Goal: Register for event/course

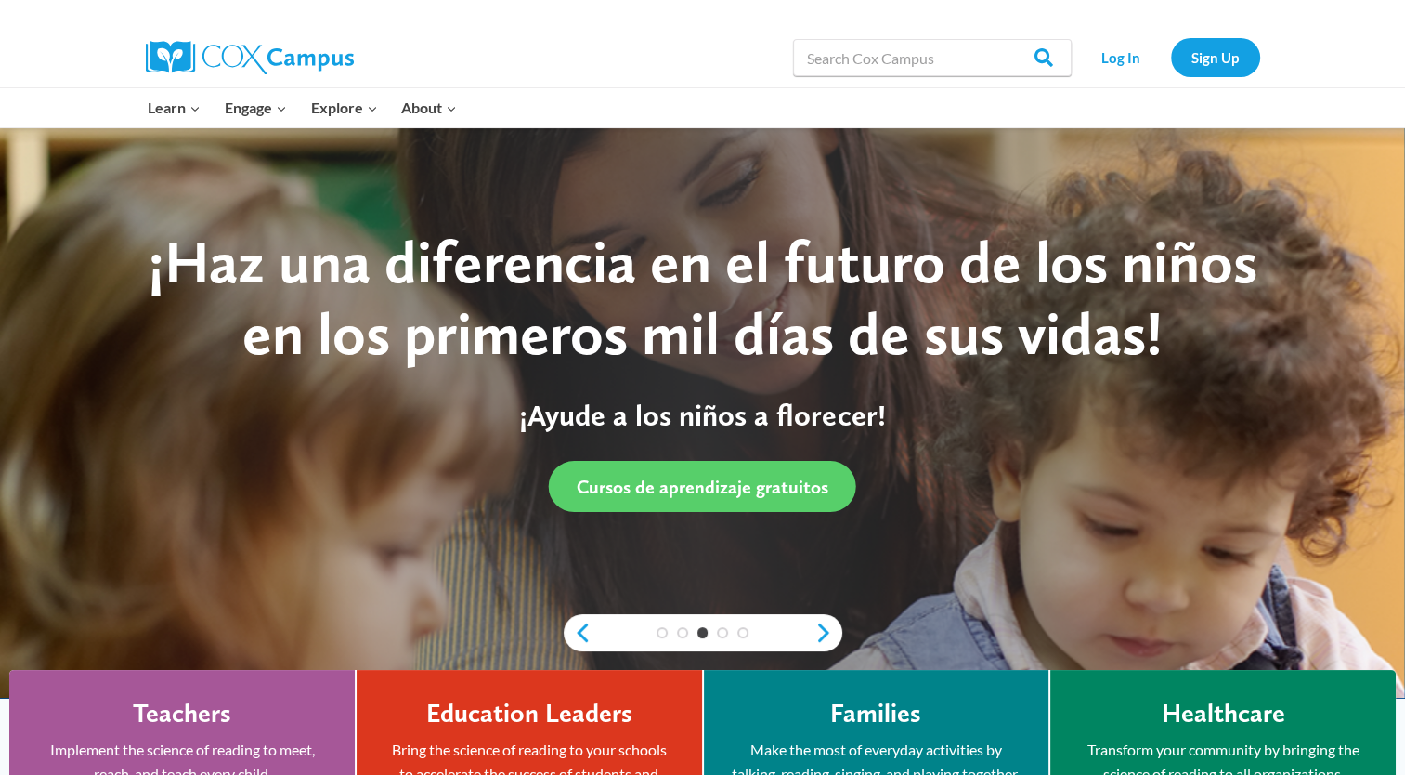
scroll to position [16, 0]
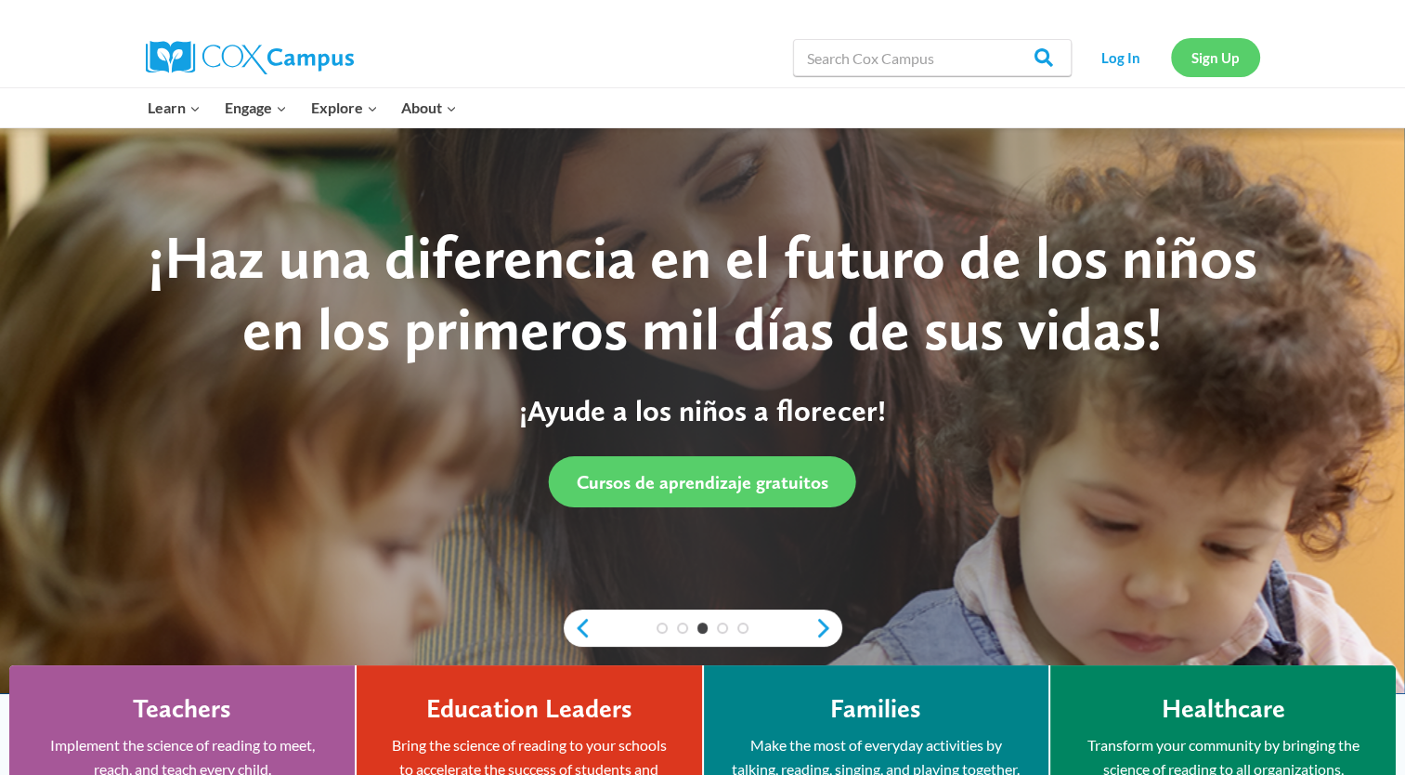
click at [1224, 59] on link "Sign Up" at bounding box center [1215, 57] width 89 height 38
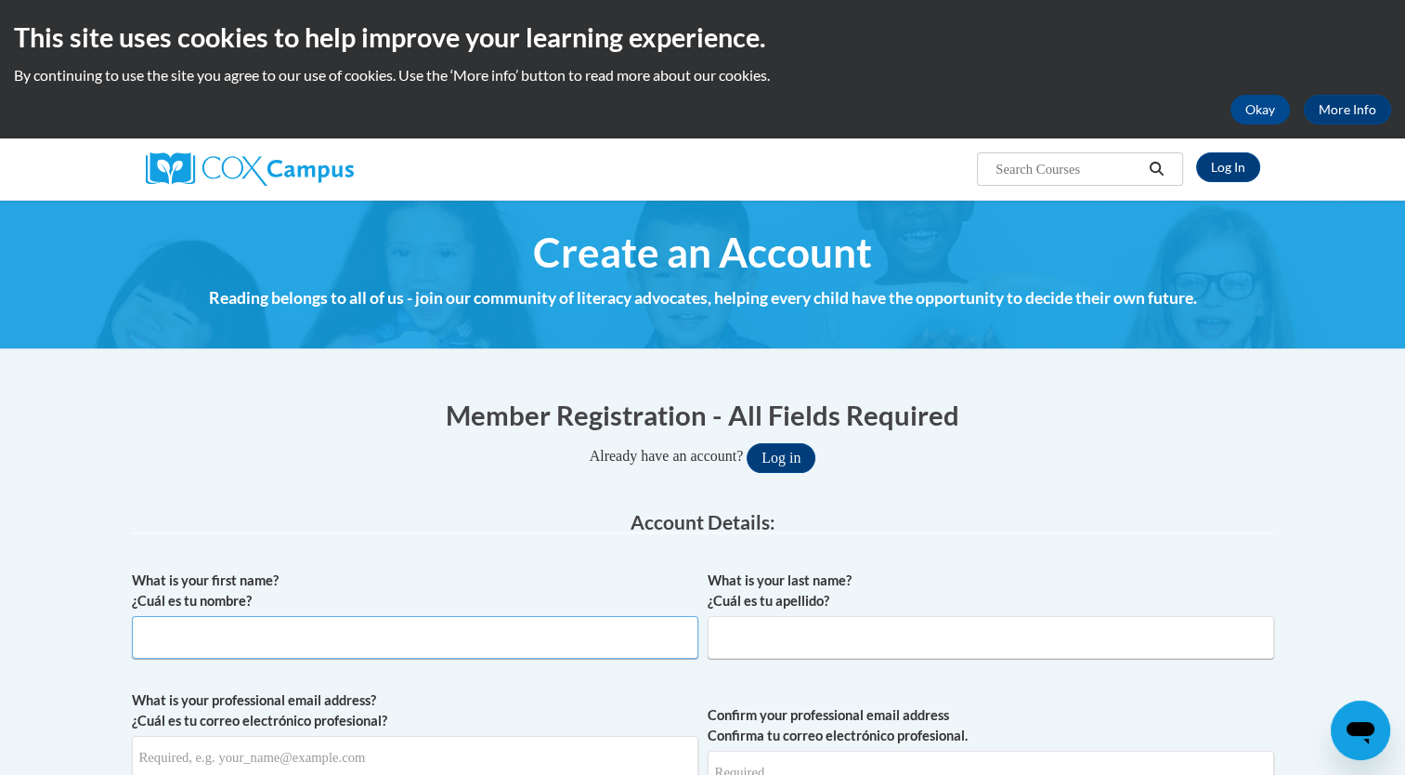
click at [216, 632] on input "What is your first name? ¿Cuál es tu nombre?" at bounding box center [415, 637] width 567 height 43
click at [304, 639] on input "What is your first name? ¿Cuál es tu nombre?" at bounding box center [415, 637] width 567 height 43
click at [190, 637] on input "What is your first name? ¿Cuál es tu nombre?" at bounding box center [415, 637] width 567 height 43
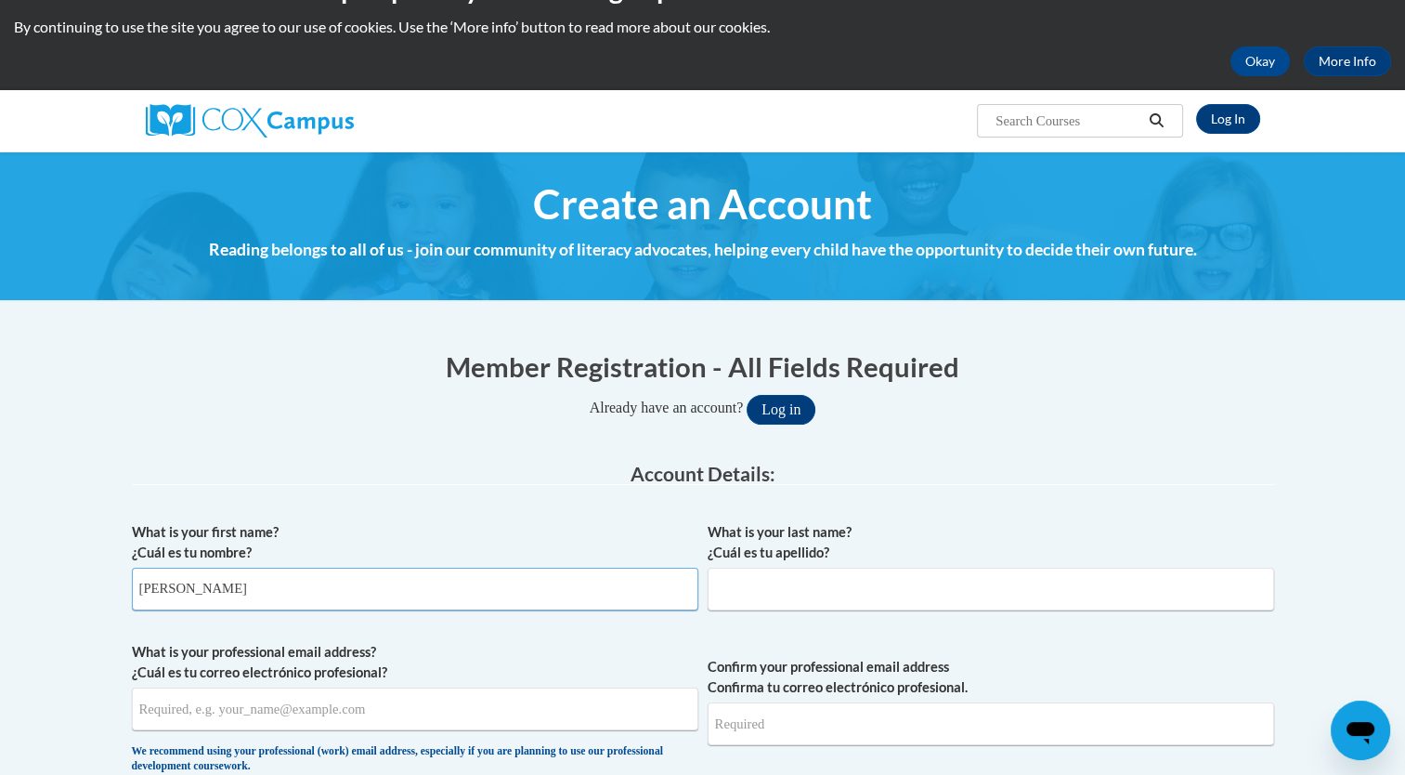
scroll to position [59, 0]
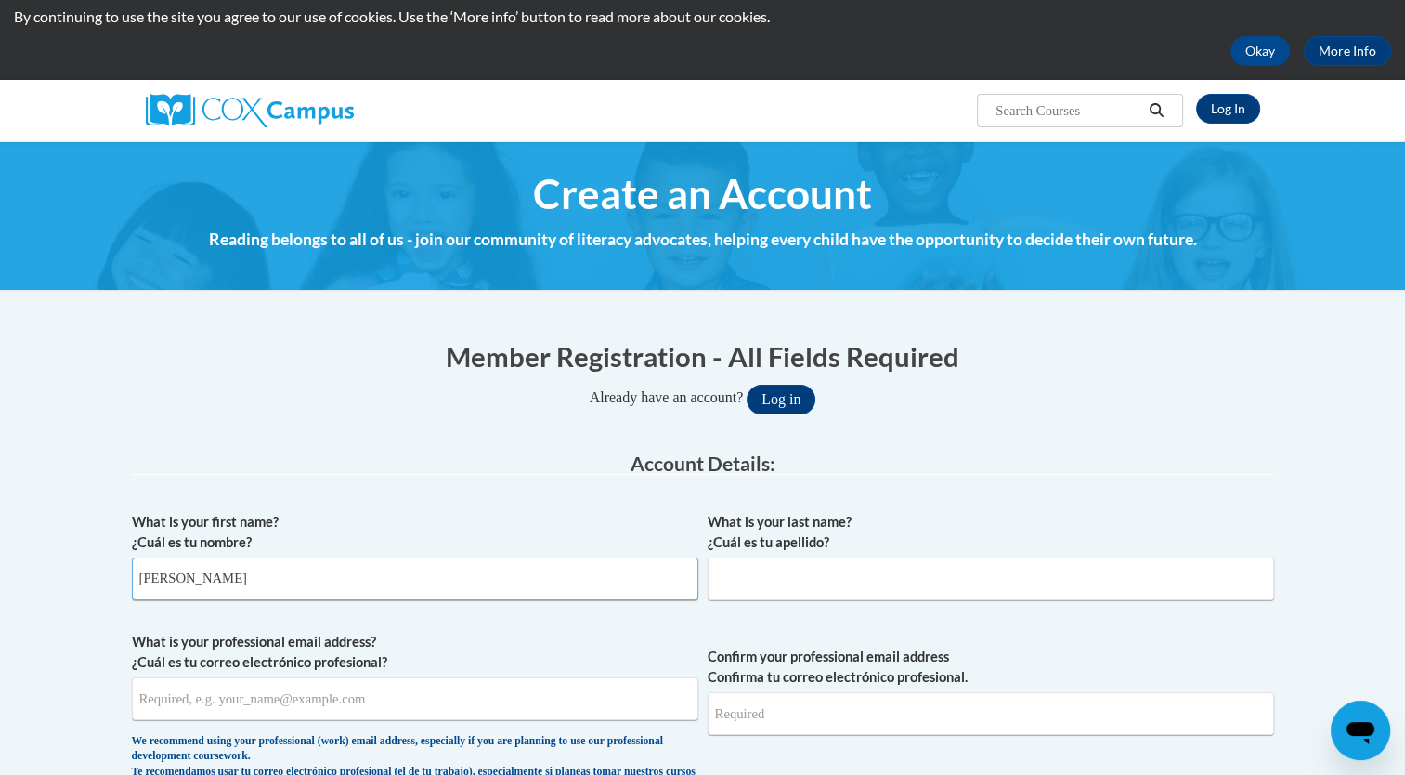
type input "[PERSON_NAME]"
click at [813, 580] on input "What is your last name? ¿Cuál es tu apellido?" at bounding box center [991, 578] width 567 height 43
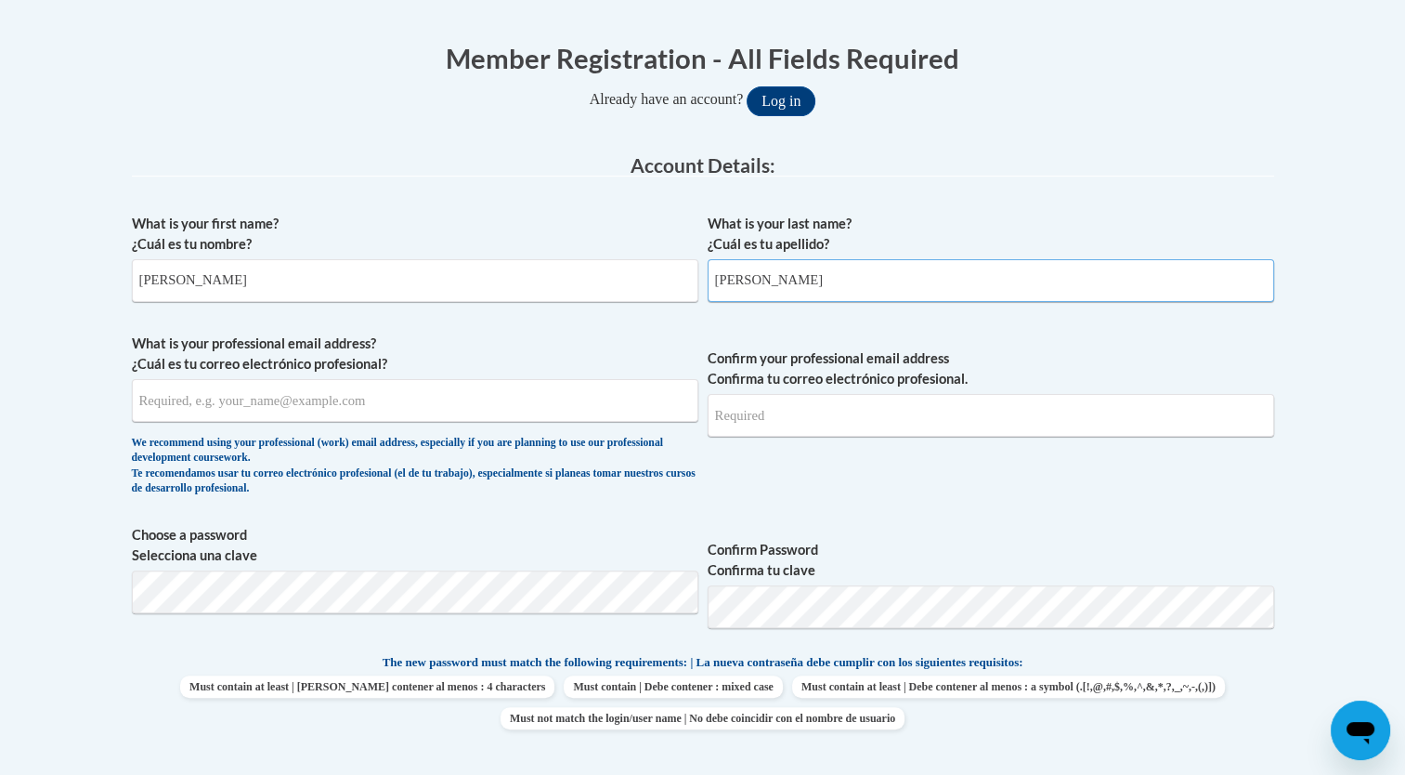
scroll to position [363, 0]
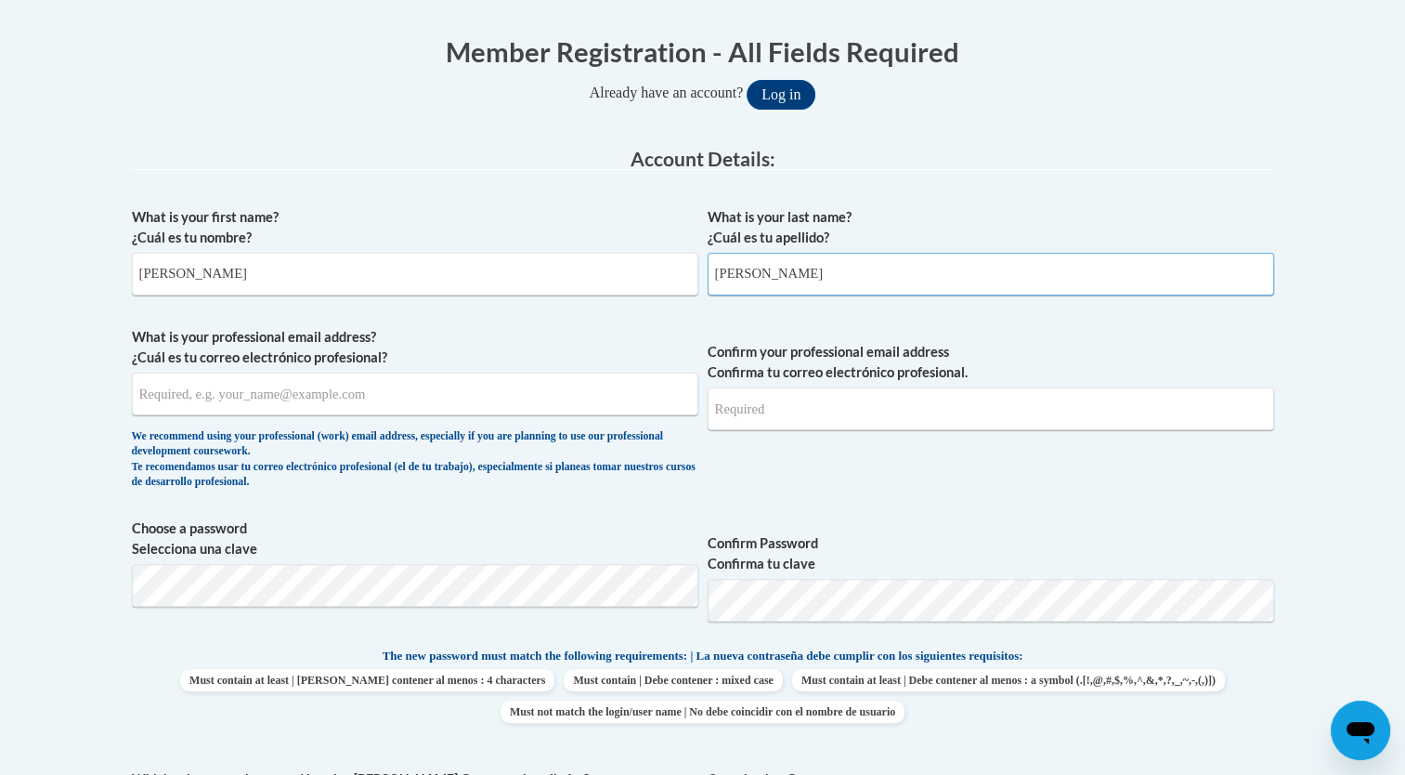
type input "boyd"
click at [473, 397] on input "What is your professional email address? ¿Cuál es tu correo electrónico profesi…" at bounding box center [415, 394] width 567 height 43
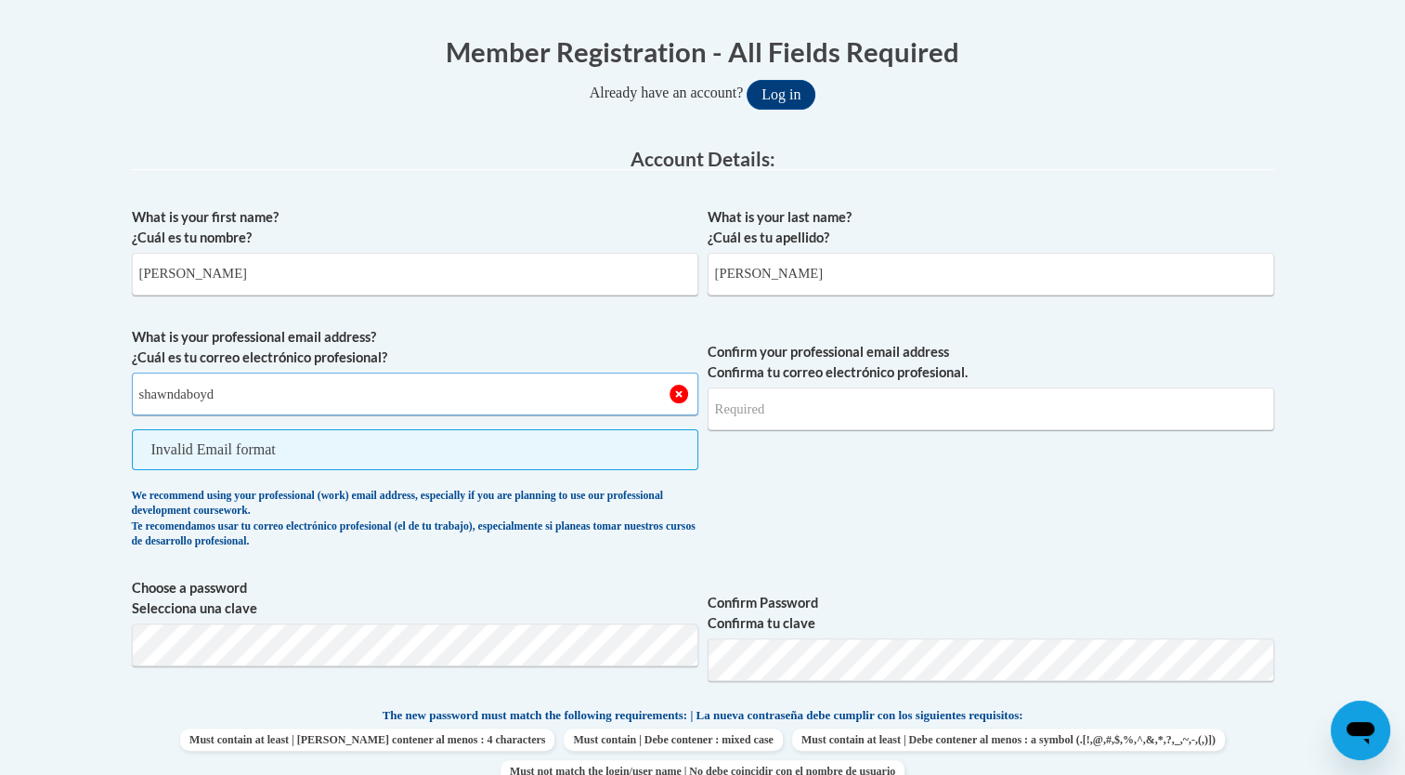
type input "shawndaboyd"
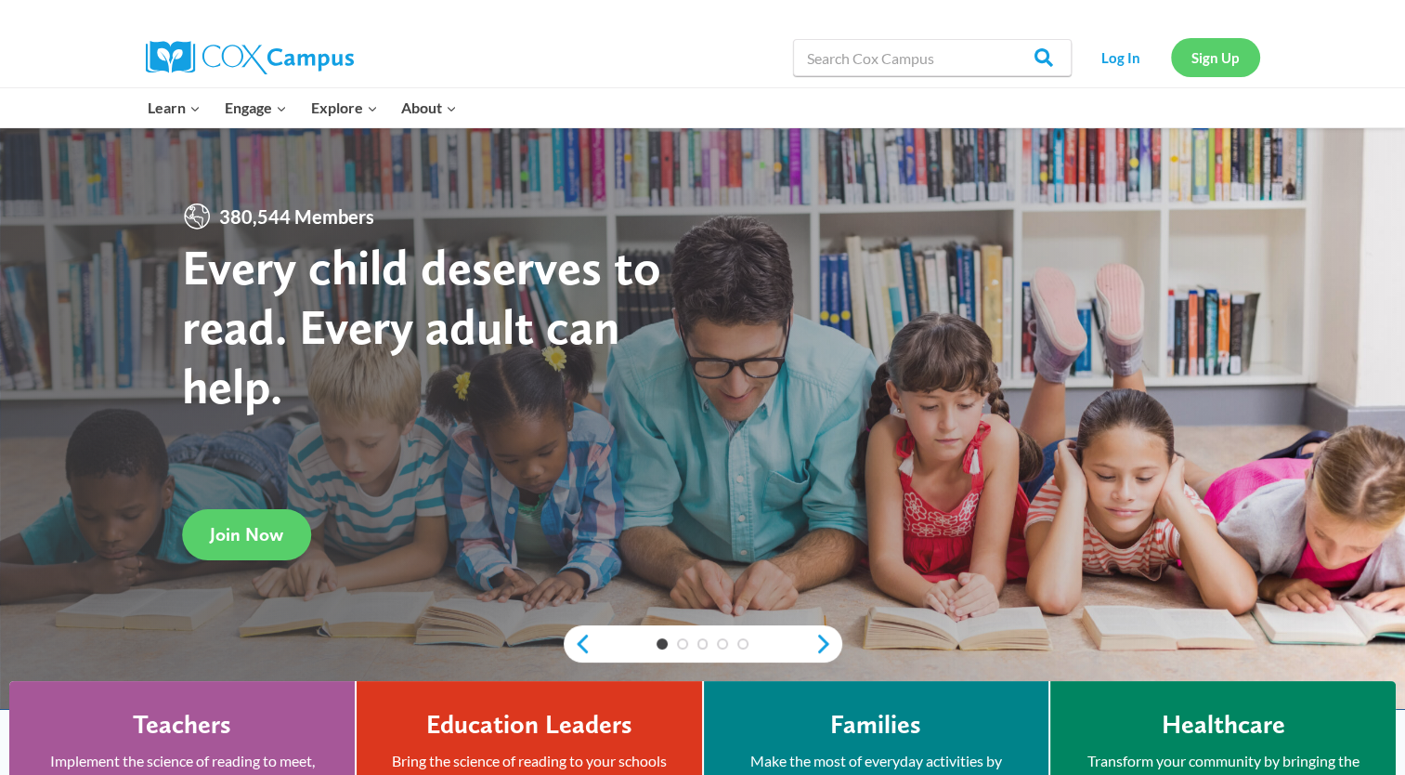
click at [1226, 63] on link "Sign Up" at bounding box center [1215, 57] width 89 height 38
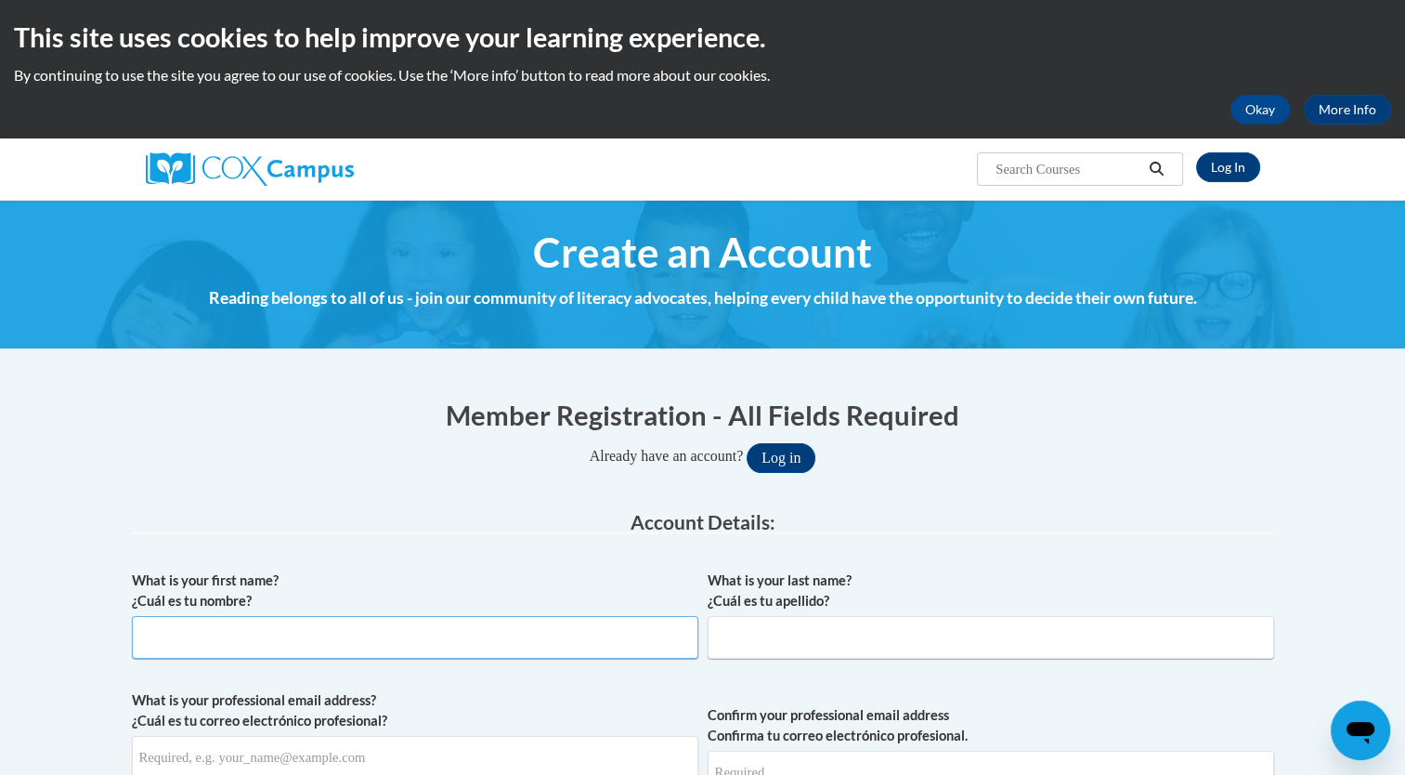
click at [308, 638] on input "What is your first name? ¿Cuál es tu nombre?" at bounding box center [415, 637] width 567 height 43
type input "[PERSON_NAME]"
click at [766, 633] on input "What is your last name? ¿Cuál es tu apellido?" at bounding box center [991, 637] width 567 height 43
type input "[PERSON_NAME]"
type input "shawndaboyd"
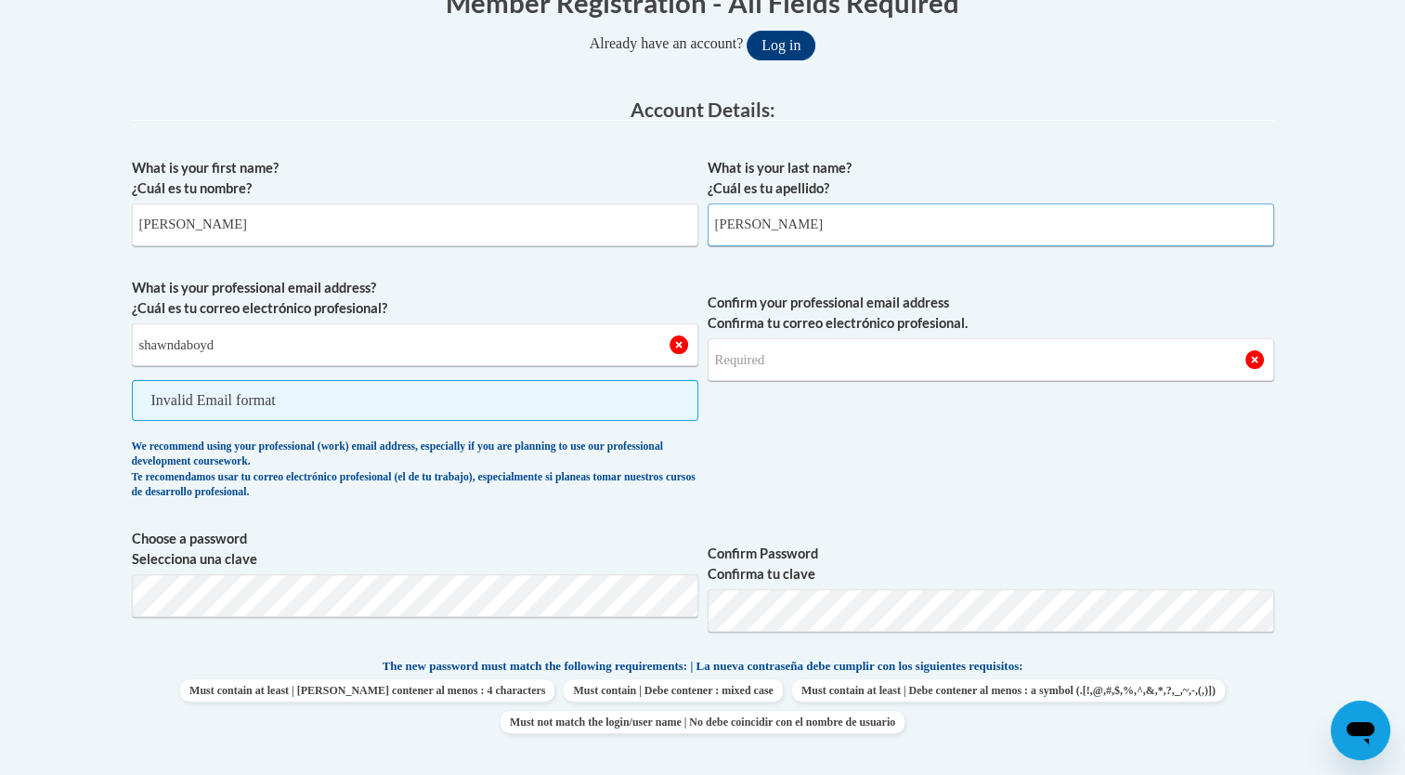
scroll to position [413, 0]
click at [330, 400] on span "Invalid Email format" at bounding box center [415, 399] width 567 height 41
click at [330, 407] on span "Invalid Email format" at bounding box center [415, 399] width 567 height 41
click at [308, 410] on span "Invalid Email format" at bounding box center [415, 399] width 567 height 41
click at [816, 362] on input "Confirm your professional email address Confirma tu correo electrónico profesio…" at bounding box center [991, 358] width 567 height 43
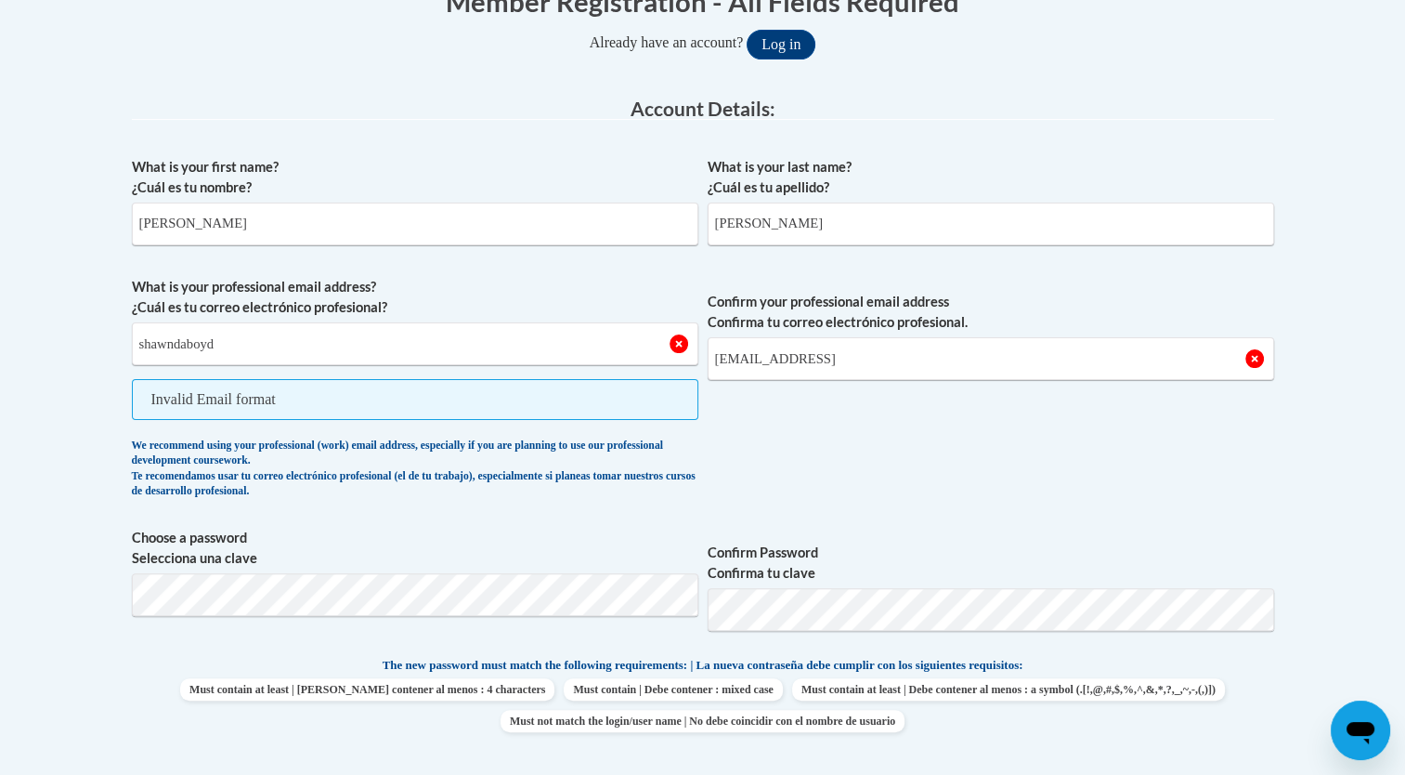
click at [317, 400] on span "Invalid Email format" at bounding box center [415, 399] width 567 height 41
click at [321, 405] on span "Invalid Email format" at bounding box center [415, 399] width 567 height 41
click at [199, 402] on span "Invalid Email format" at bounding box center [415, 399] width 567 height 41
click at [333, 405] on span "Invalid Email format" at bounding box center [415, 399] width 567 height 41
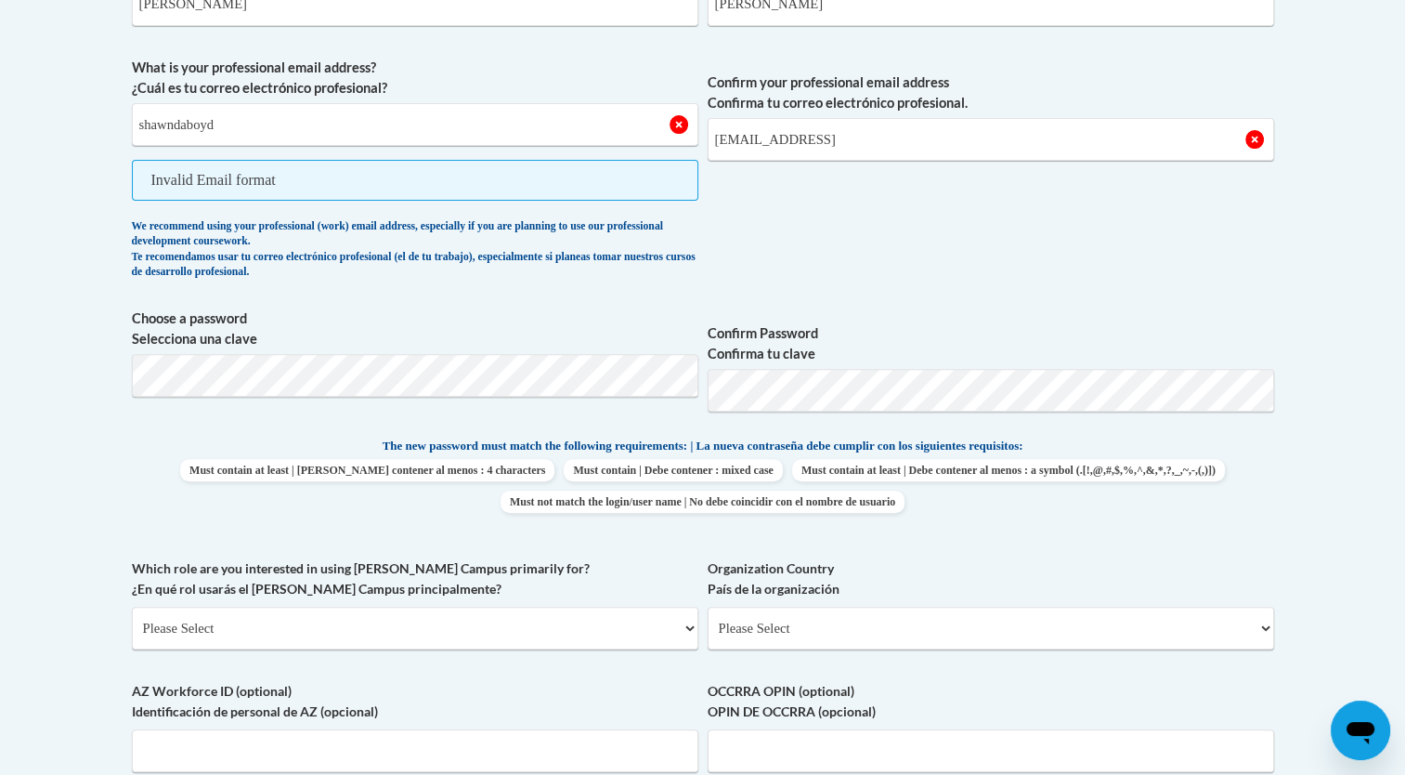
scroll to position [635, 0]
click at [898, 139] on input "shawndaboyd#662@gmail" at bounding box center [991, 136] width 567 height 43
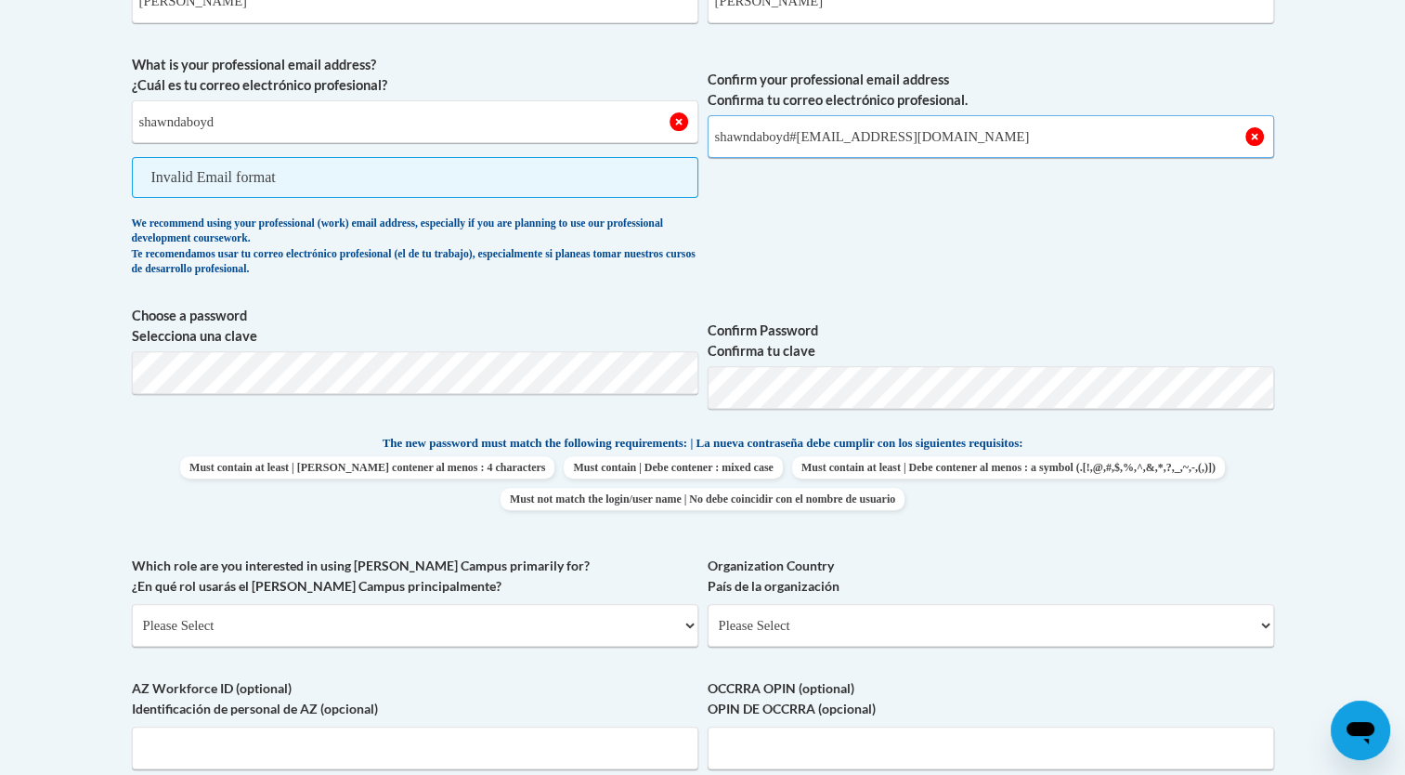
type input "shawndaboyd#662@gmail.com"
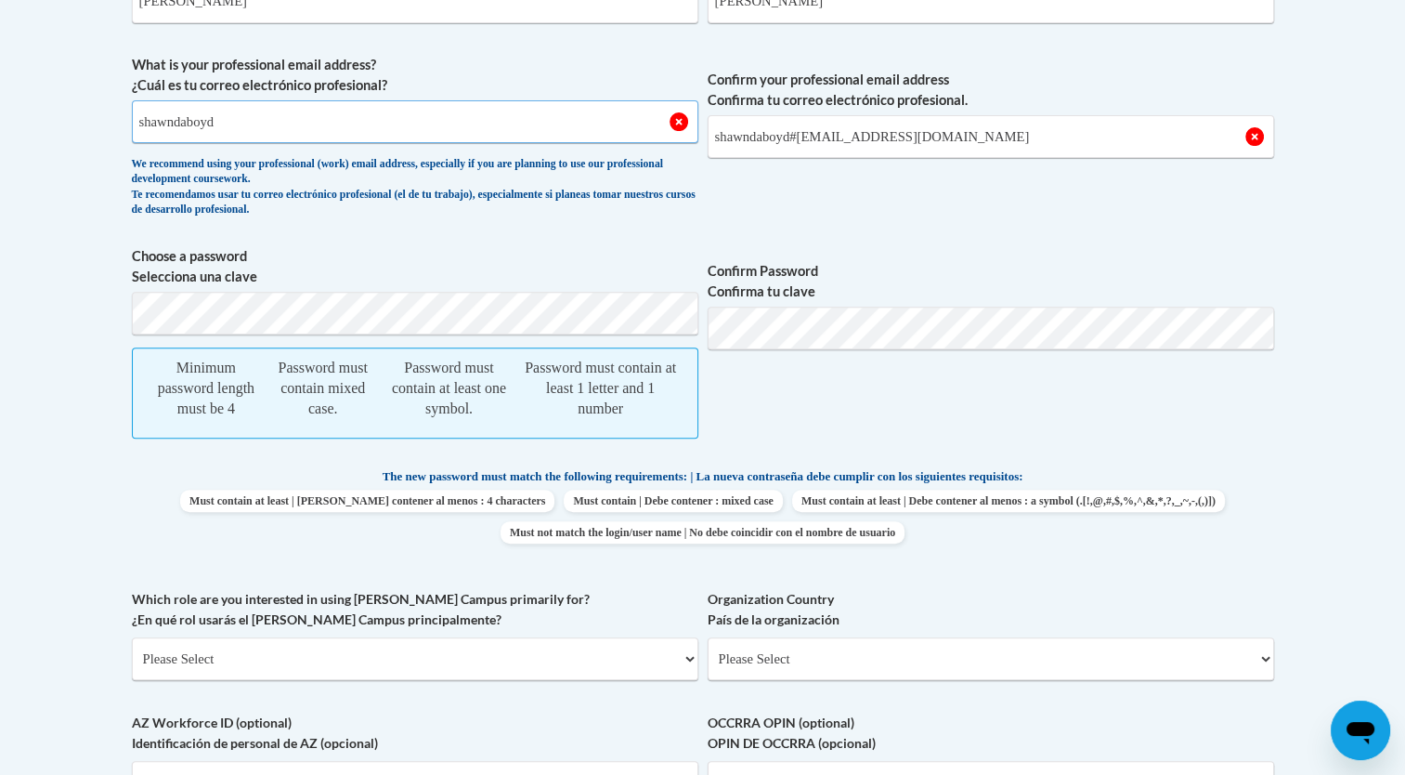
click at [253, 122] on input "shawndaboyd" at bounding box center [415, 121] width 567 height 43
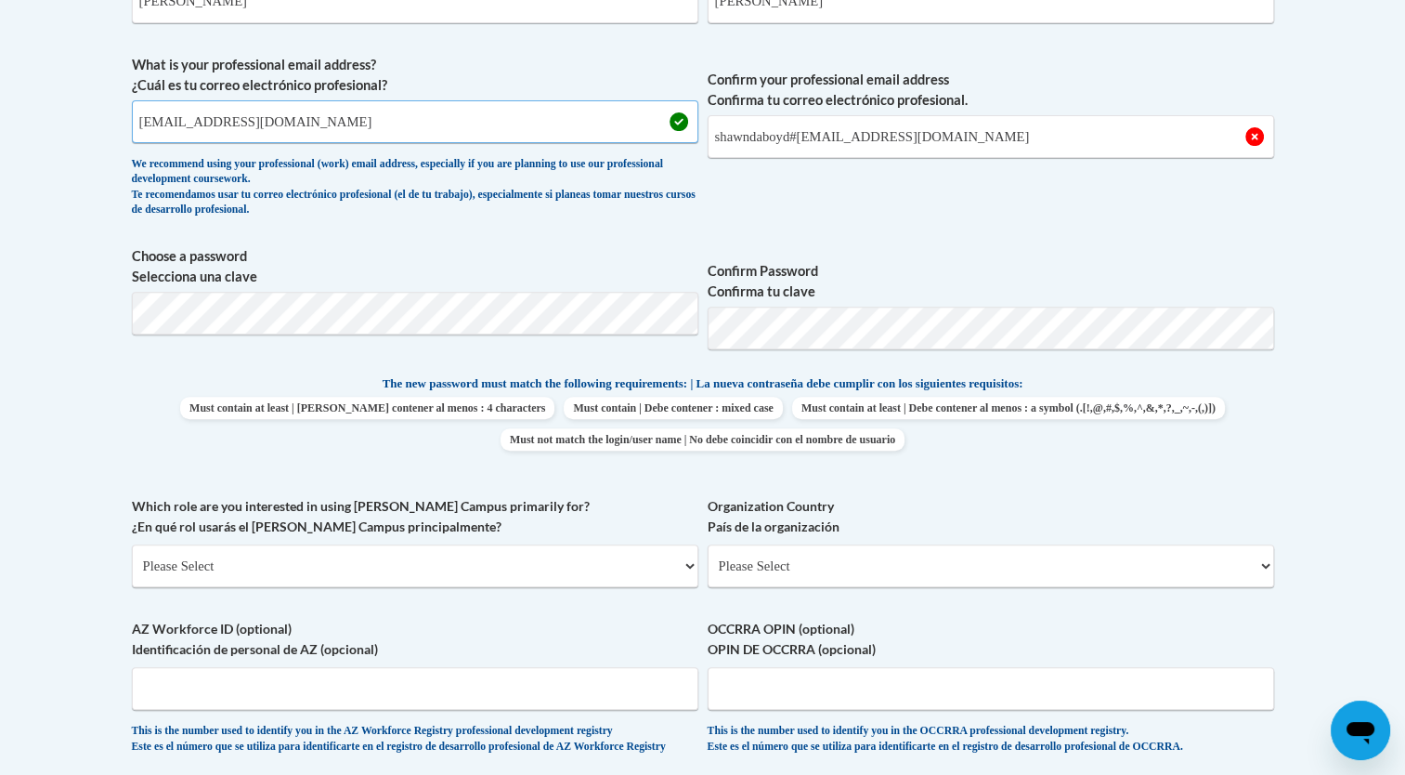
type input "shawndaboyd662@gmail.com"
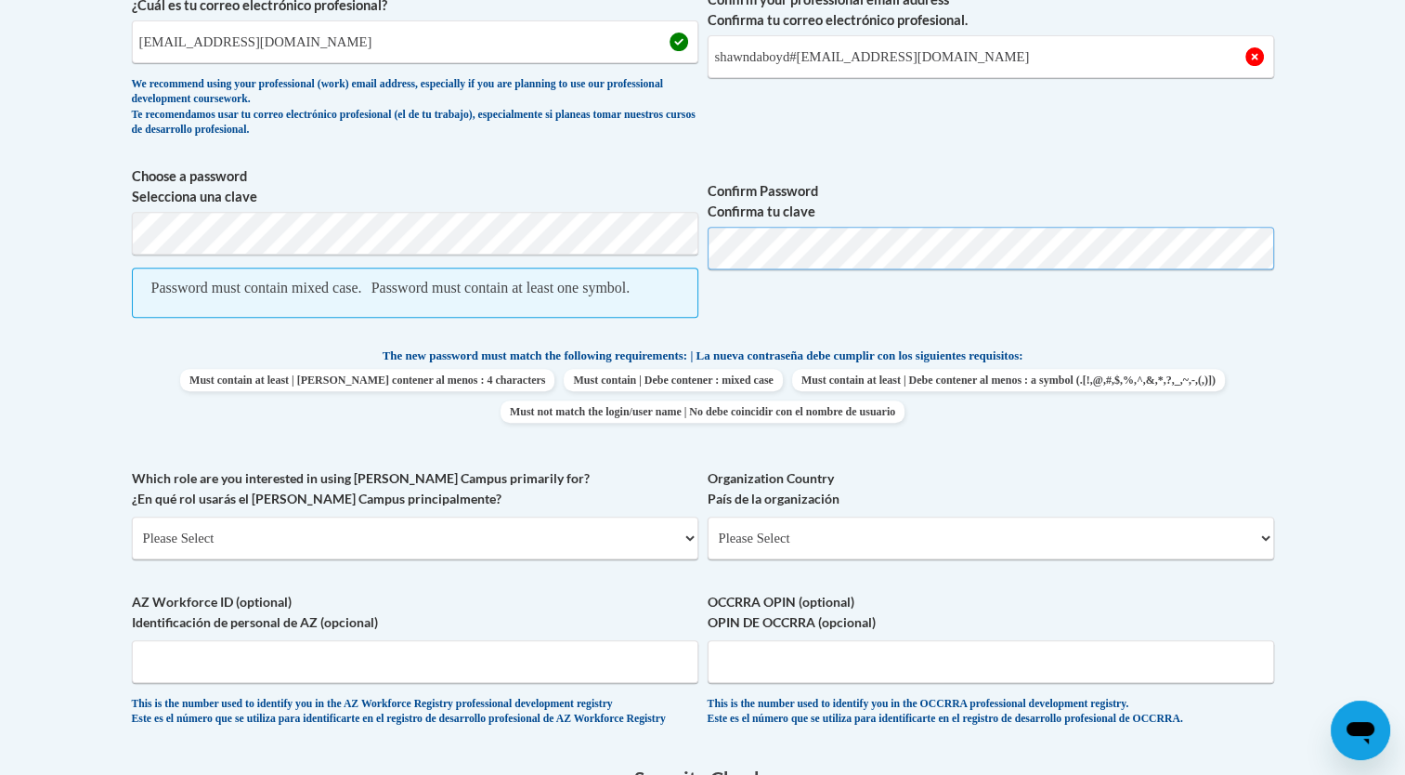
scroll to position [718, 0]
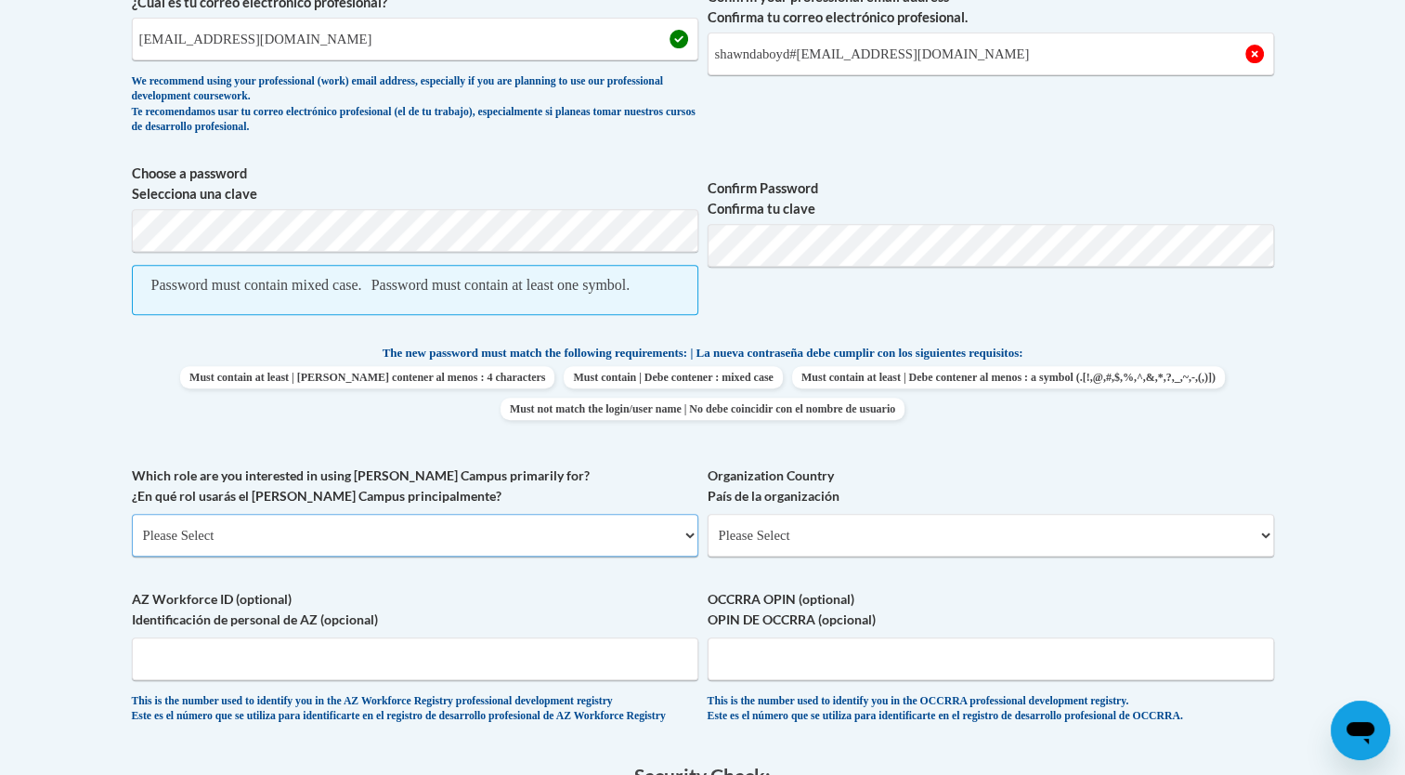
click at [686, 556] on select "Please Select College/University | Colegio/Universidad Community/Nonprofit Part…" at bounding box center [415, 535] width 567 height 43
select select "fbf2d438-af2f-41f8-98f1-81c410e29de3"
click at [132, 533] on select "Please Select College/University | Colegio/Universidad Community/Nonprofit Part…" at bounding box center [415, 535] width 567 height 43
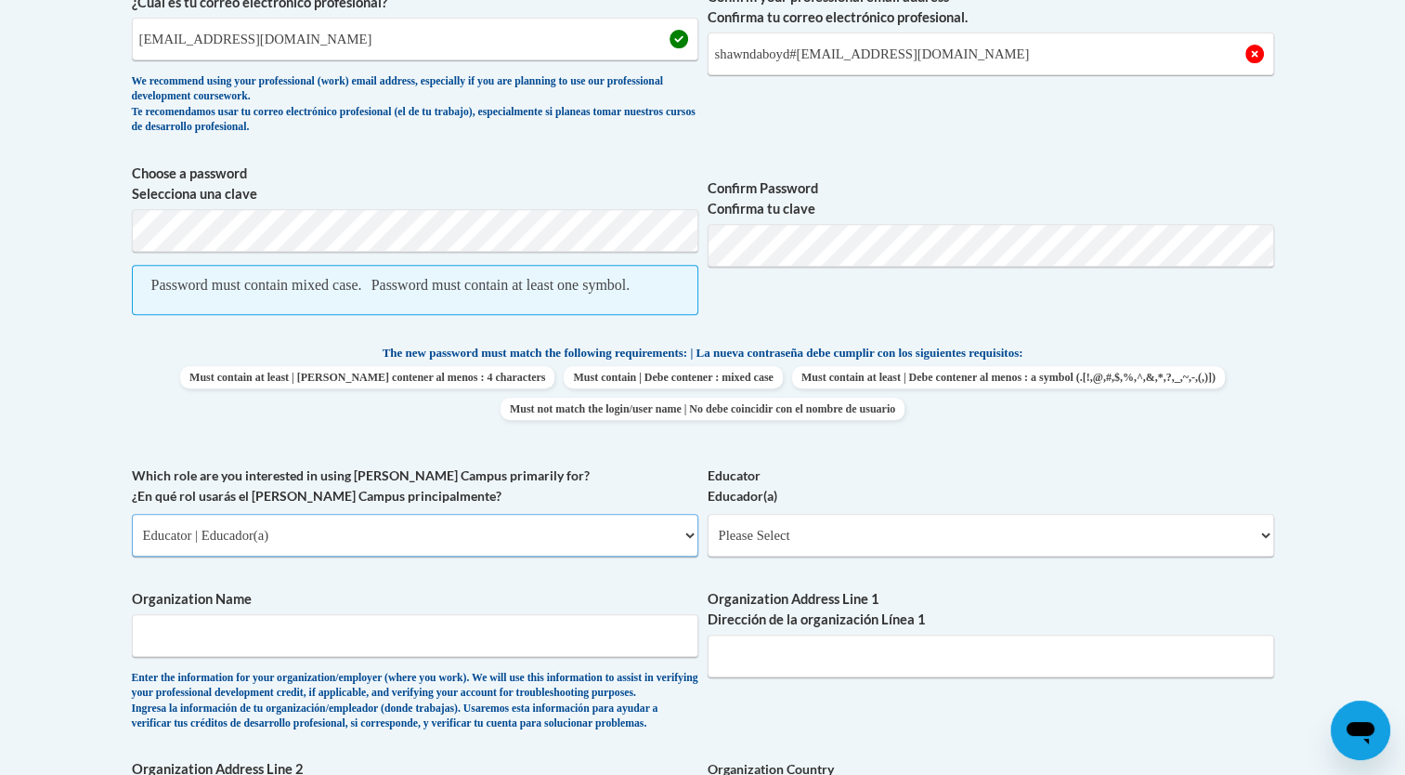
click at [687, 554] on select "Please Select College/University | Colegio/Universidad Community/Nonprofit Part…" at bounding box center [415, 535] width 567 height 43
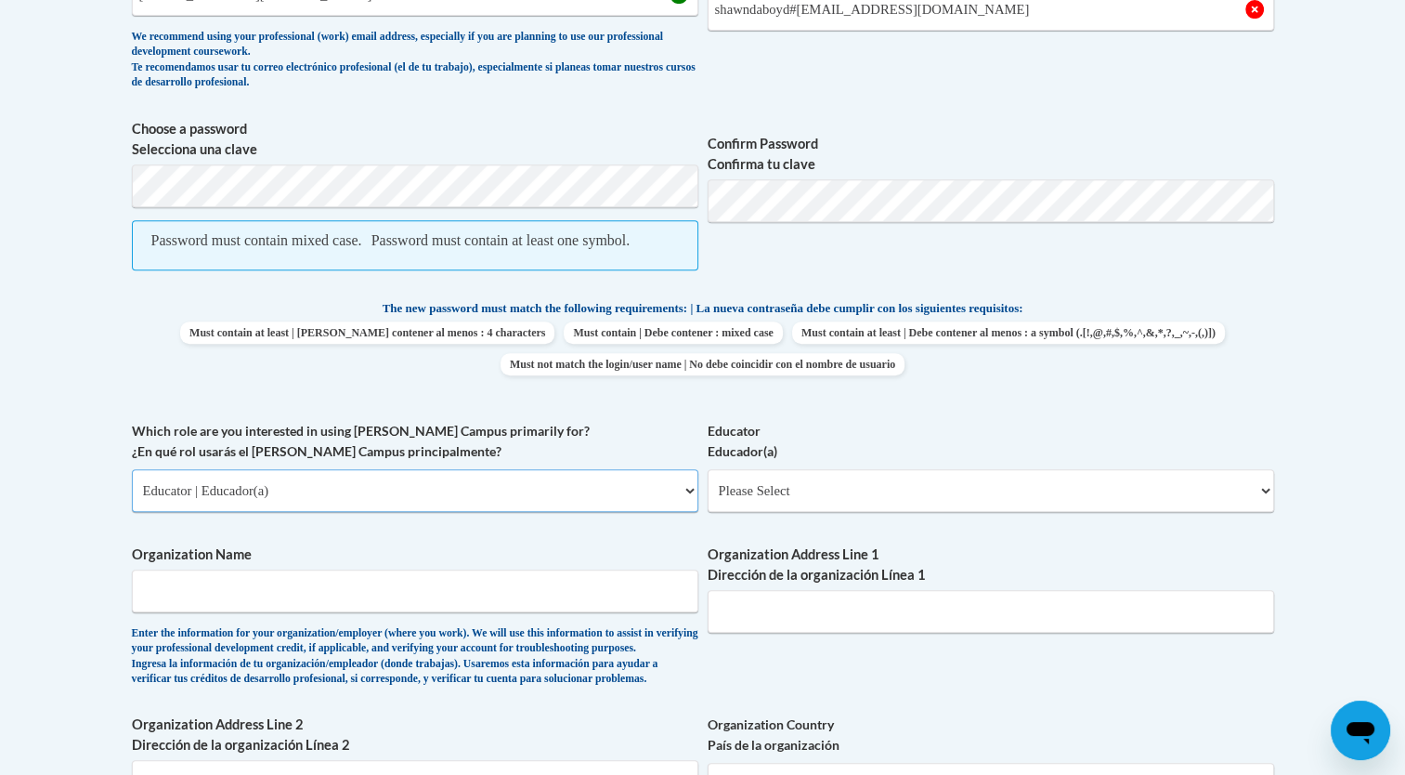
scroll to position [759, 0]
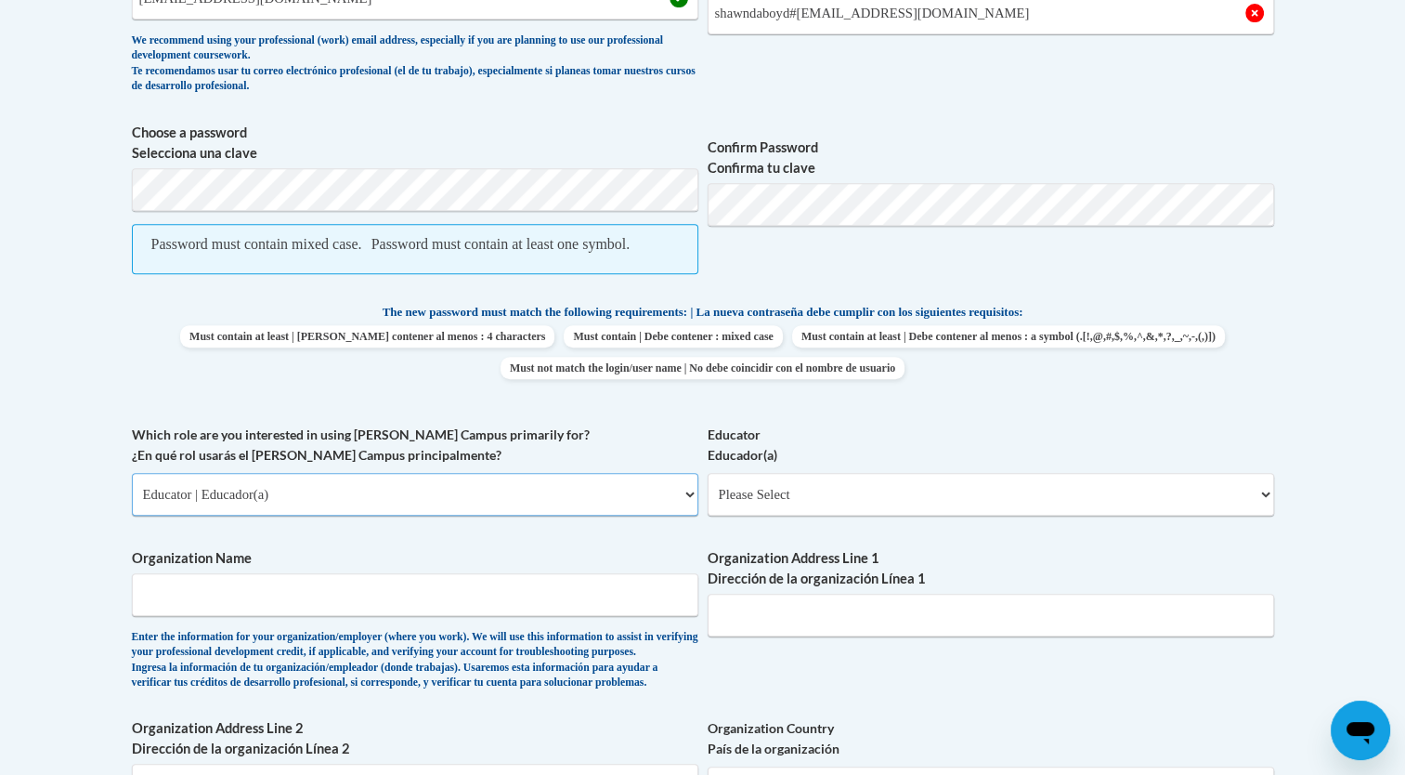
click at [673, 513] on select "Please Select College/University | Colegio/Universidad Community/Nonprofit Part…" at bounding box center [415, 494] width 567 height 43
click at [1254, 513] on select "Please Select Early Learning/Daycare Teacher/Family Home Care Provider | Maestr…" at bounding box center [991, 494] width 567 height 43
select select "5e2af403-4f2c-4e49-a02f-103e55d7b75b"
click at [708, 492] on select "Please Select Early Learning/Daycare Teacher/Family Home Care Provider | Maestr…" at bounding box center [991, 494] width 567 height 43
click at [346, 616] on input "Organization Name" at bounding box center [415, 594] width 567 height 43
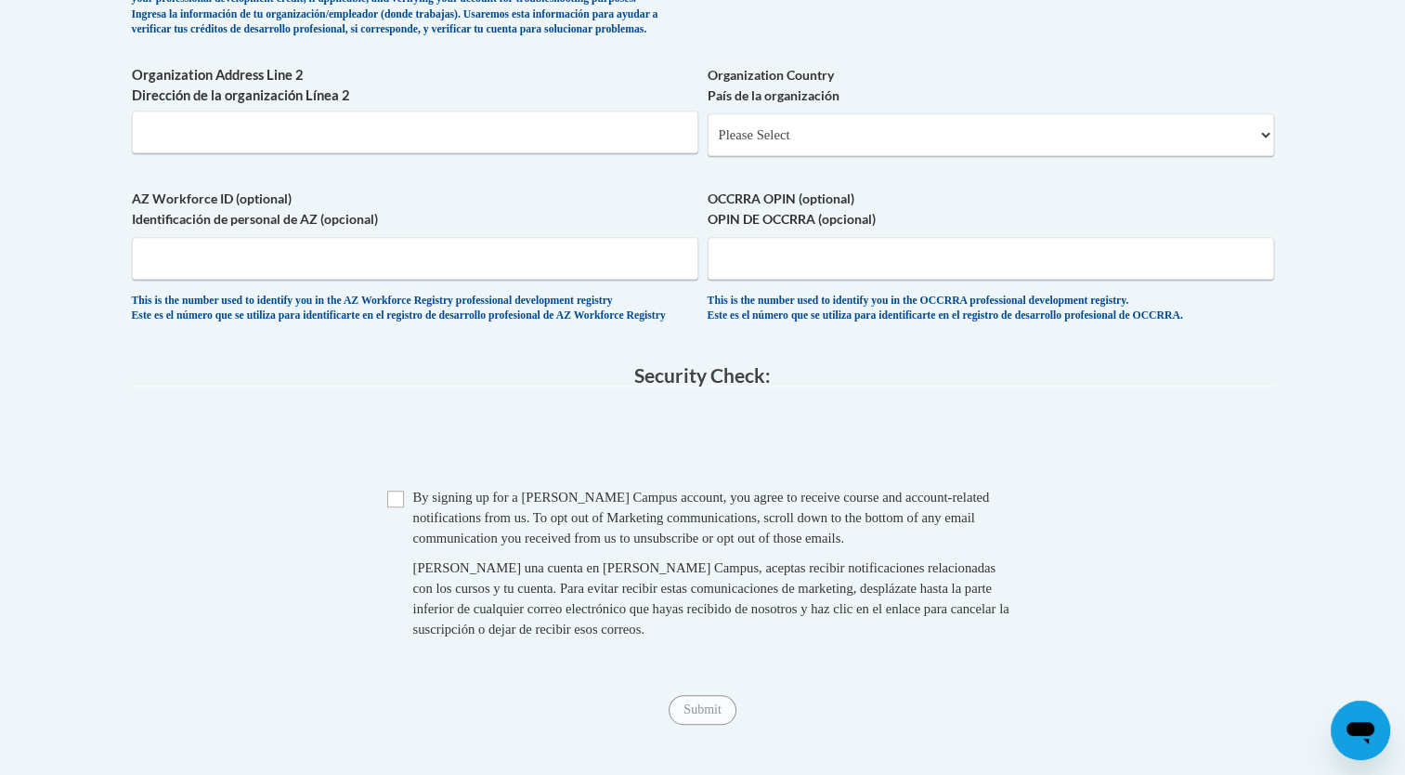
scroll to position [1415, 0]
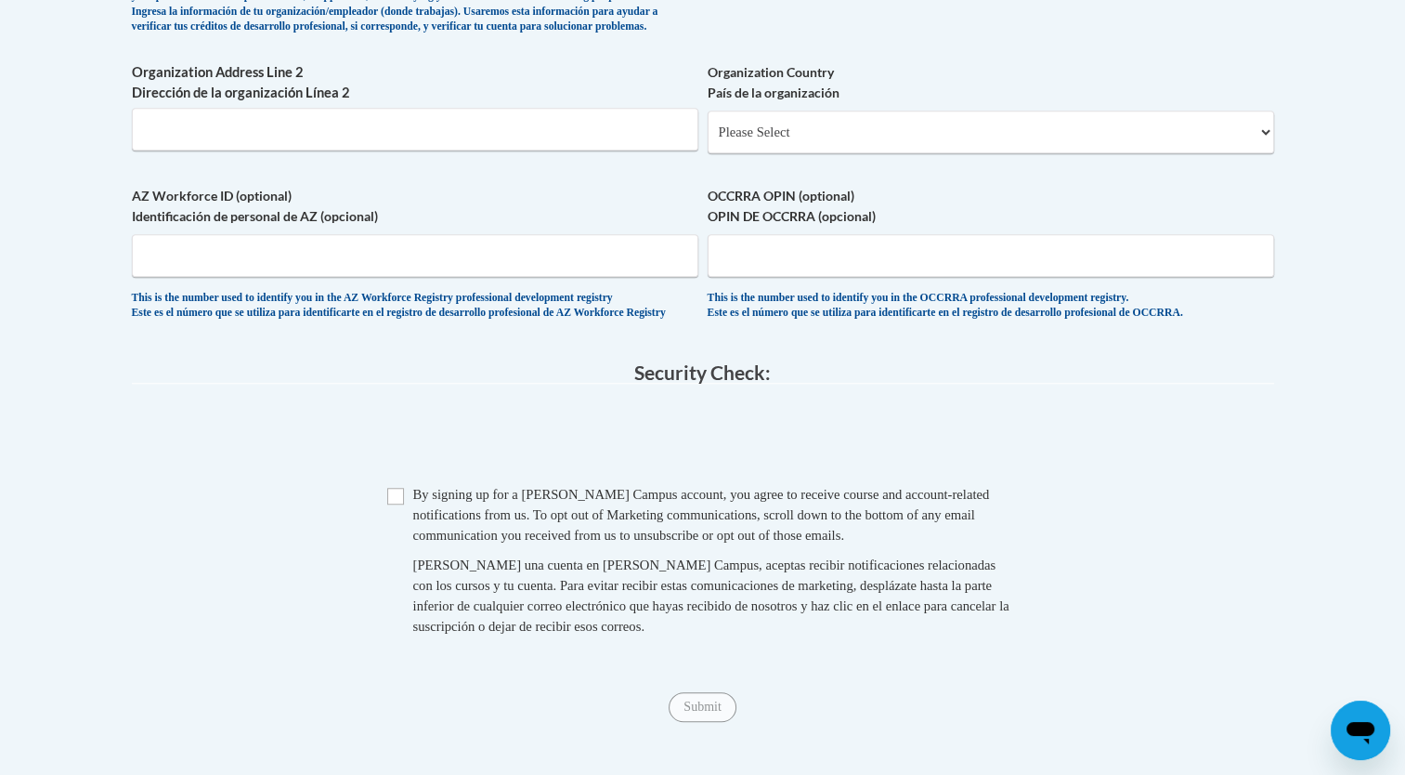
type input "little superstar"
click at [401, 504] on input "Checkbox" at bounding box center [395, 496] width 17 height 17
checkbox input "true"
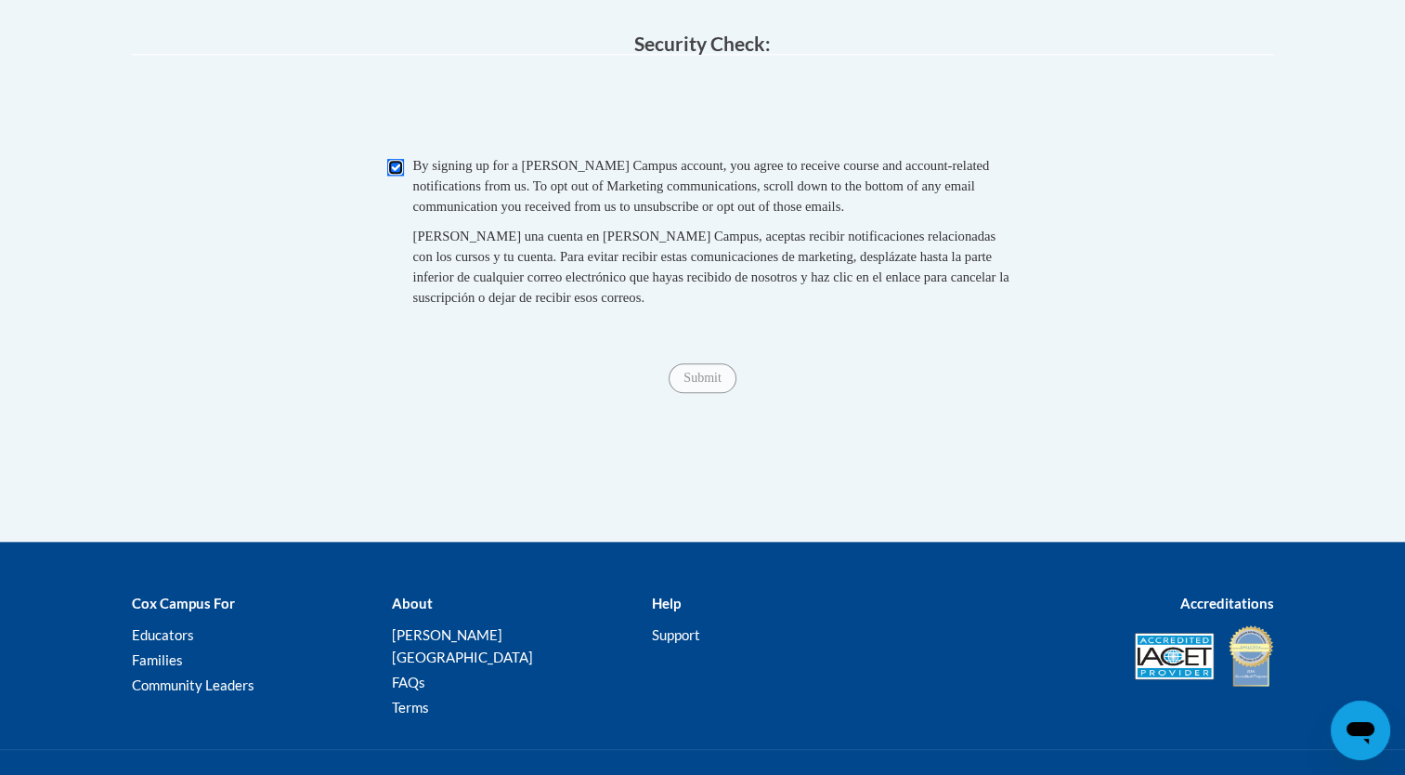
scroll to position [1748, 0]
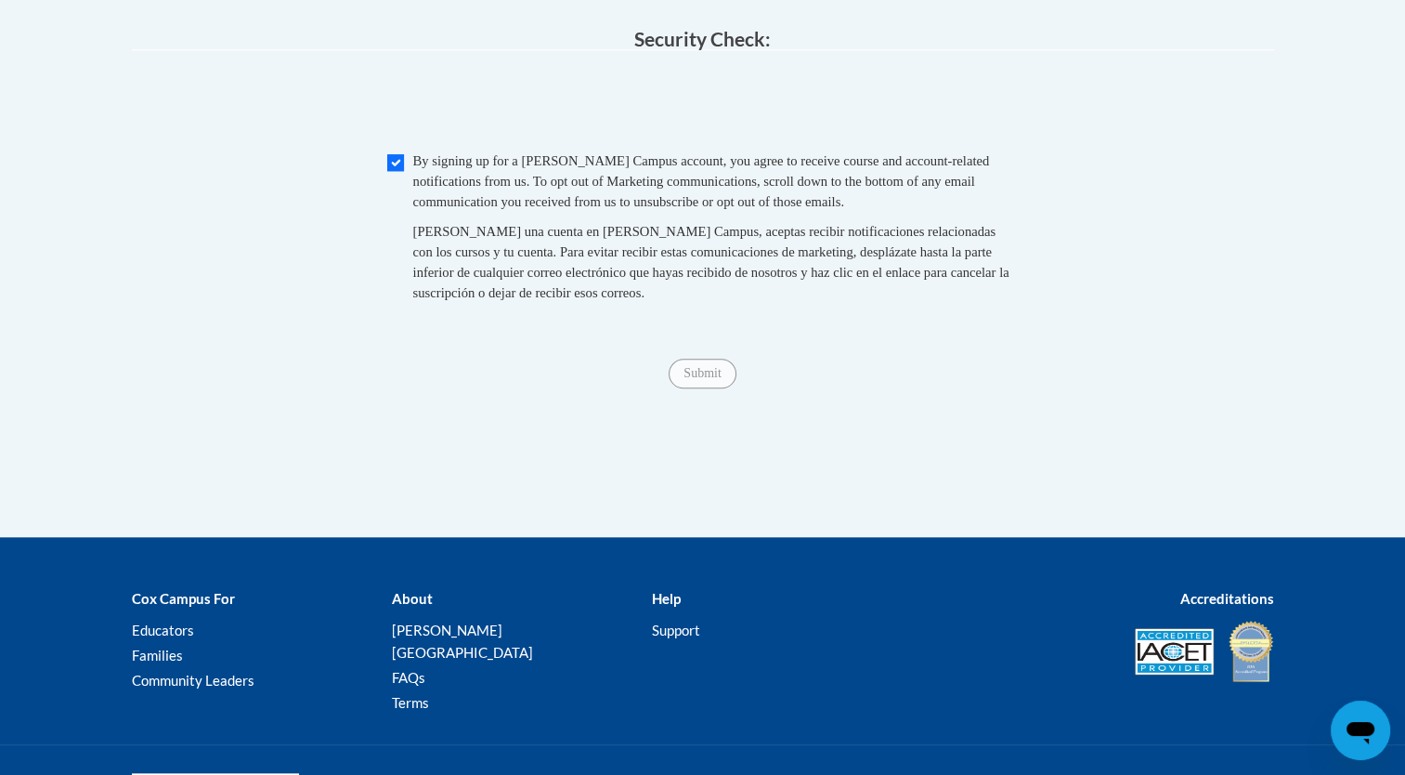
click at [712, 388] on div "Submit Submit" at bounding box center [703, 374] width 1143 height 30
click at [686, 388] on div "Submit Submit" at bounding box center [703, 374] width 1143 height 30
click at [701, 379] on span "Submit" at bounding box center [702, 371] width 67 height 15
click at [708, 379] on span "Submit" at bounding box center [702, 371] width 67 height 15
click at [703, 388] on div "Submit Submit" at bounding box center [703, 374] width 1143 height 30
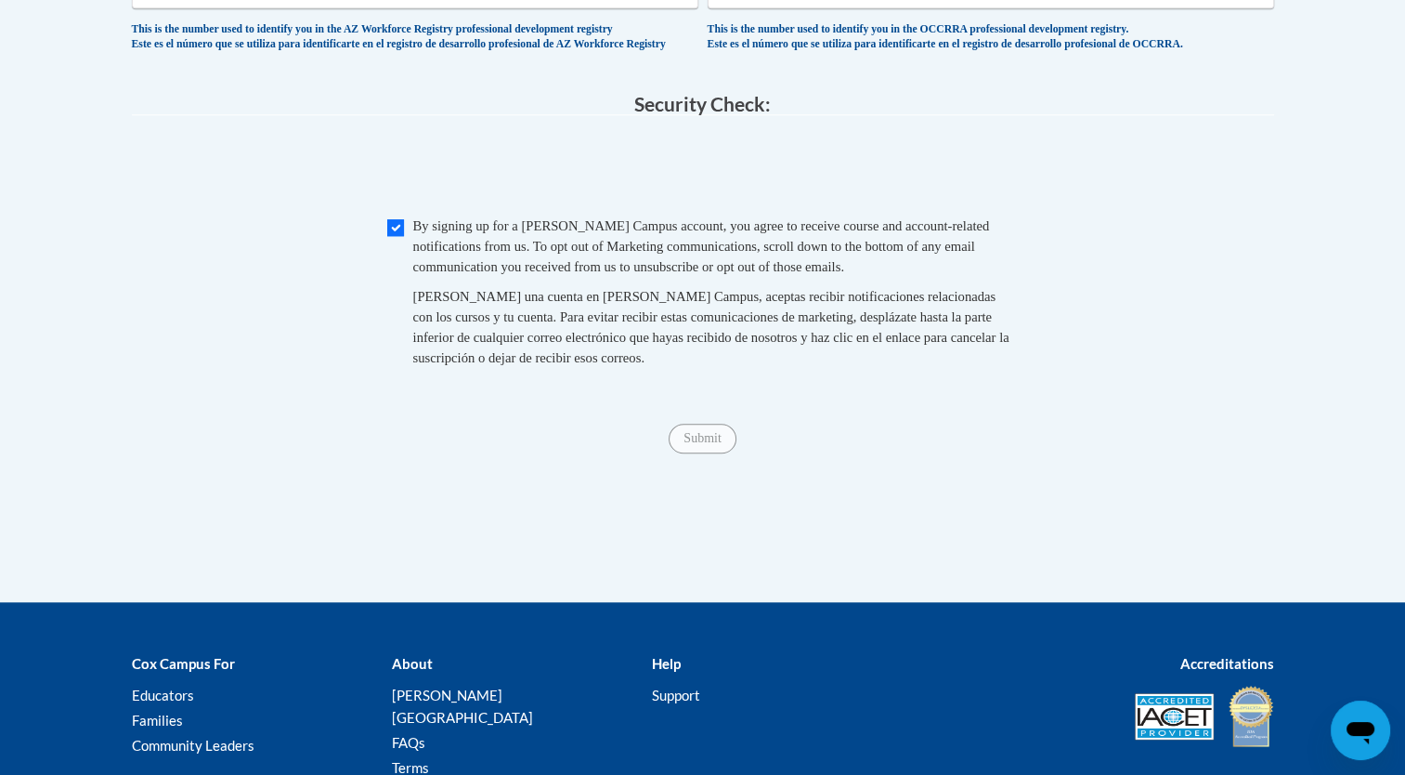
scroll to position [1699, 0]
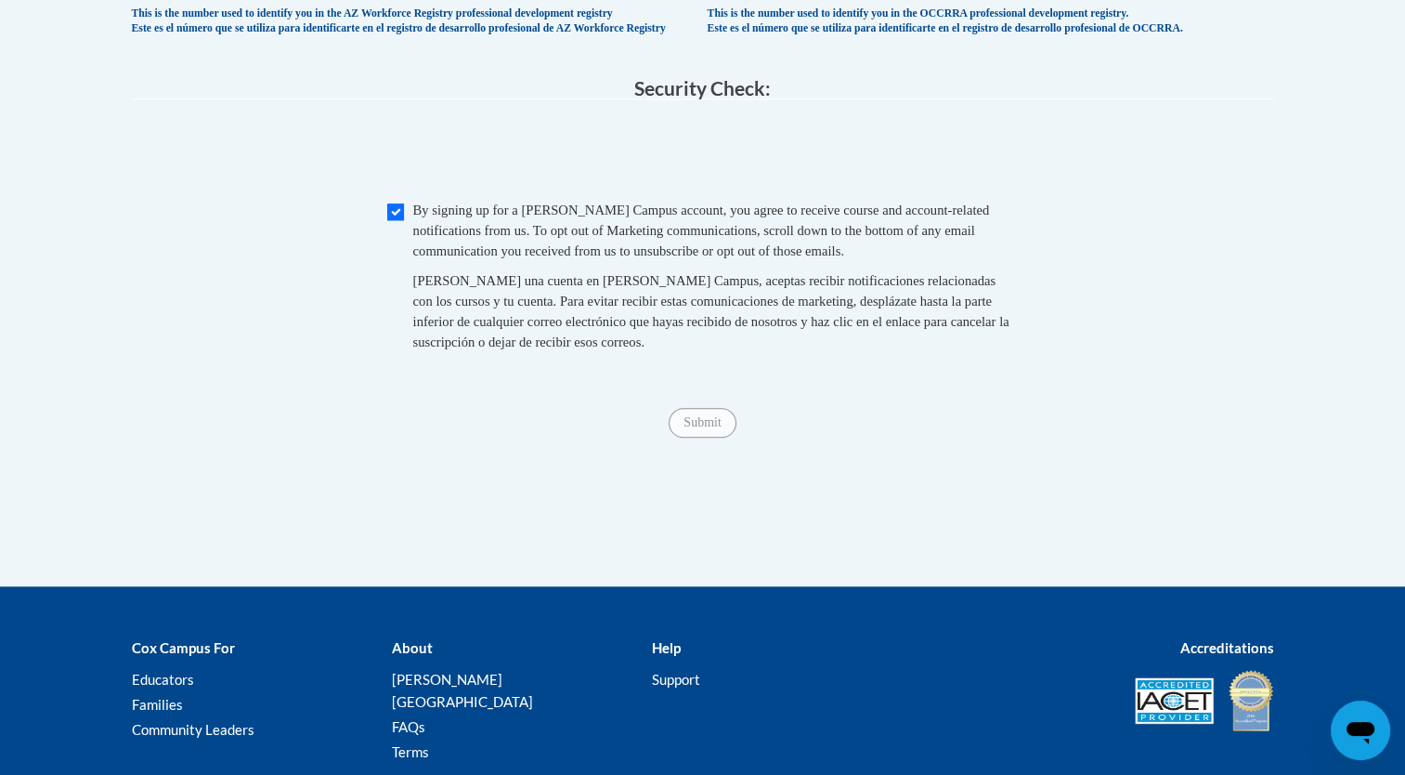
click at [710, 428] on span "Submit" at bounding box center [702, 420] width 67 height 15
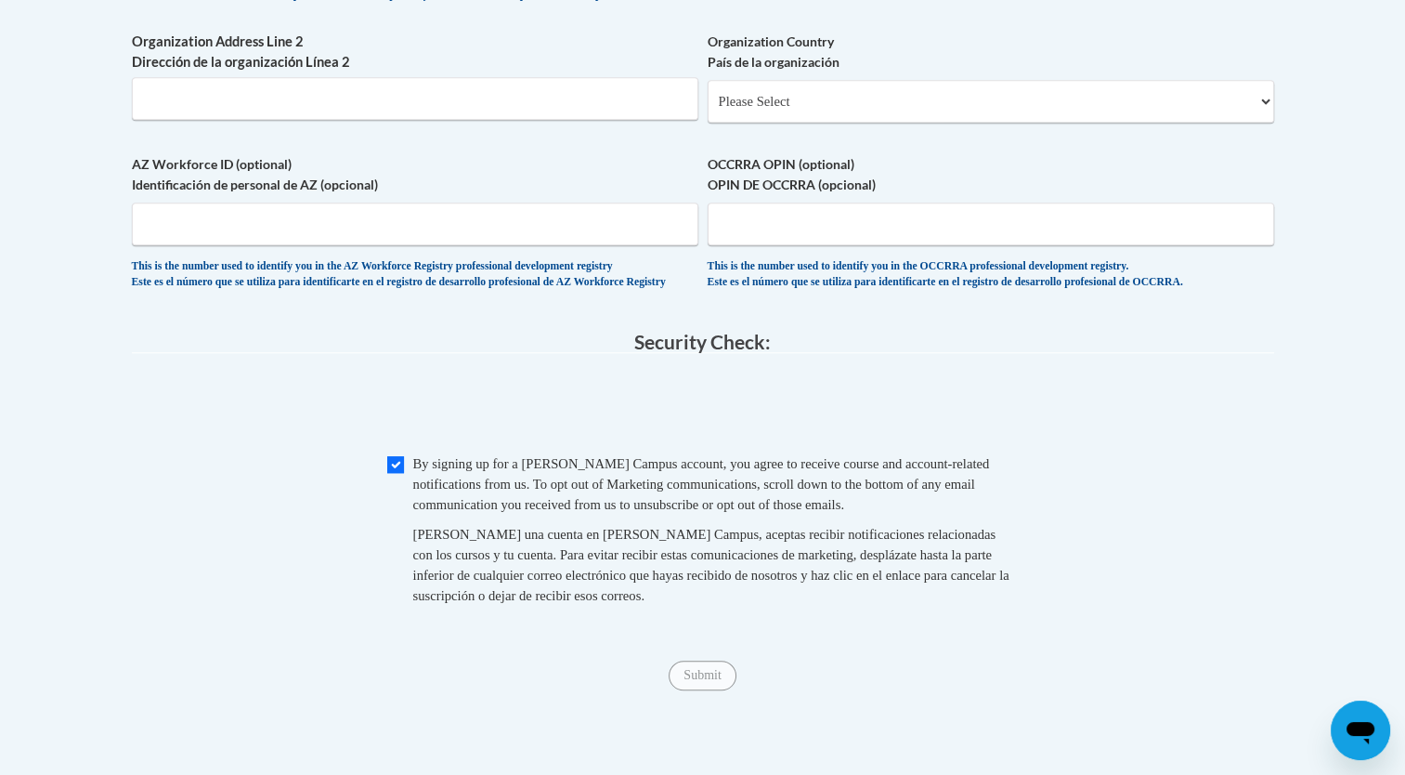
scroll to position [1416, 0]
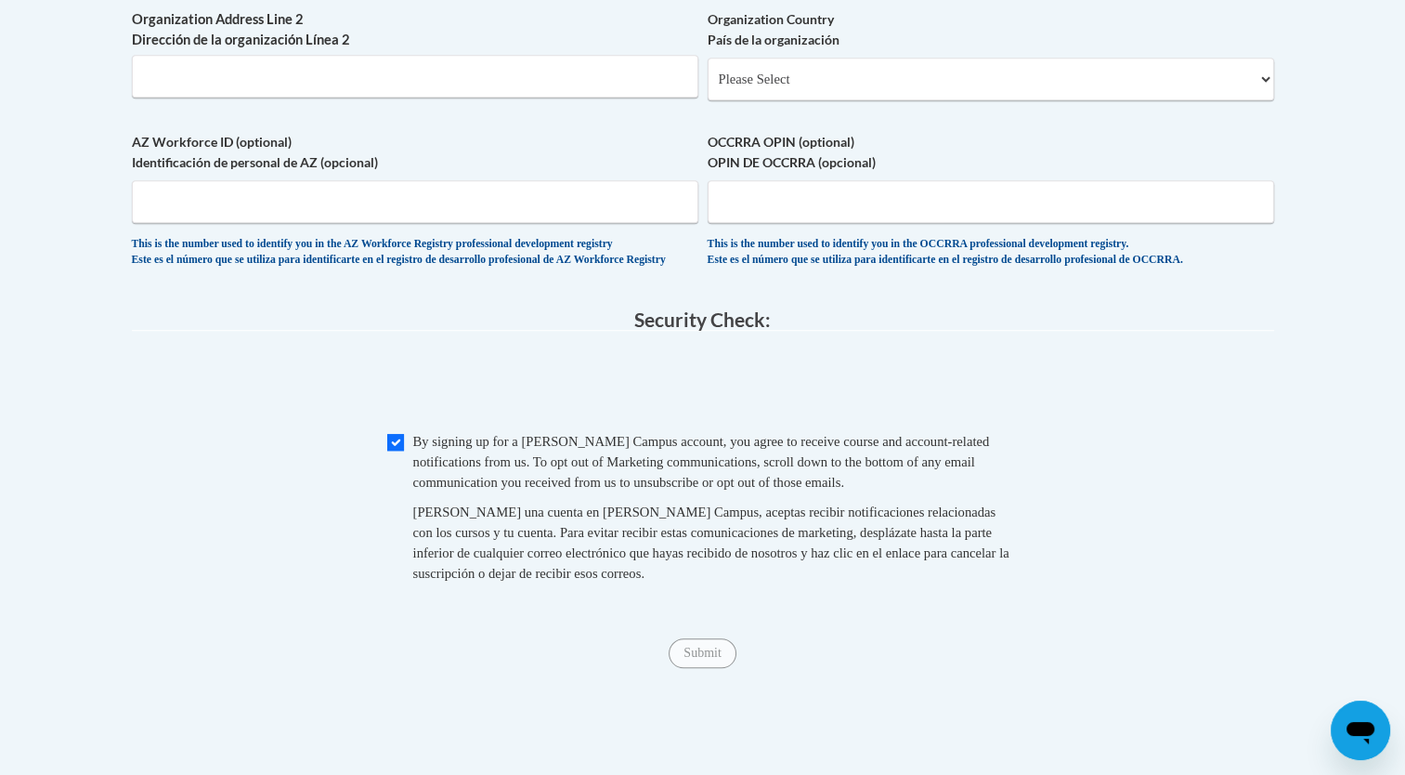
click at [707, 659] on span "Submit" at bounding box center [702, 651] width 67 height 15
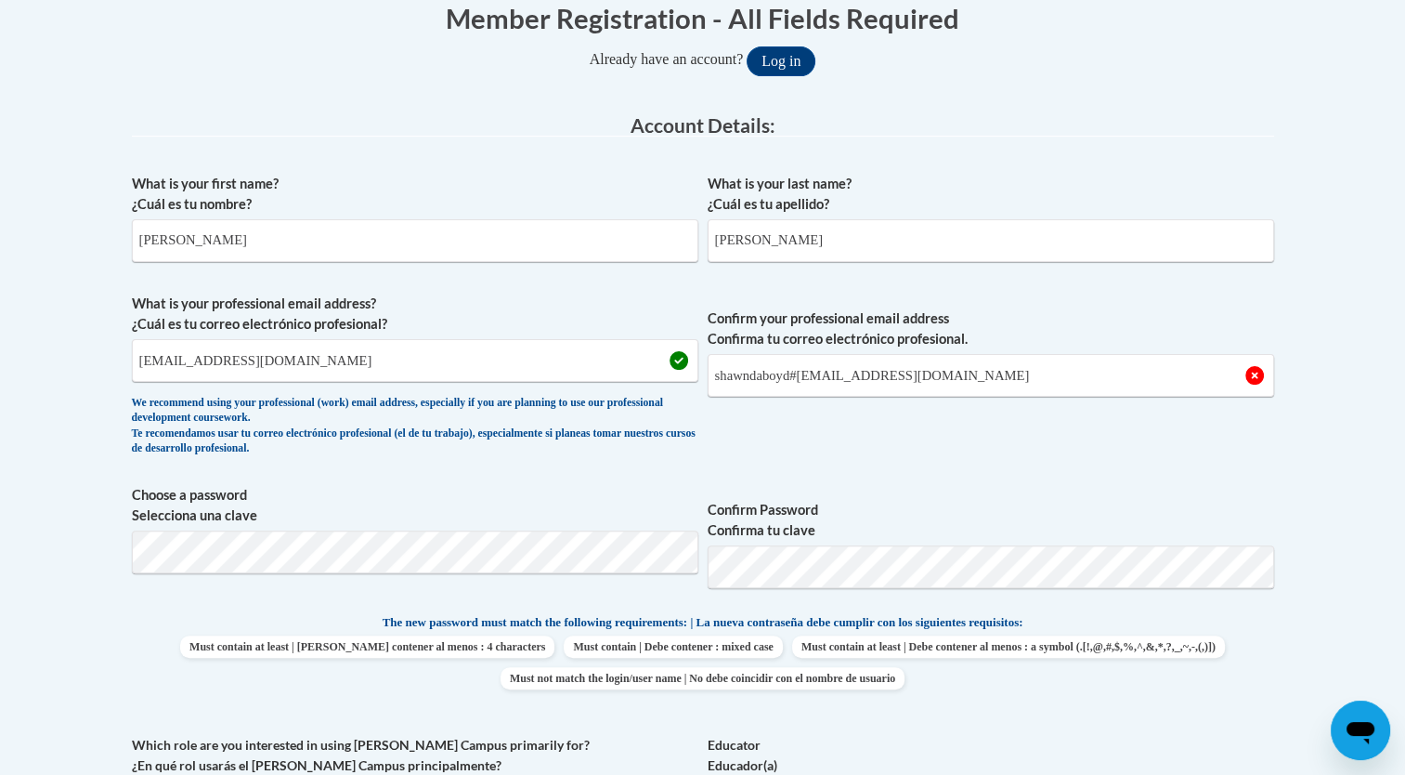
scroll to position [394, 0]
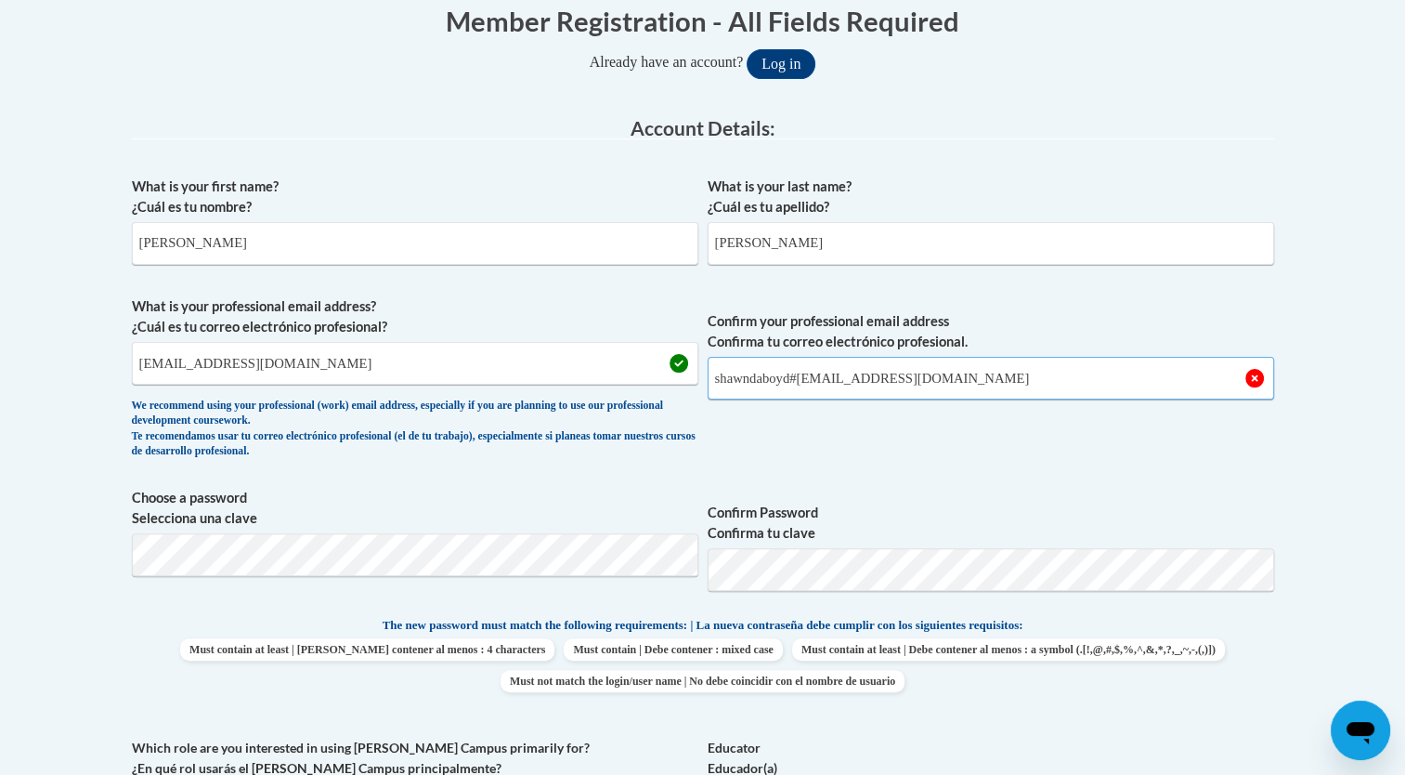
click at [952, 384] on input "shawndaboyd#662@gmail.com" at bounding box center [991, 378] width 567 height 43
type input "shawndaboyd662@gmail.com"
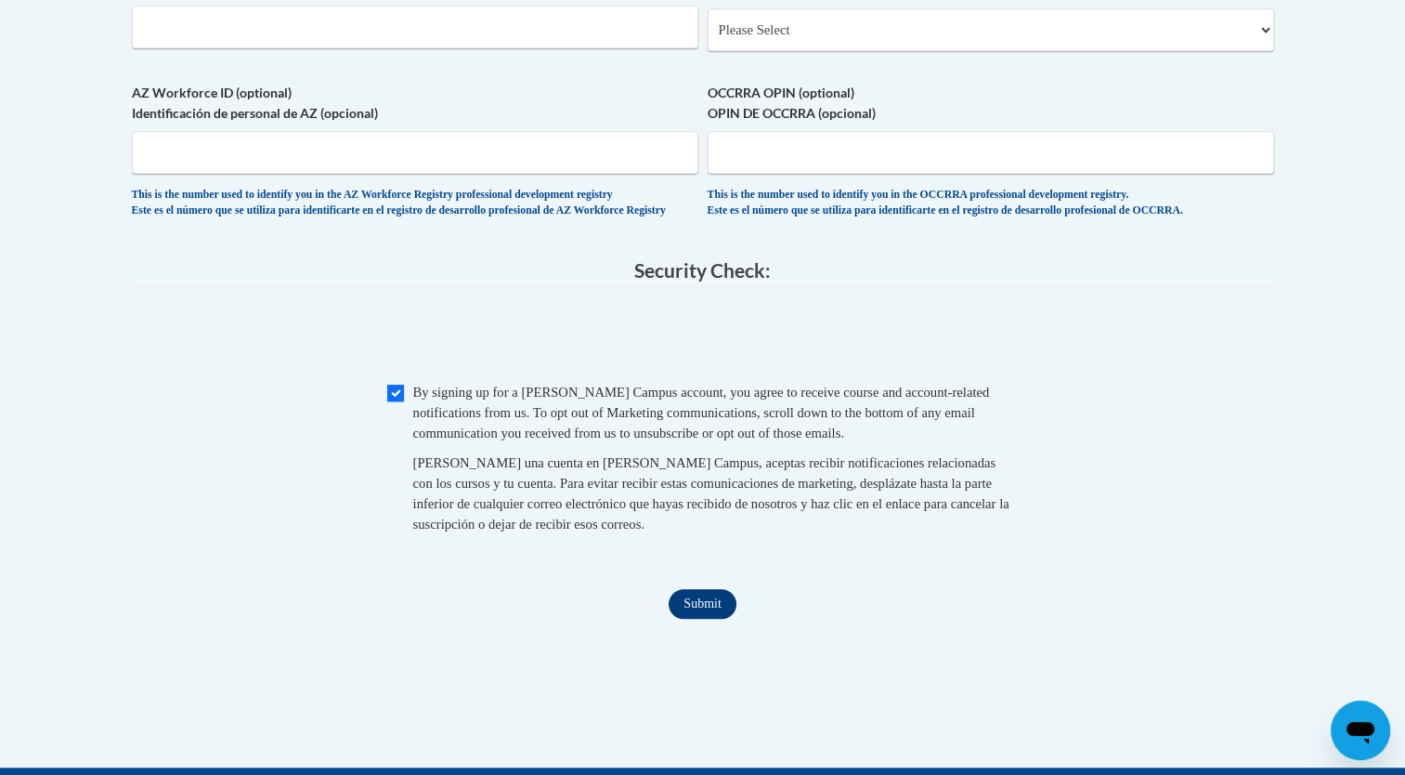
click at [706, 619] on input "Submit" at bounding box center [702, 604] width 67 height 30
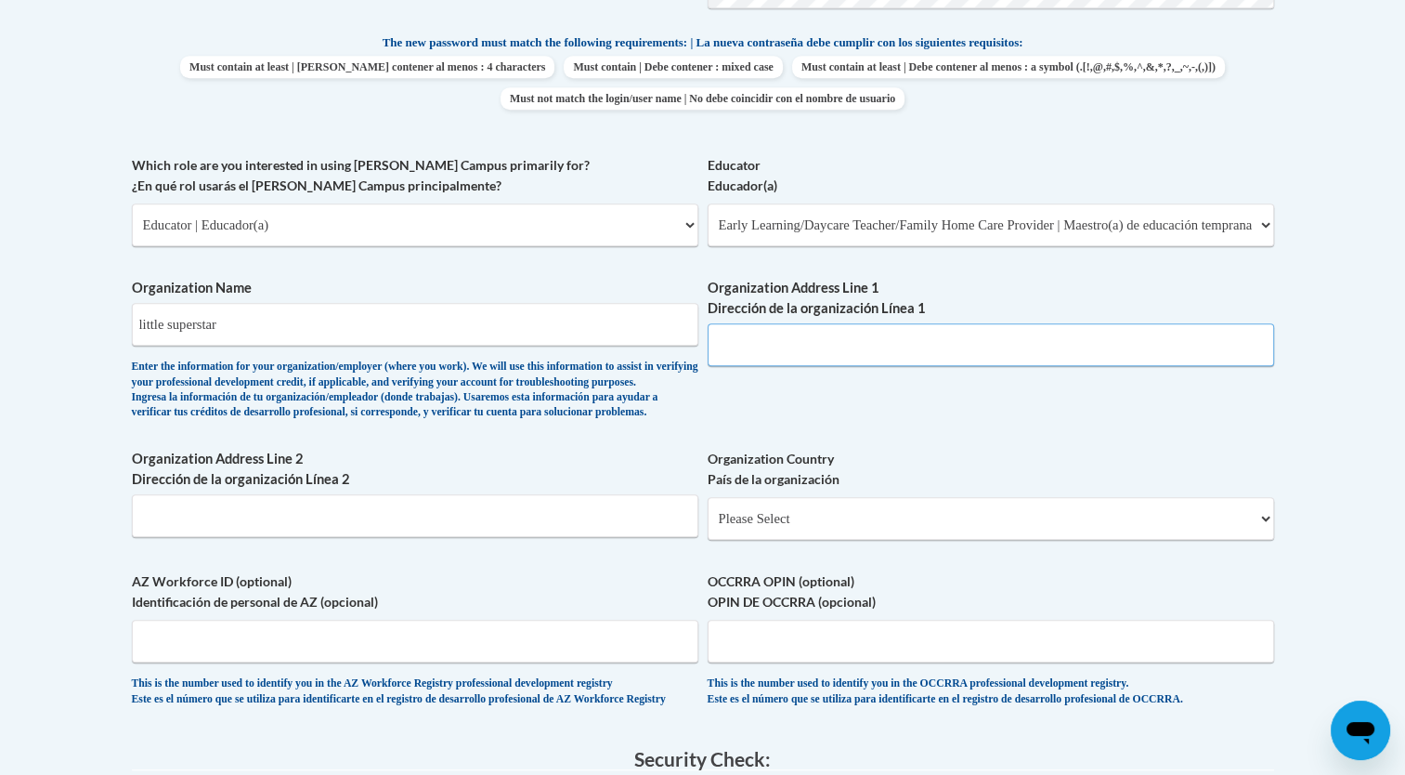
scroll to position [975, 0]
click at [752, 344] on input "Organization Address Line 1 Dirección de la organización Línea 1" at bounding box center [991, 345] width 567 height 43
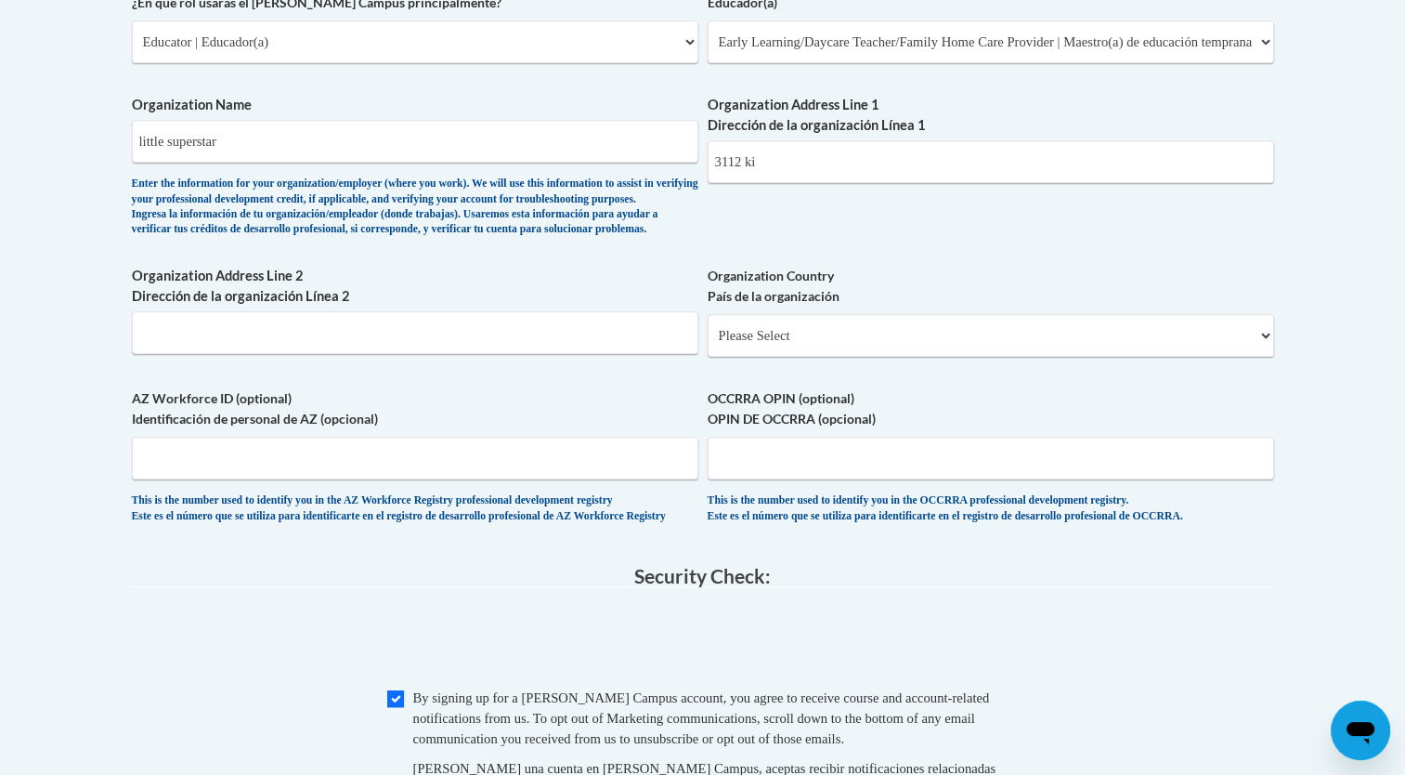
scroll to position [1146, 0]
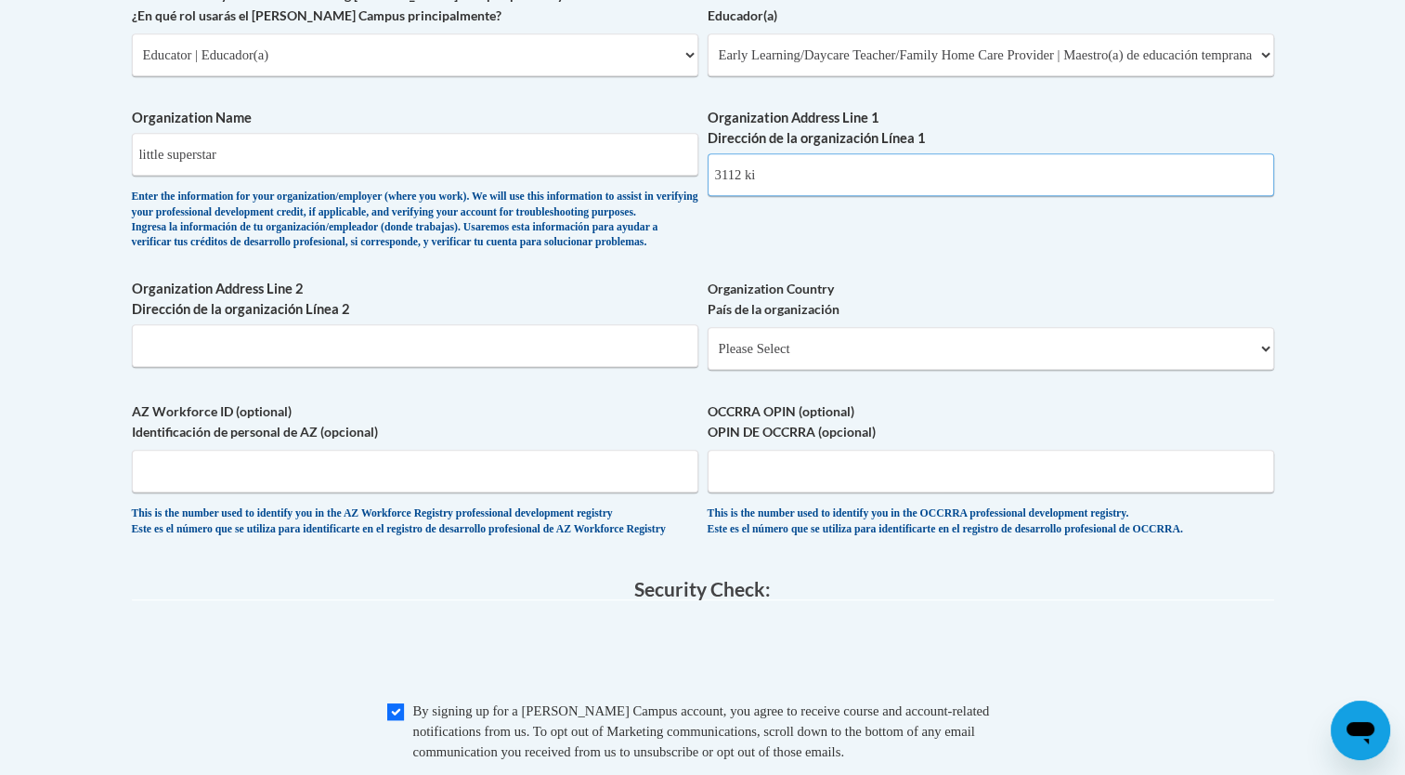
click at [810, 171] on input "3112 ki" at bounding box center [991, 174] width 567 height 43
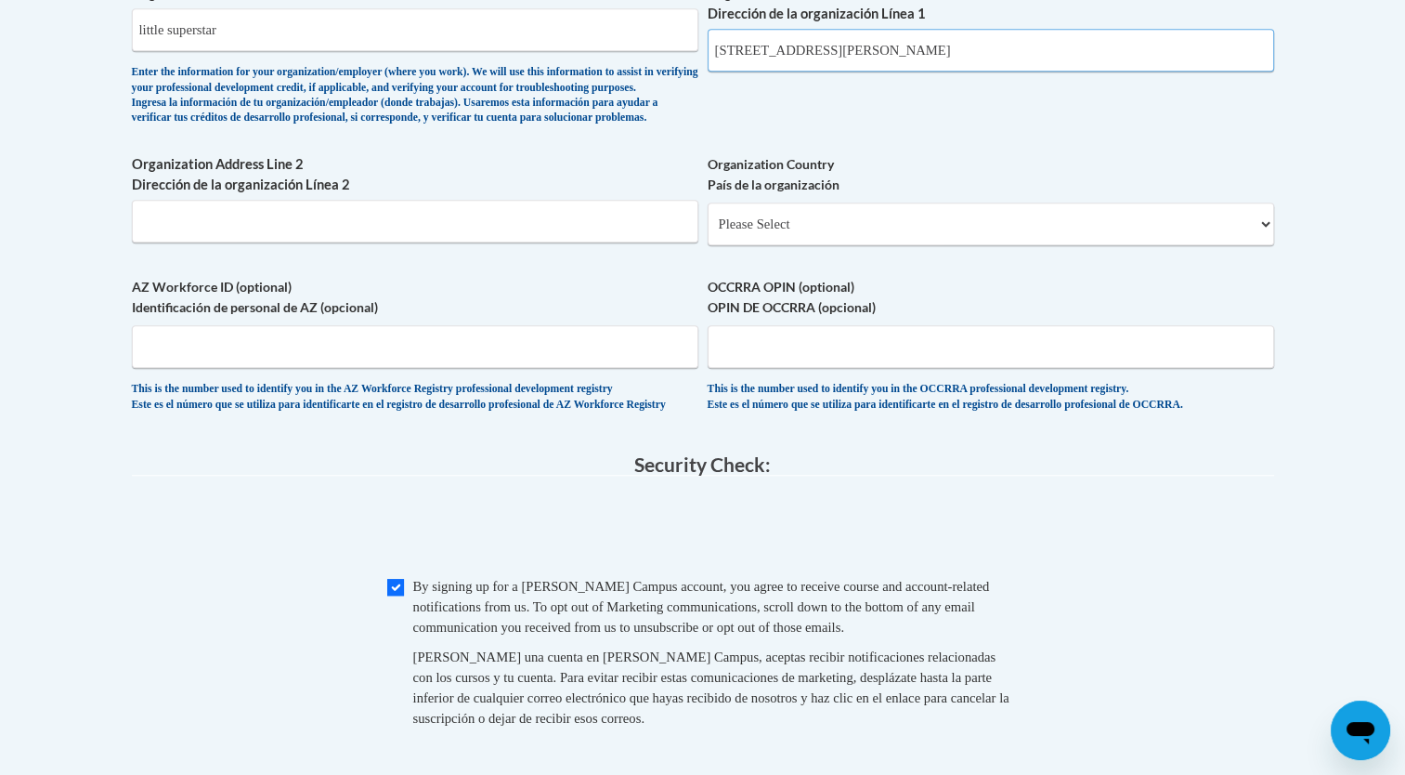
scroll to position [1277, 0]
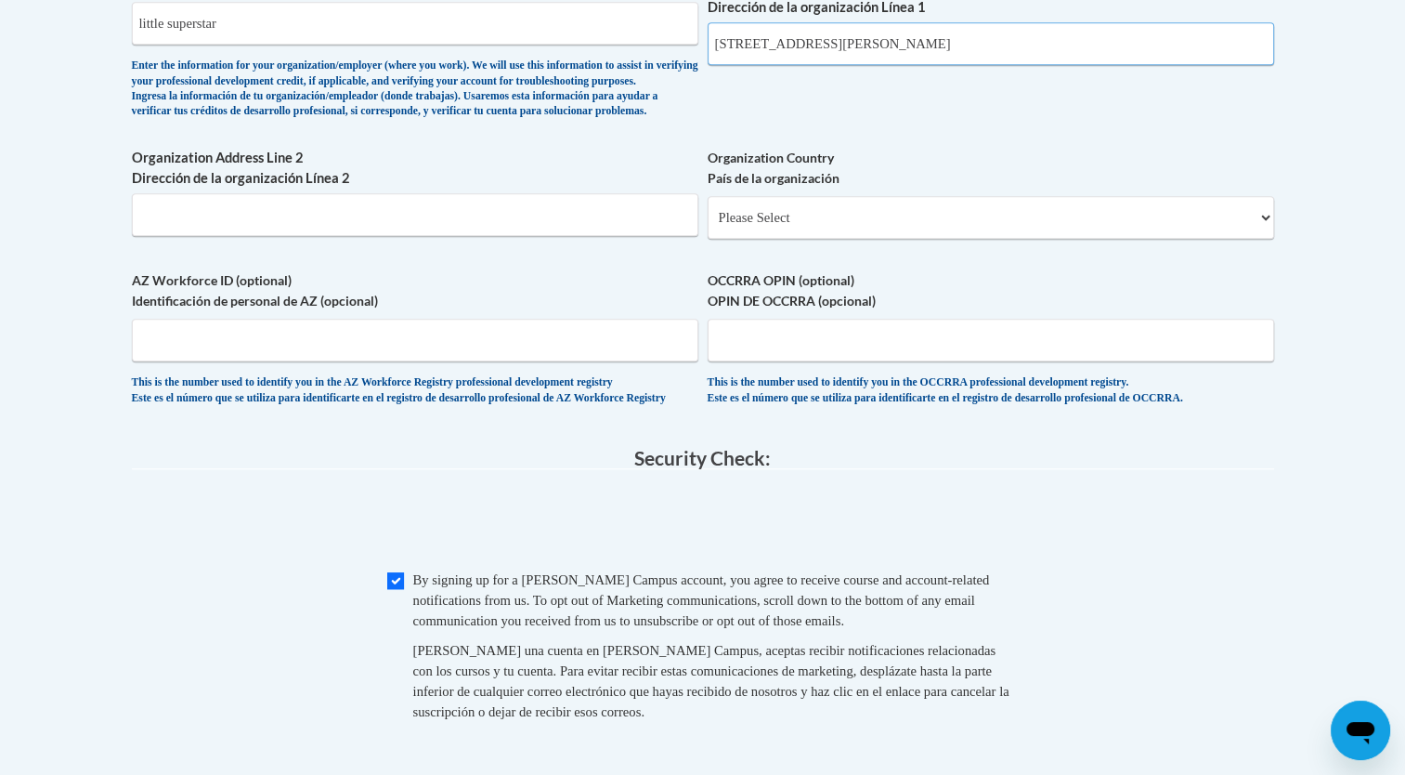
type input "3112 kendrick road"
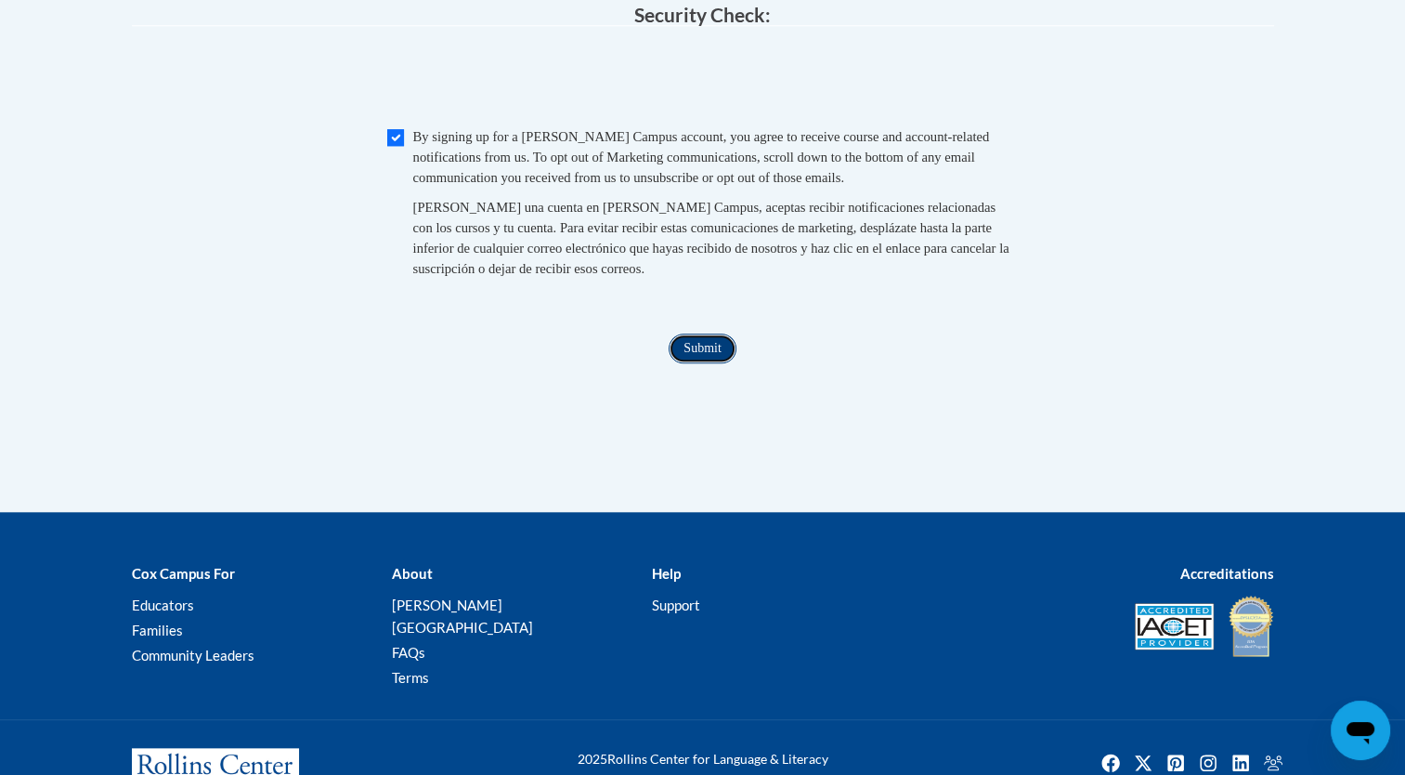
click at [715, 363] on input "Submit" at bounding box center [702, 348] width 67 height 30
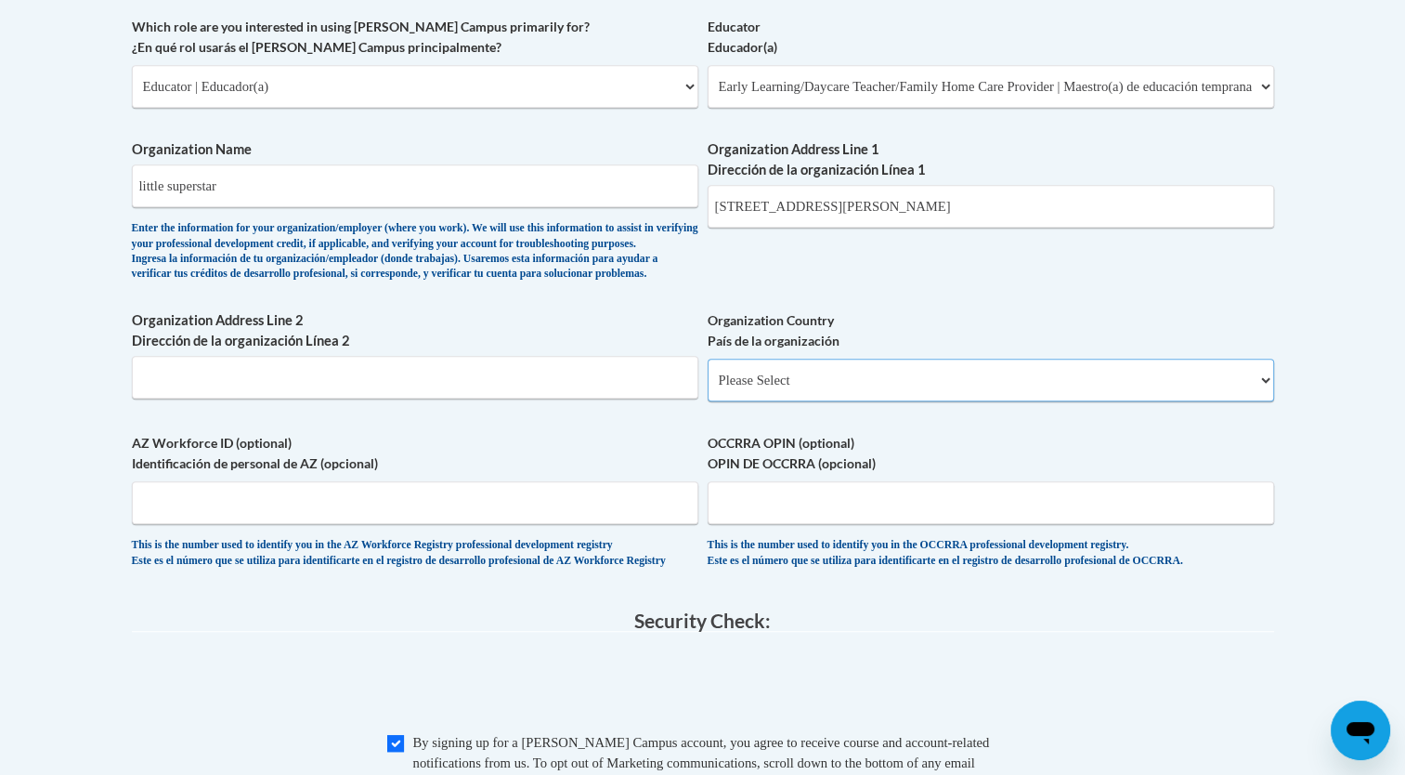
scroll to position [1114, 0]
click at [836, 394] on select "Please Select United States | Estados Unidos Outside of the United States | Fue…" at bounding box center [991, 380] width 567 height 43
select select "ad49bcad-a171-4b2e-b99c-48b446064914"
click at [708, 389] on select "Please Select United States | Estados Unidos Outside of the United States | Fue…" at bounding box center [991, 380] width 567 height 43
select select
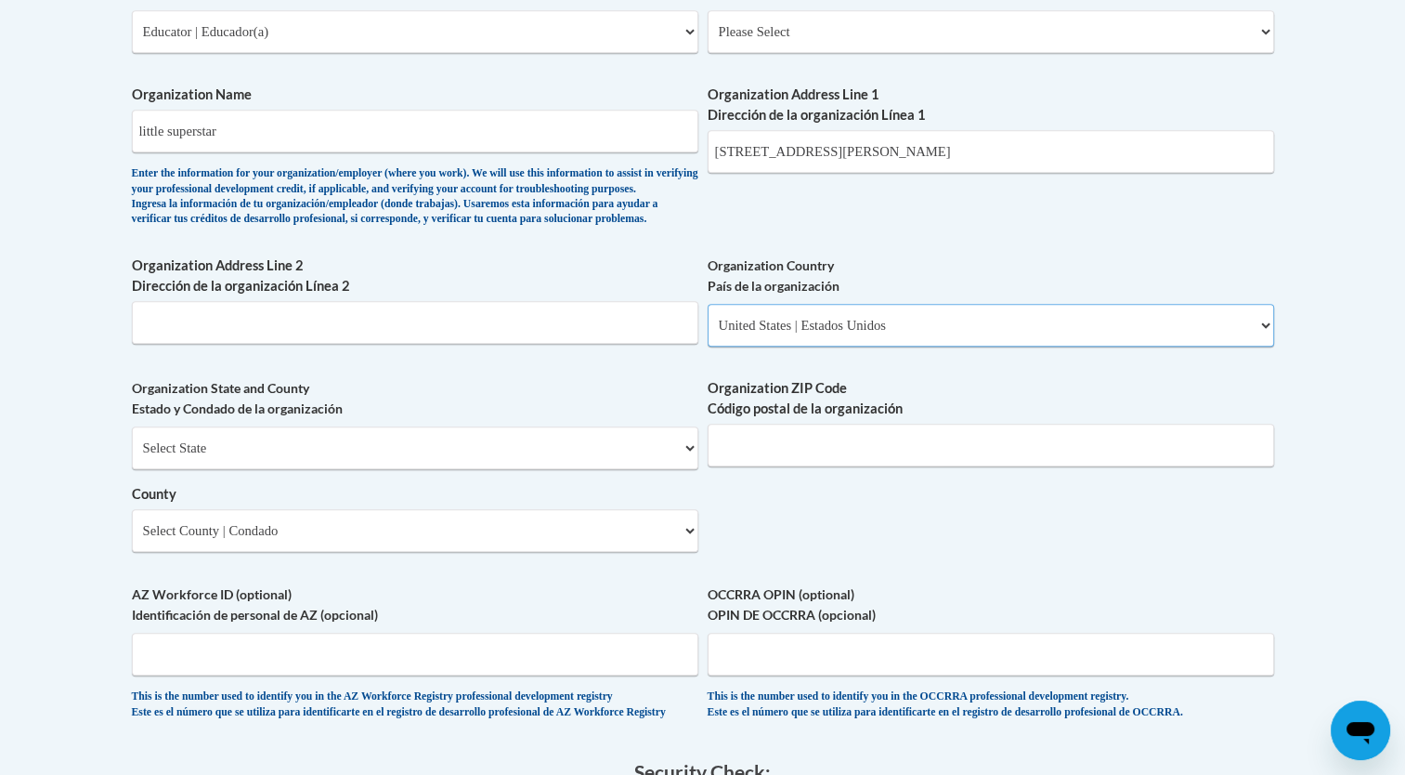
scroll to position [1173, 0]
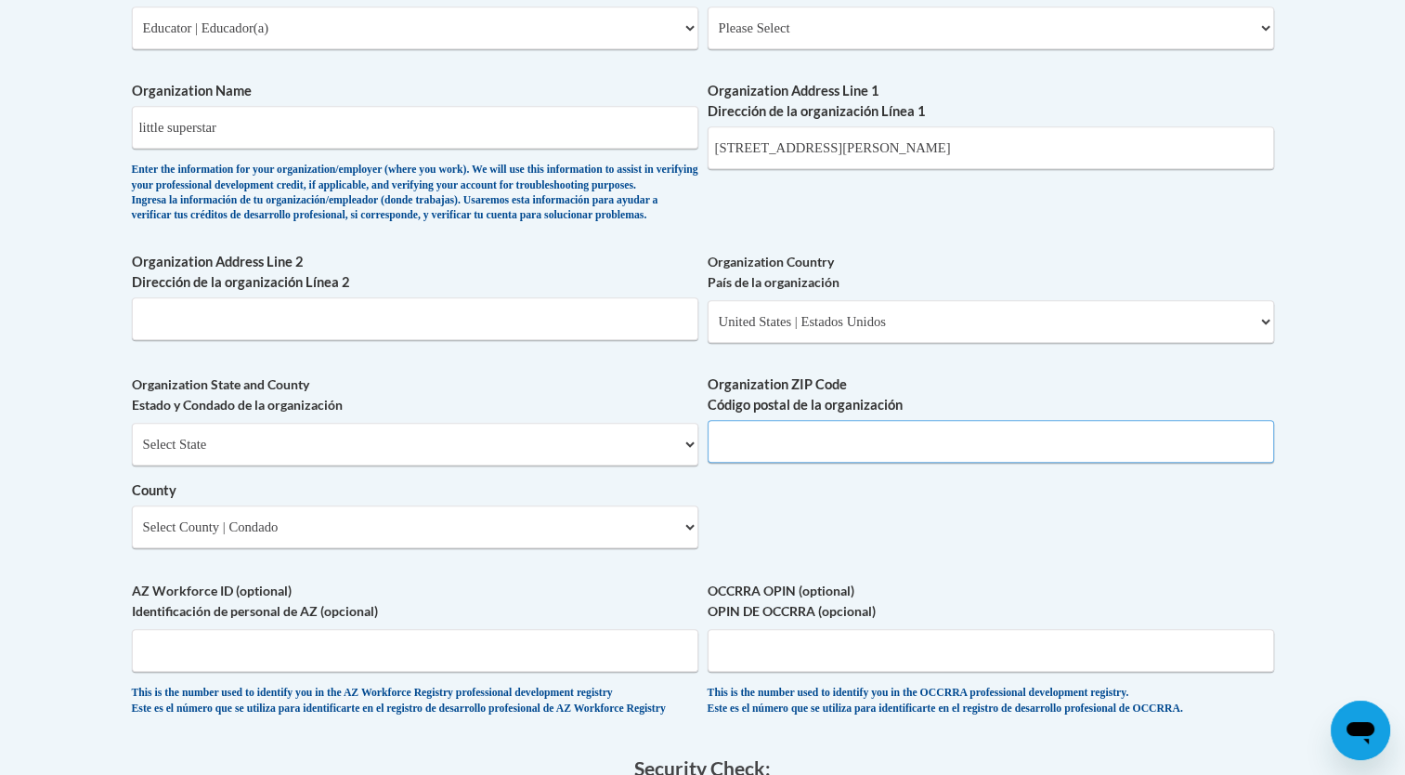
click at [884, 463] on input "Organization ZIP Code Código postal de la organización" at bounding box center [991, 441] width 567 height 43
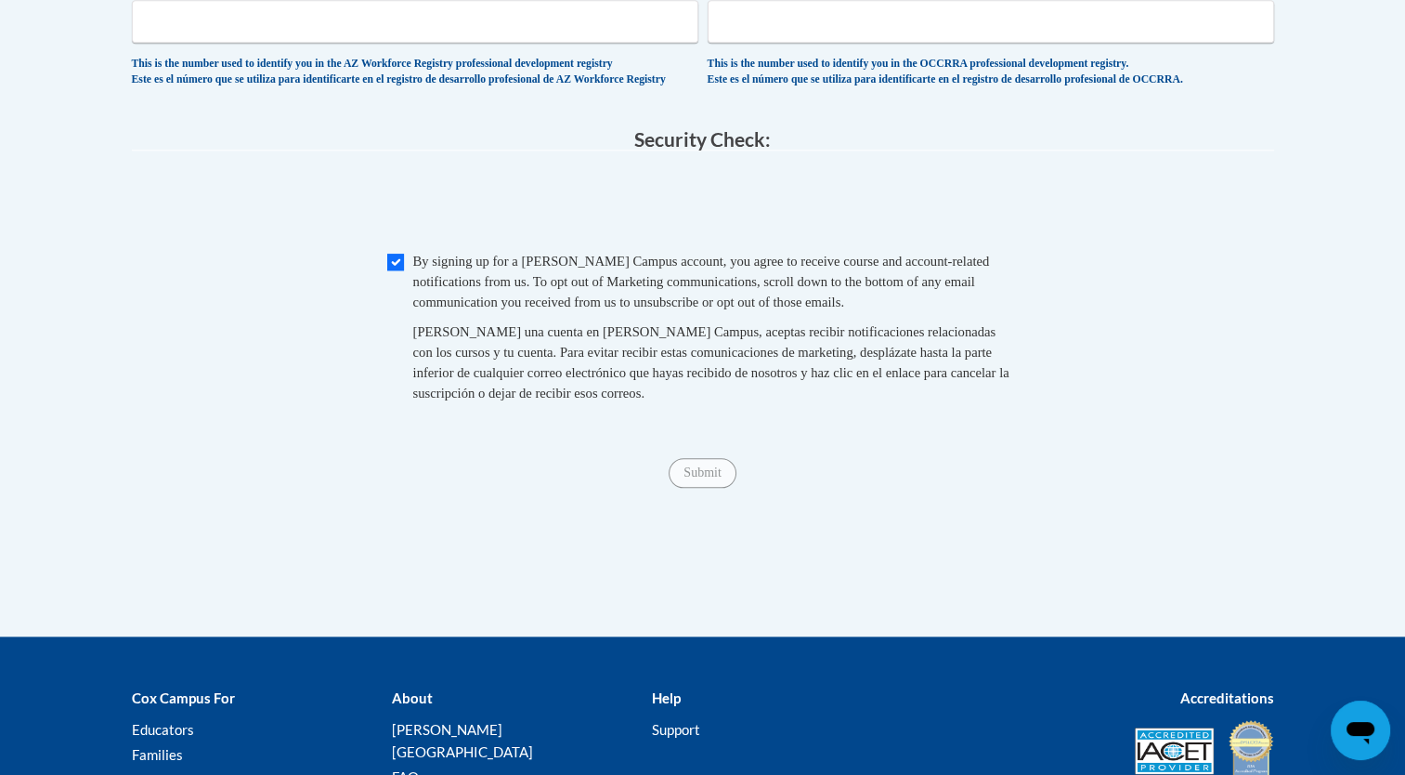
scroll to position [1806, 0]
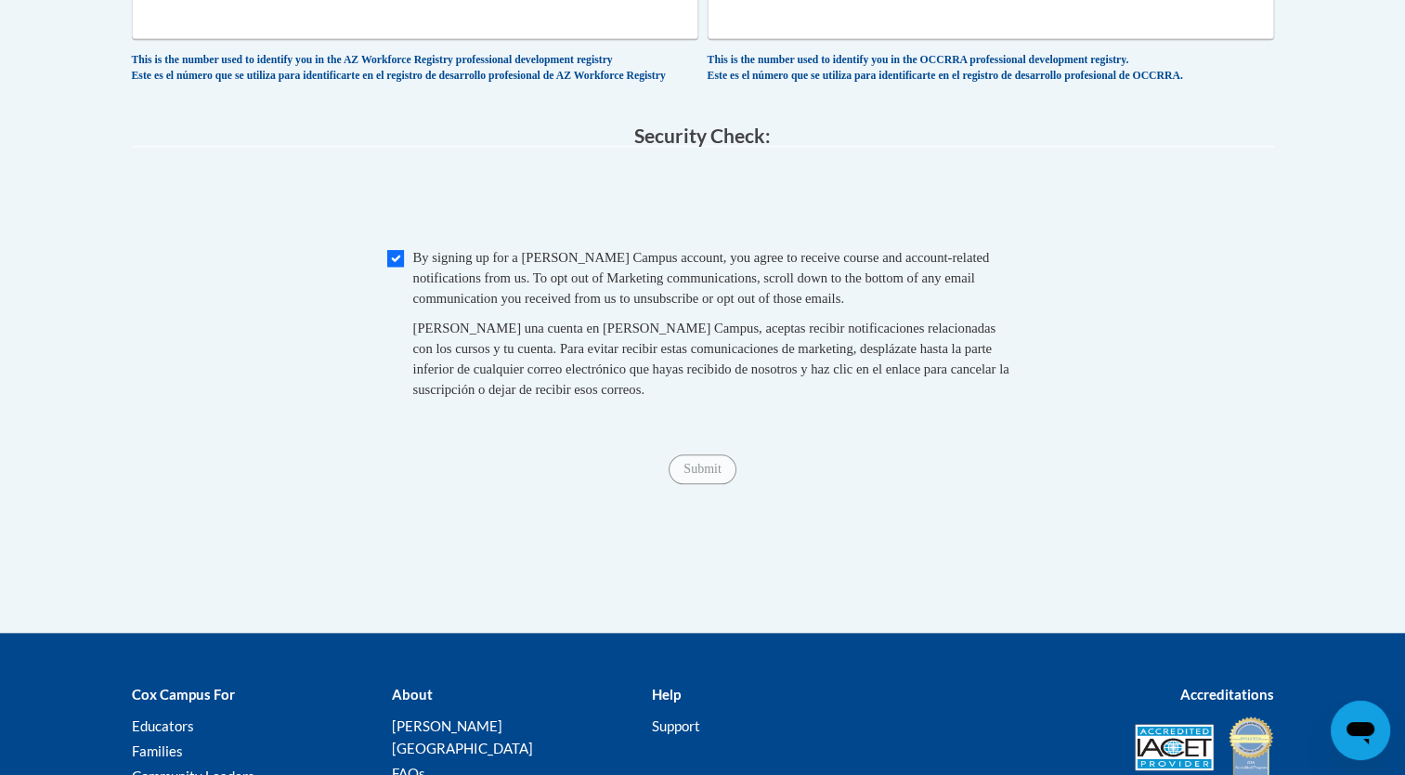
type input "38834"
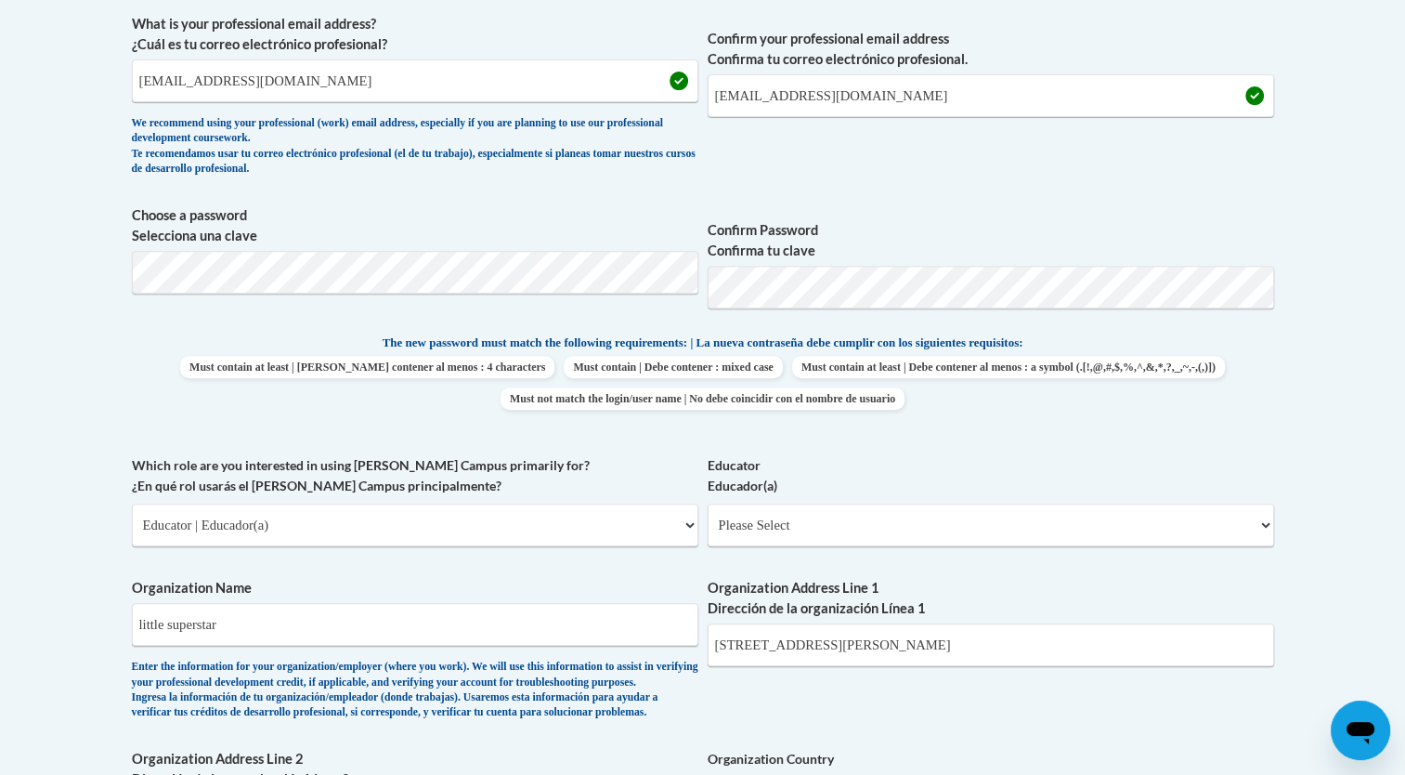
scroll to position [676, 0]
click at [1249, 523] on select "Please Select Early Learning/Daycare Teacher/Family Home Care Provider | Maestr…" at bounding box center [991, 524] width 567 height 43
select select "5e2af403-4f2c-4e49-a02f-103e55d7b75b"
click at [708, 503] on select "Please Select Early Learning/Daycare Teacher/Family Home Care Provider | Maestr…" at bounding box center [991, 524] width 567 height 43
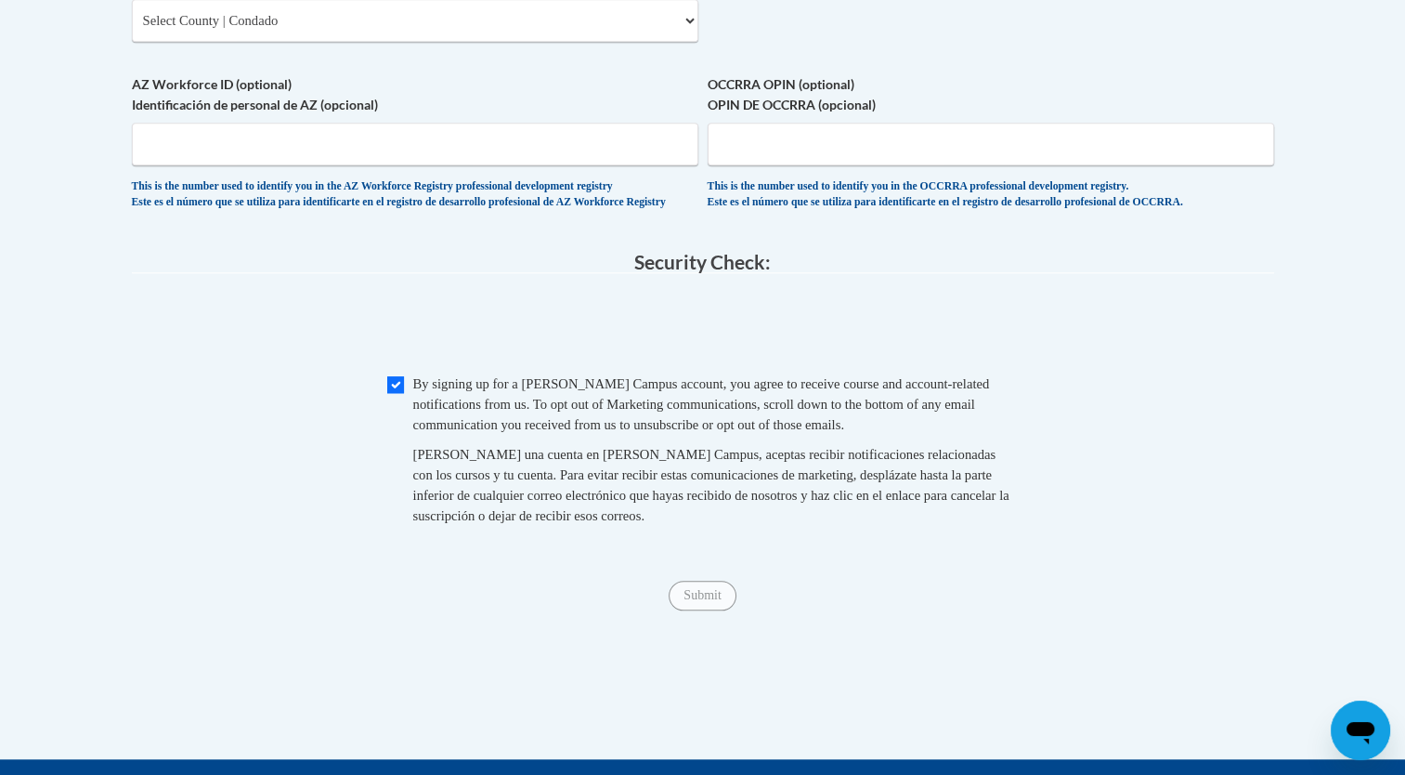
scroll to position [1684, 0]
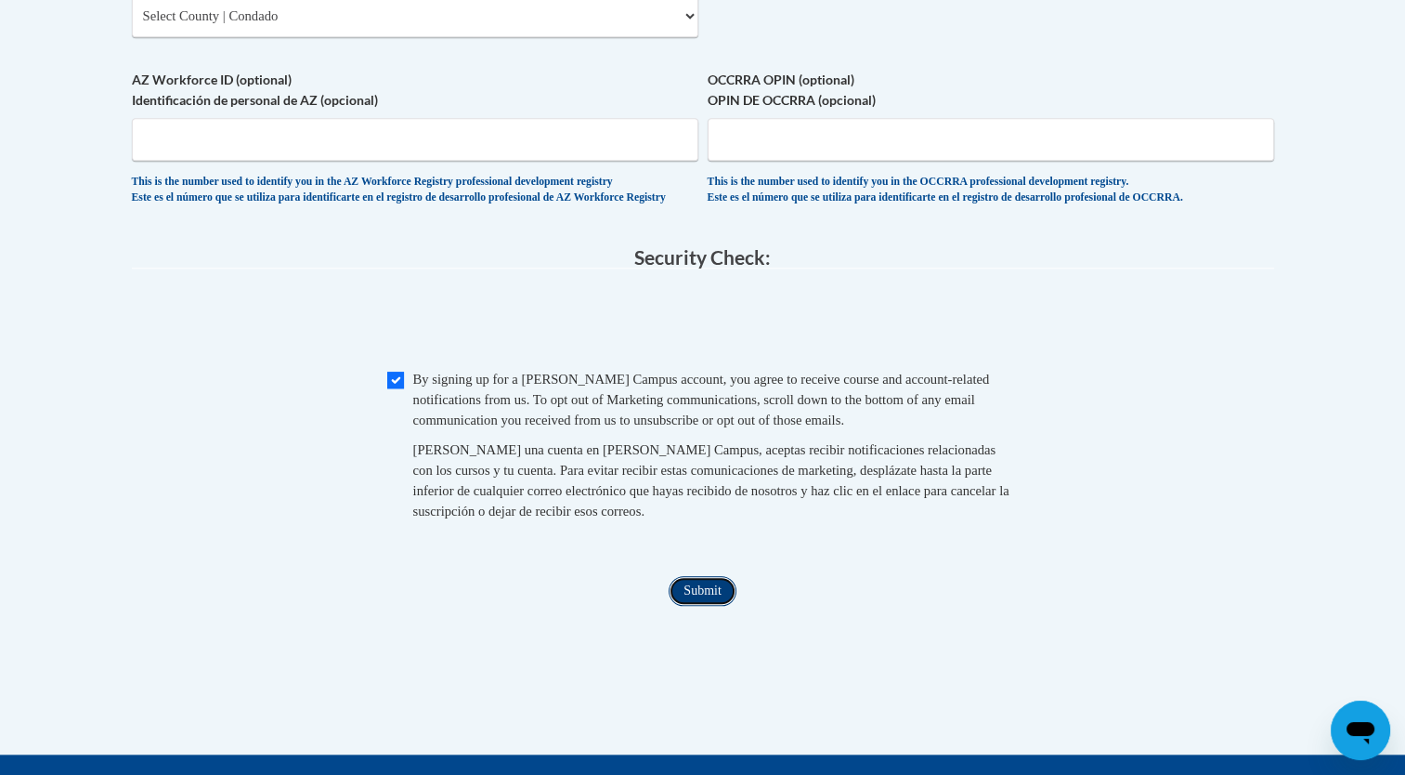
click at [710, 606] on input "Submit" at bounding box center [702, 591] width 67 height 30
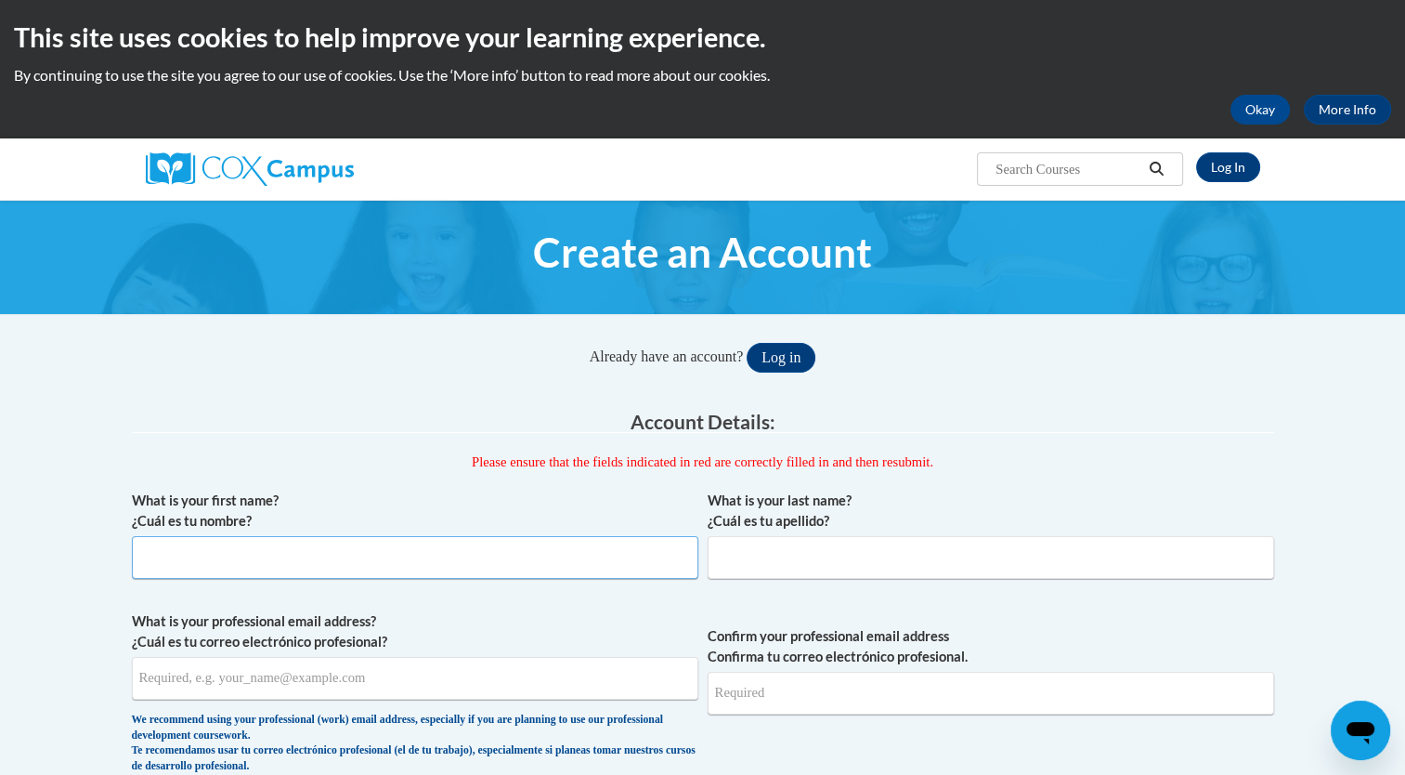
click at [550, 567] on input "What is your first name? ¿Cuál es tu nombre?" at bounding box center [415, 557] width 567 height 43
type input "shawnda"
type input "boyd"
type input "shawndaboyd662@gmail.com"
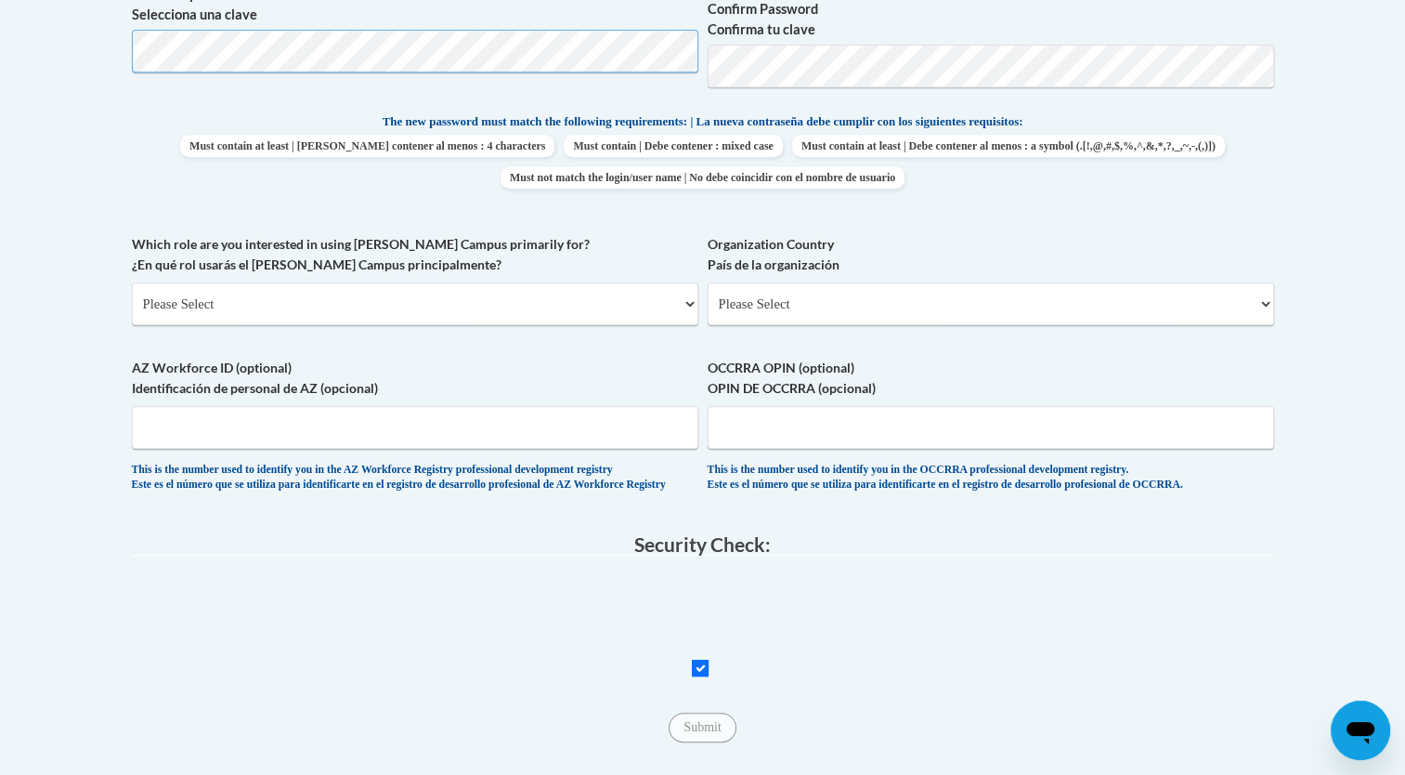
scroll to position [817, 0]
click at [679, 299] on select "Please Select College/University | Colegio/Universidad Community/Nonprofit Part…" at bounding box center [415, 303] width 567 height 43
select select "fbf2d438-af2f-41f8-98f1-81c410e29de3"
click at [132, 282] on select "Please Select College/University | Colegio/Universidad Community/Nonprofit Part…" at bounding box center [415, 303] width 567 height 43
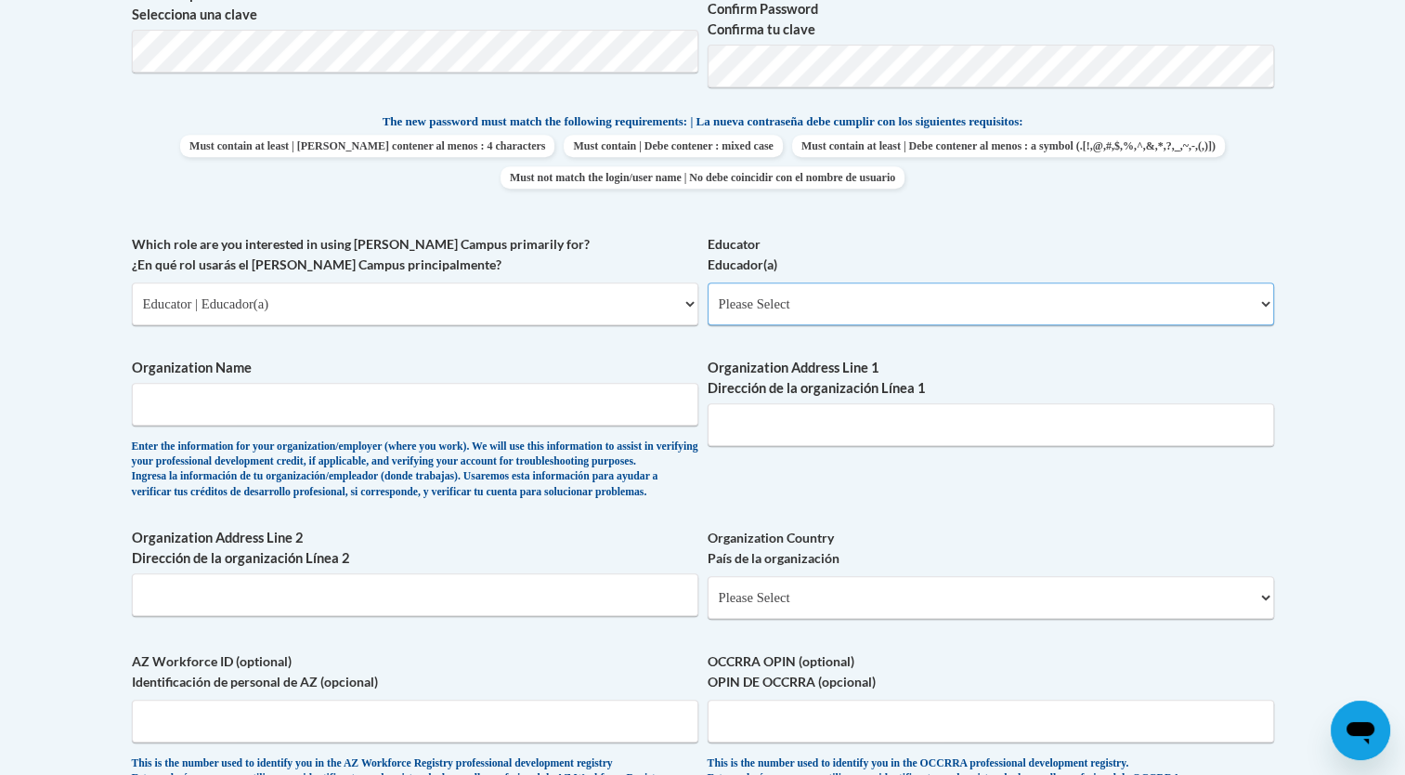
click at [796, 305] on select "Please Select Early Learning/Daycare Teacher/Family Home Care Provider | Maestr…" at bounding box center [991, 303] width 567 height 43
select select "5e2af403-4f2c-4e49-a02f-103e55d7b75b"
click at [708, 282] on select "Please Select Early Learning/Daycare Teacher/Family Home Care Provider | Maestr…" at bounding box center [991, 303] width 567 height 43
click at [516, 422] on input "Organization Name" at bounding box center [415, 404] width 567 height 43
type input "little superstar"
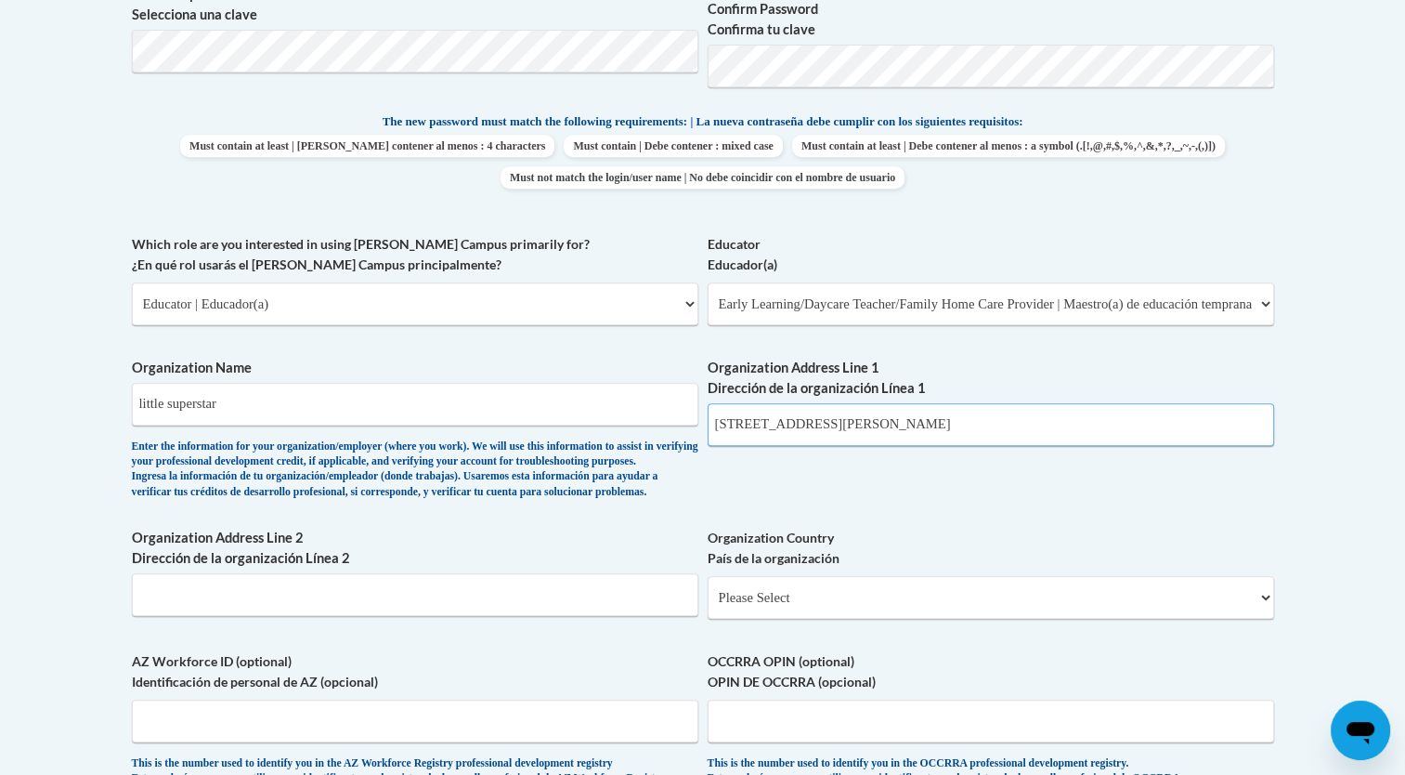
click at [852, 426] on input "3112 kendrick road" at bounding box center [991, 424] width 567 height 43
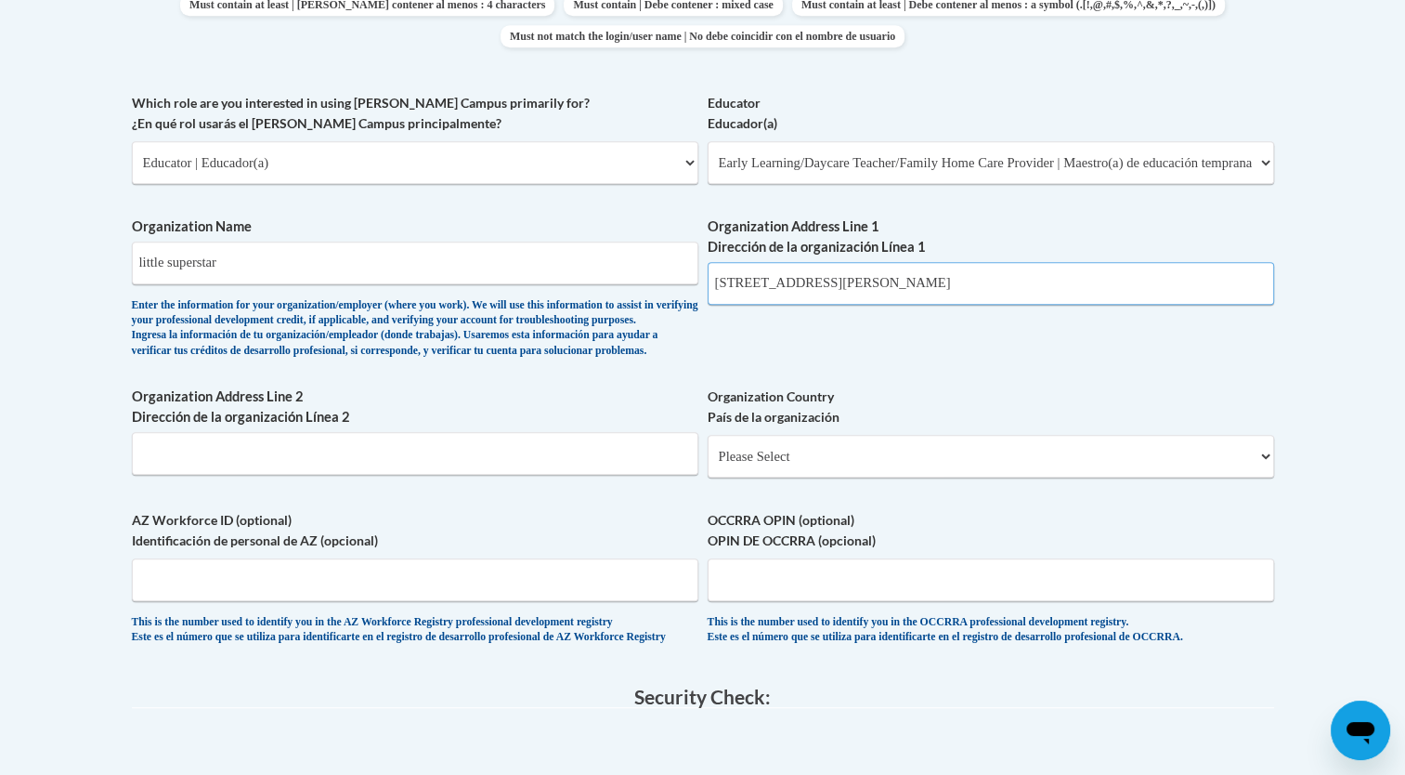
scroll to position [965, 0]
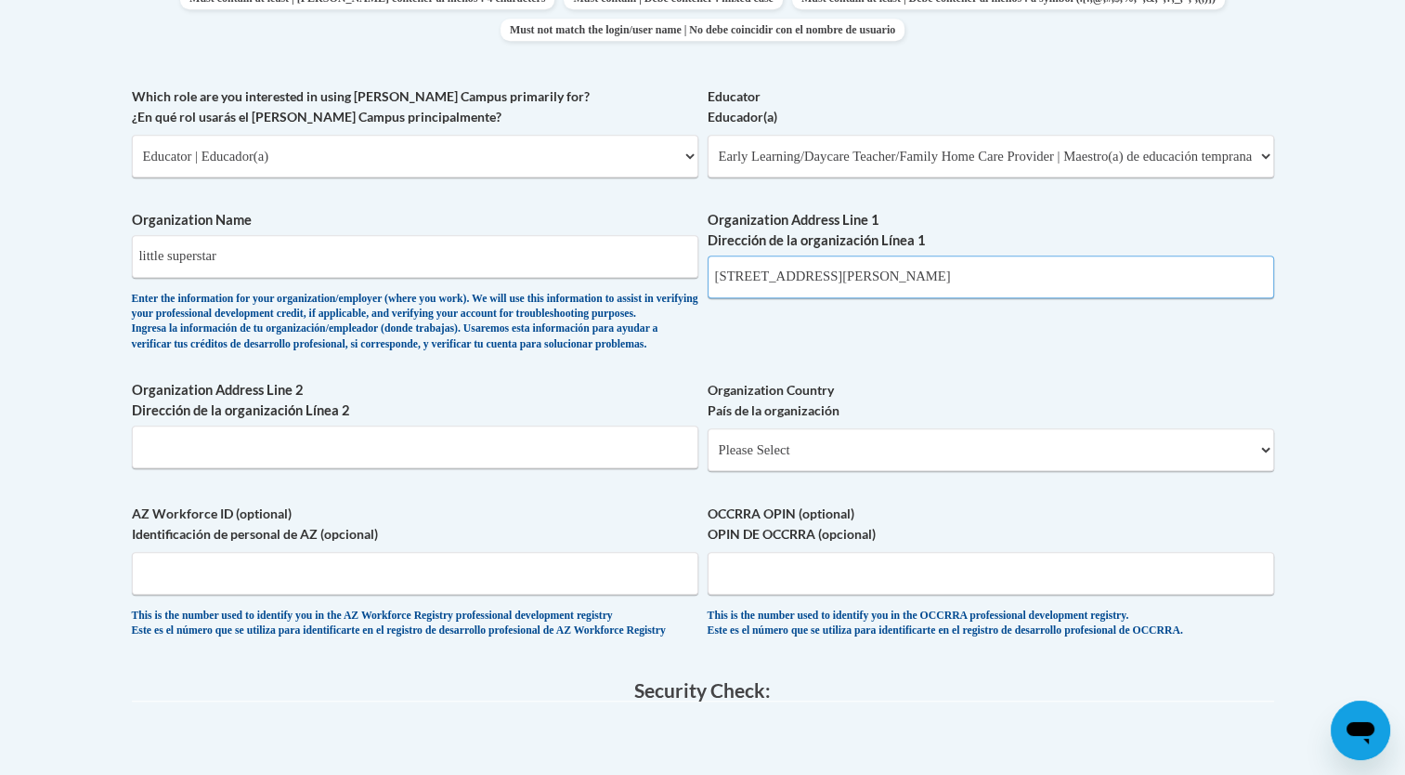
type input "3112 kendrick road"
click at [794, 471] on select "Please Select United States | Estados Unidos Outside of the United States | Fue…" at bounding box center [991, 449] width 567 height 43
select select "ad49bcad-a171-4b2e-b99c-48b446064914"
click at [708, 459] on select "Please Select United States | Estados Unidos Outside of the United States | Fue…" at bounding box center [991, 449] width 567 height 43
select select
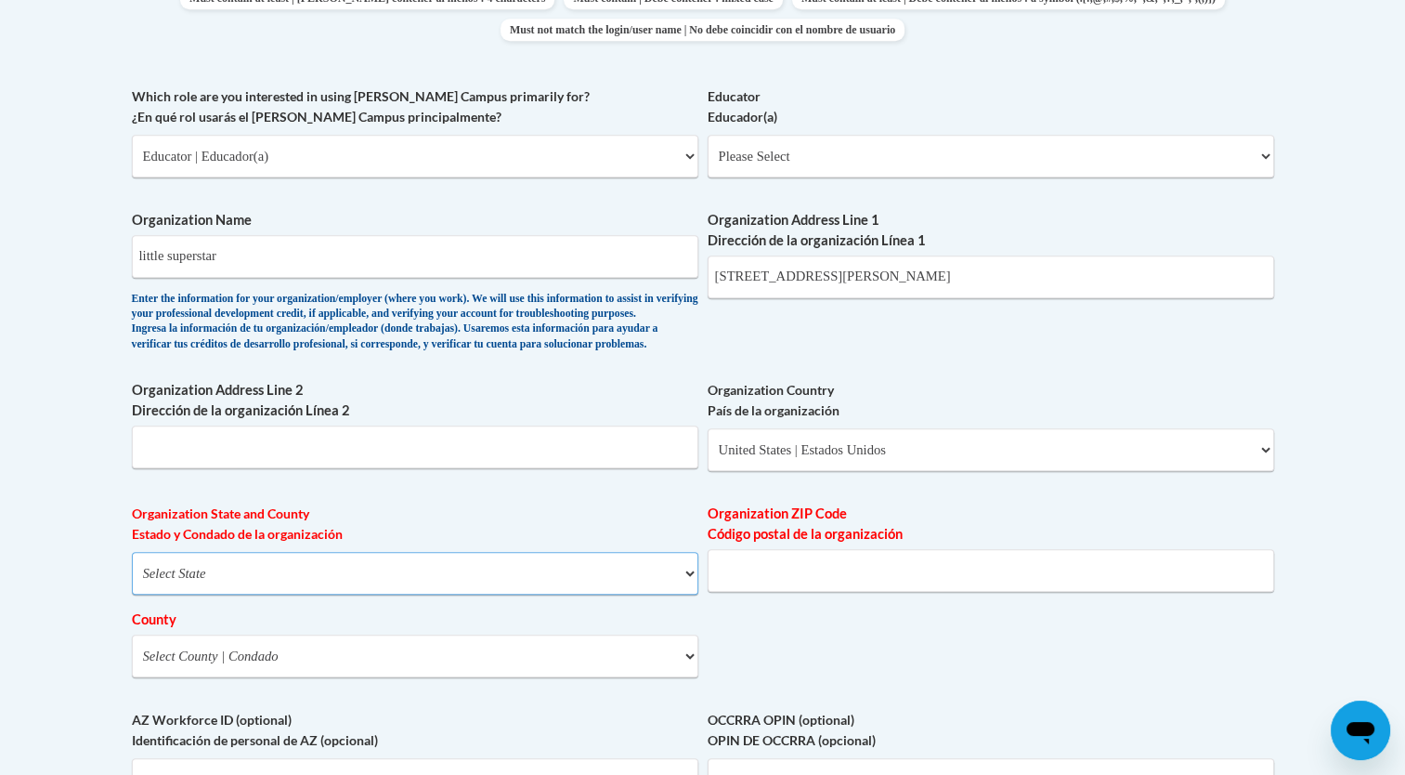
click at [512, 595] on select "Select State Alabama Alaska Arizona Arkansas California Colorado Connecticut De…" at bounding box center [415, 573] width 567 height 43
select select "Mississippi"
click at [132, 582] on select "Select State Alabama Alaska Arizona Arkansas California Colorado Connecticut De…" at bounding box center [415, 573] width 567 height 43
click at [798, 592] on input "Organization ZIP Code Código postal de la organización" at bounding box center [991, 570] width 567 height 43
type input "38834"
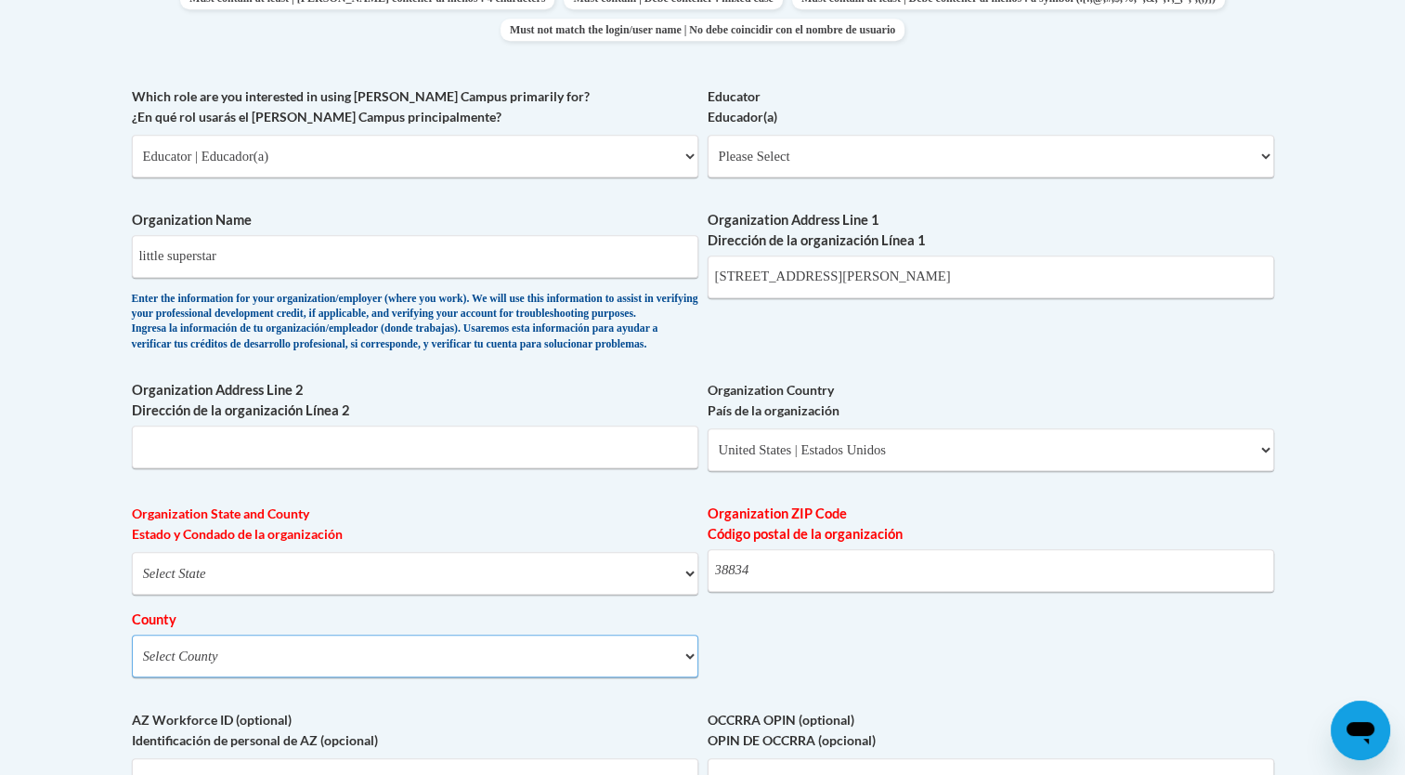
click at [458, 677] on select "Select County Adams Alcorn Amite Attala Benton Bolivar Calhoun Carroll Chickasa…" at bounding box center [415, 655] width 567 height 43
select select "Alcorn"
click at [132, 664] on select "Select County Adams Alcorn Amite Attala Benton Bolivar Calhoun Carroll Chickasa…" at bounding box center [415, 655] width 567 height 43
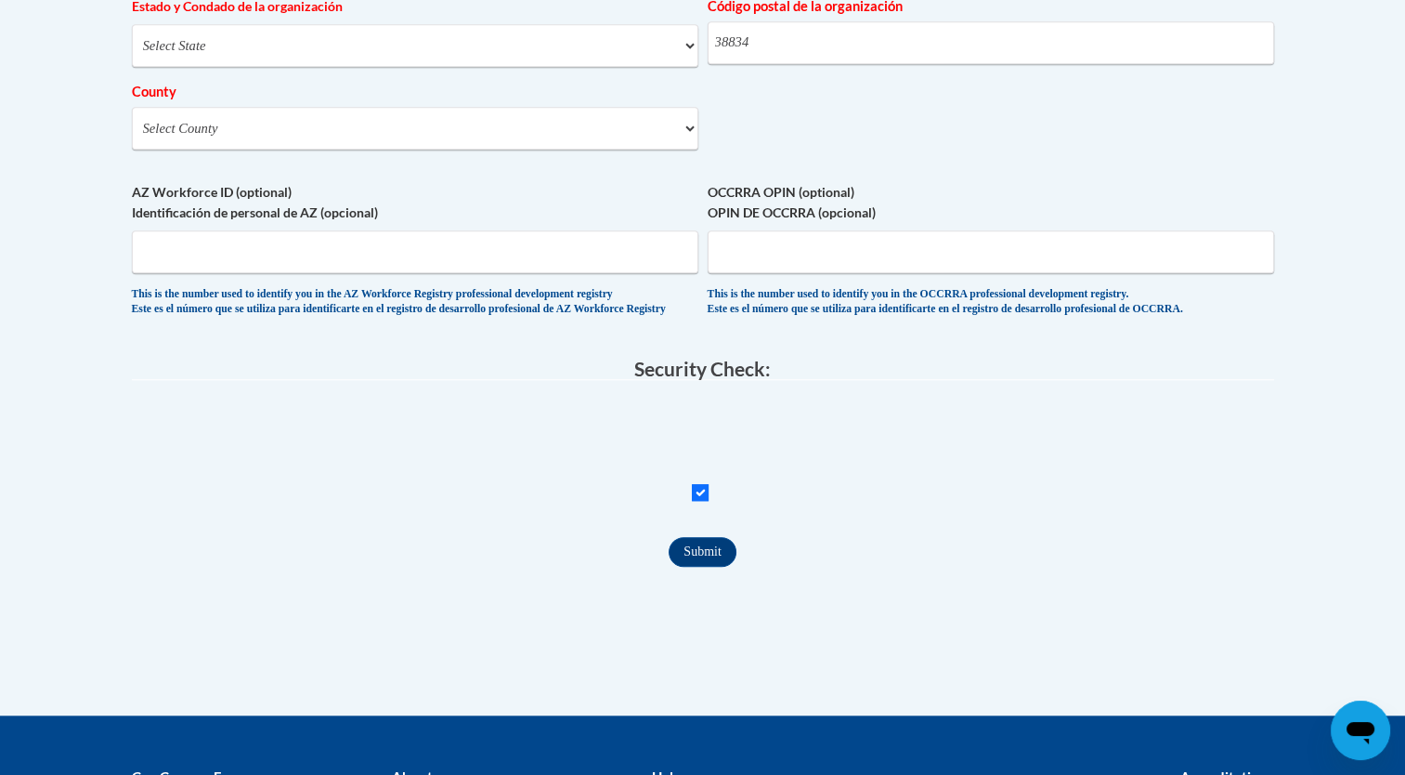
scroll to position [1508, 0]
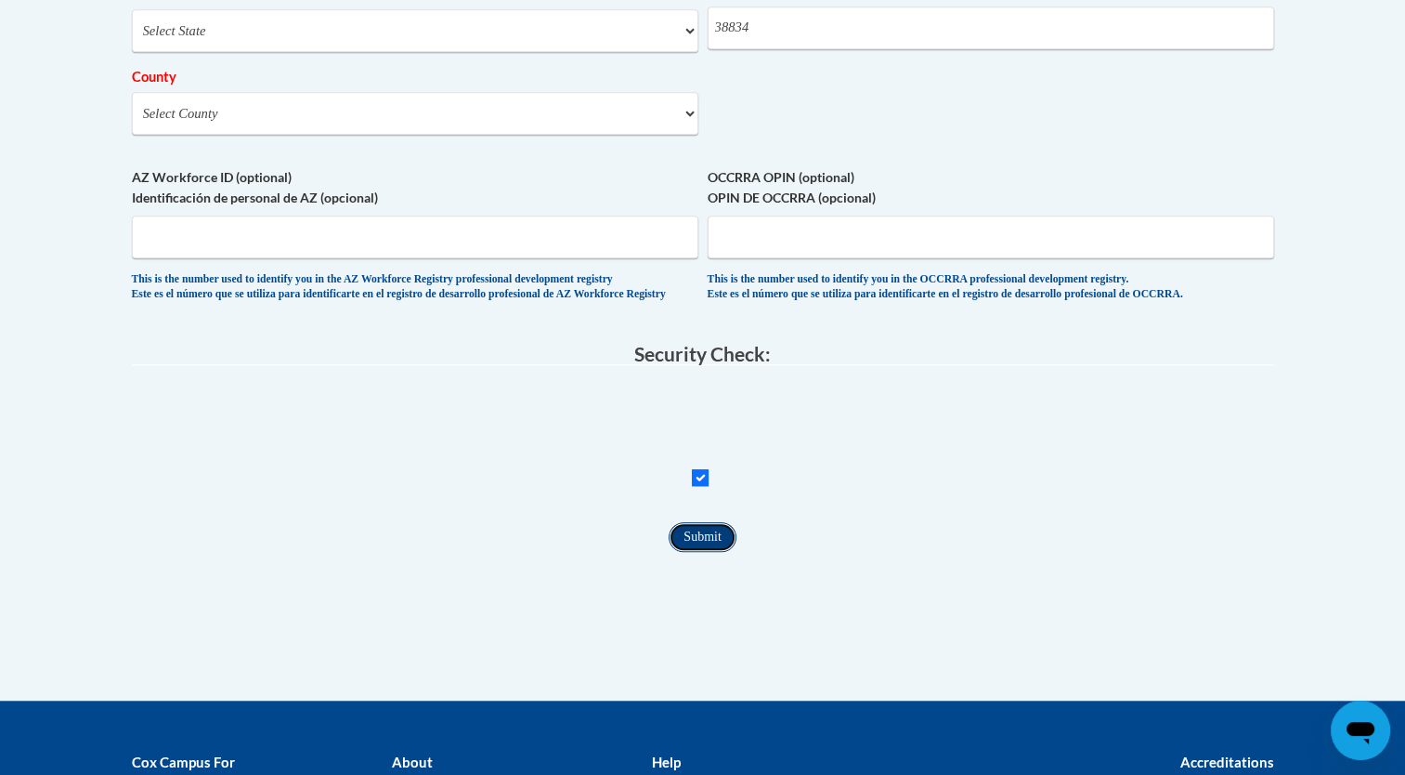
click at [706, 552] on input "Submit" at bounding box center [702, 537] width 67 height 30
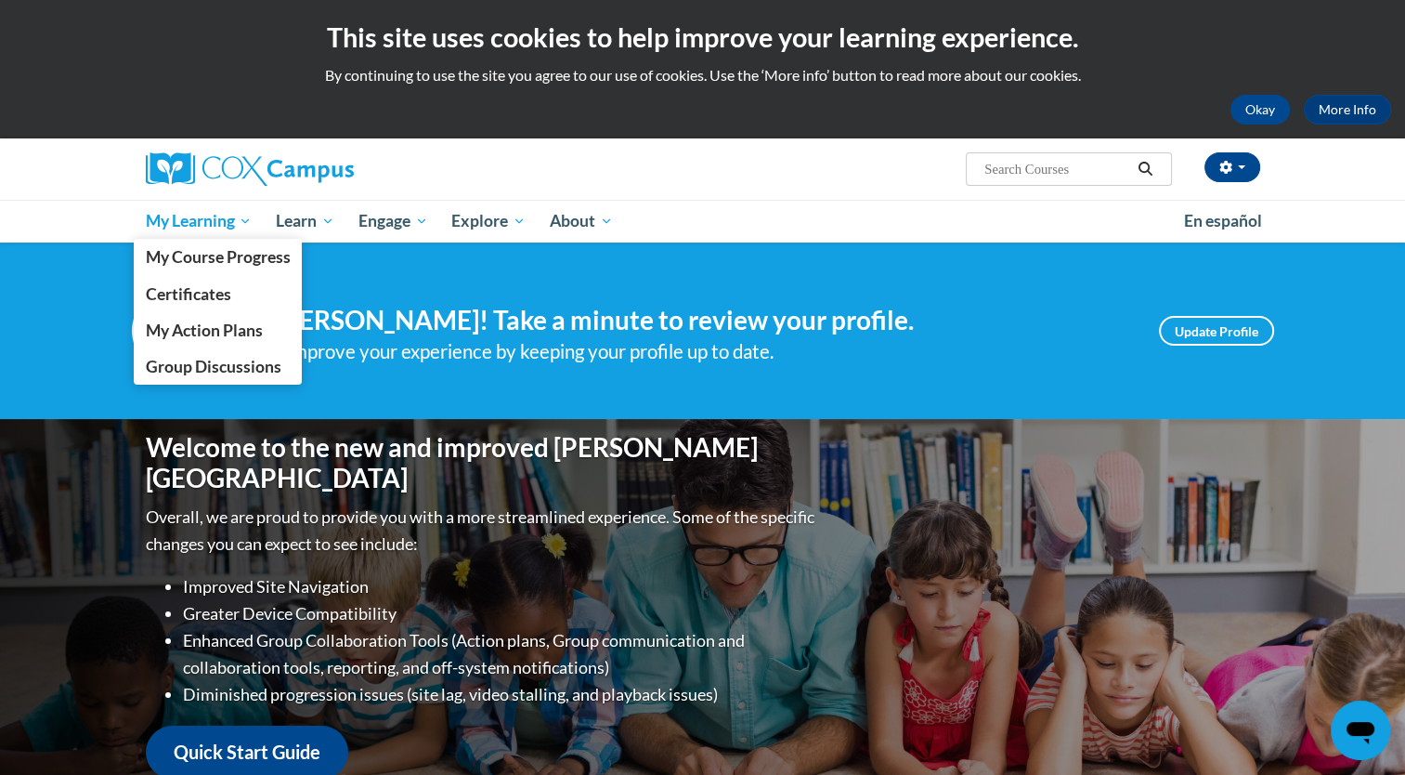
click at [236, 233] on link "My Learning" at bounding box center [199, 221] width 131 height 43
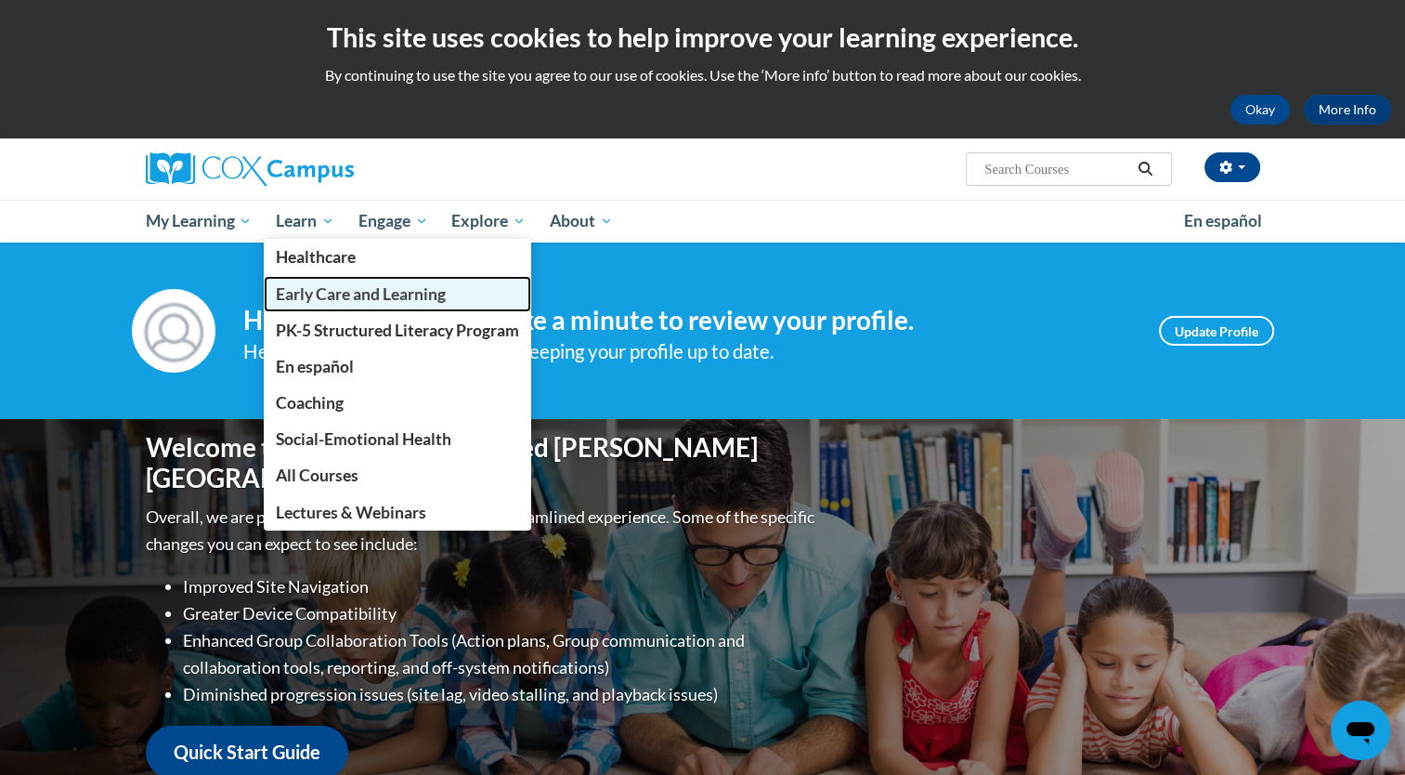
click at [399, 299] on span "Early Care and Learning" at bounding box center [361, 294] width 170 height 20
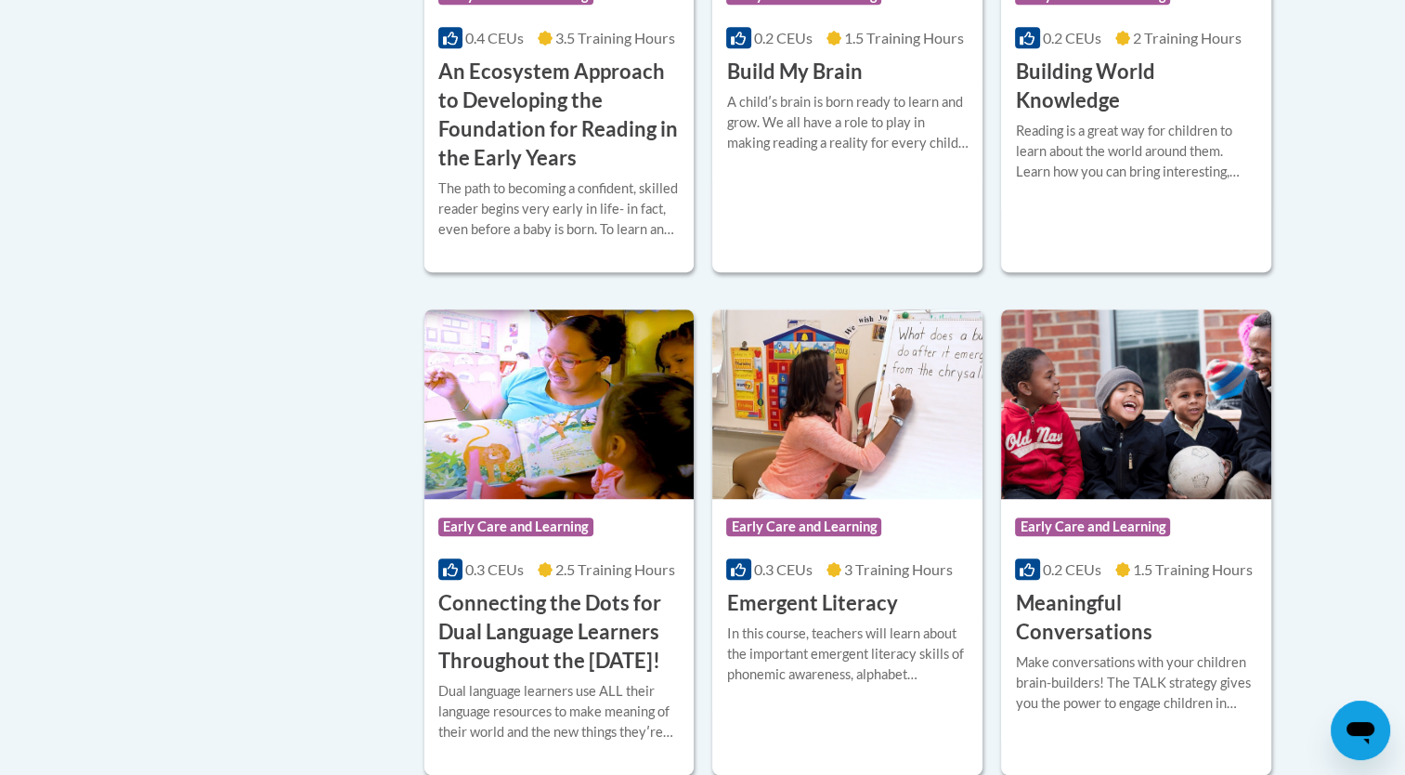
scroll to position [950, 0]
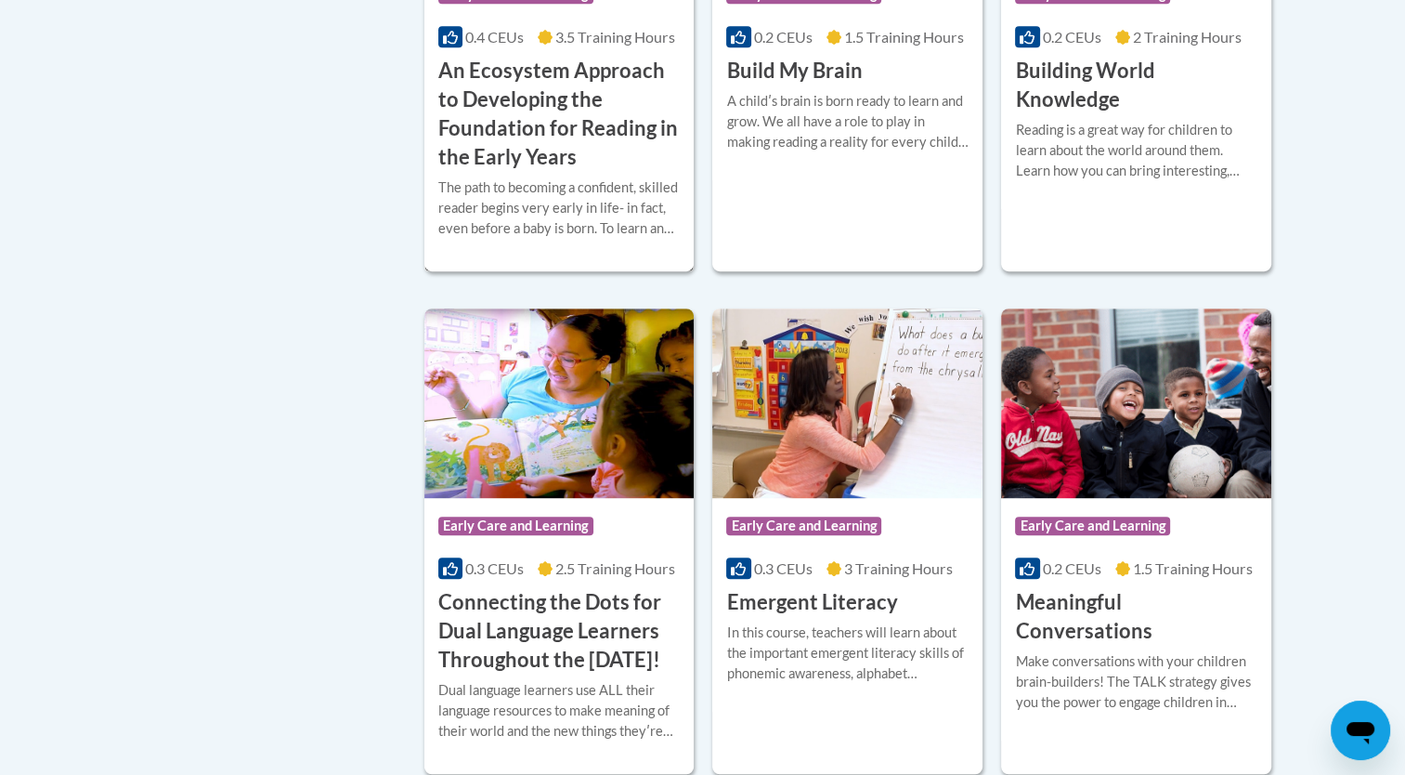
click at [569, 97] on h3 "An Ecosystem Approach to Developing the Foundation for Reading in the Early Yea…" at bounding box center [559, 114] width 242 height 114
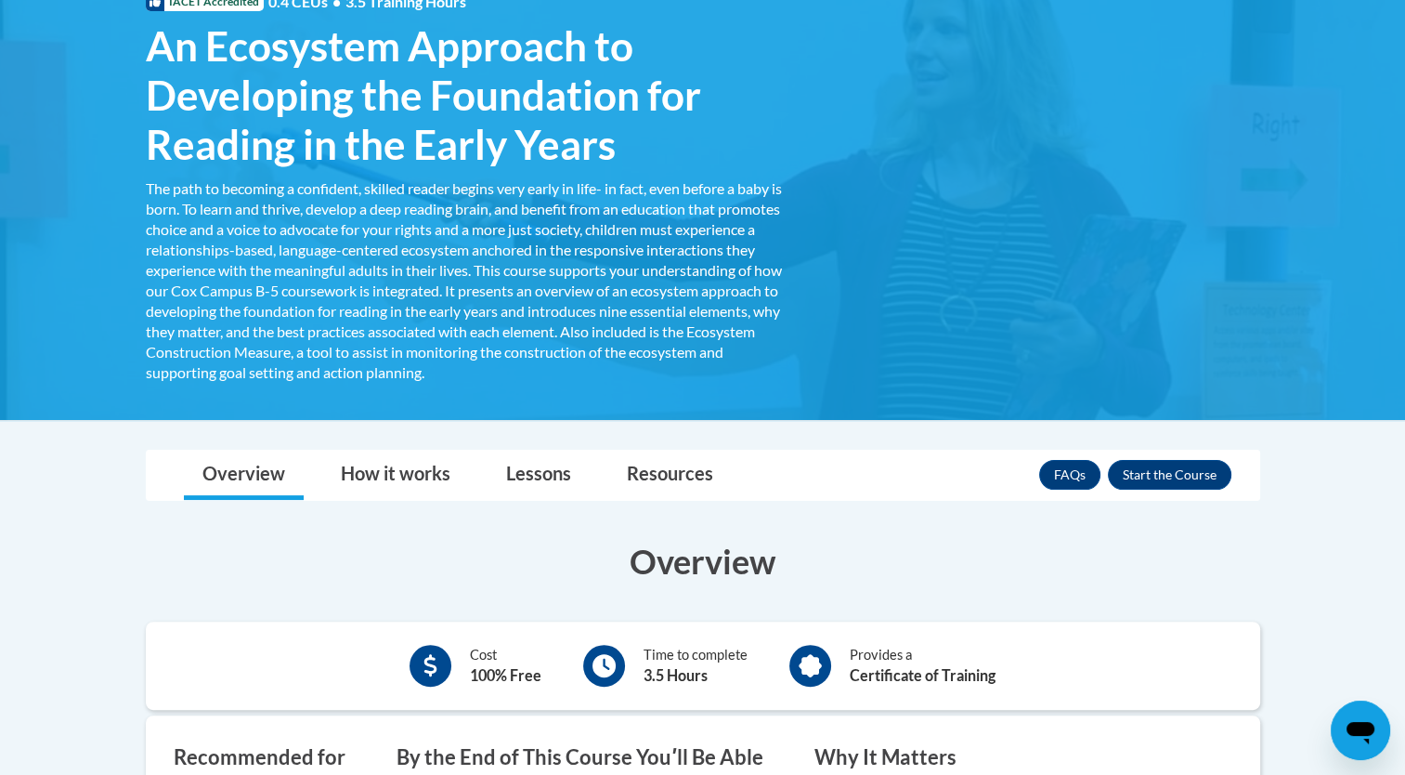
scroll to position [308, 0]
click at [1135, 483] on button "Enroll" at bounding box center [1170, 475] width 124 height 30
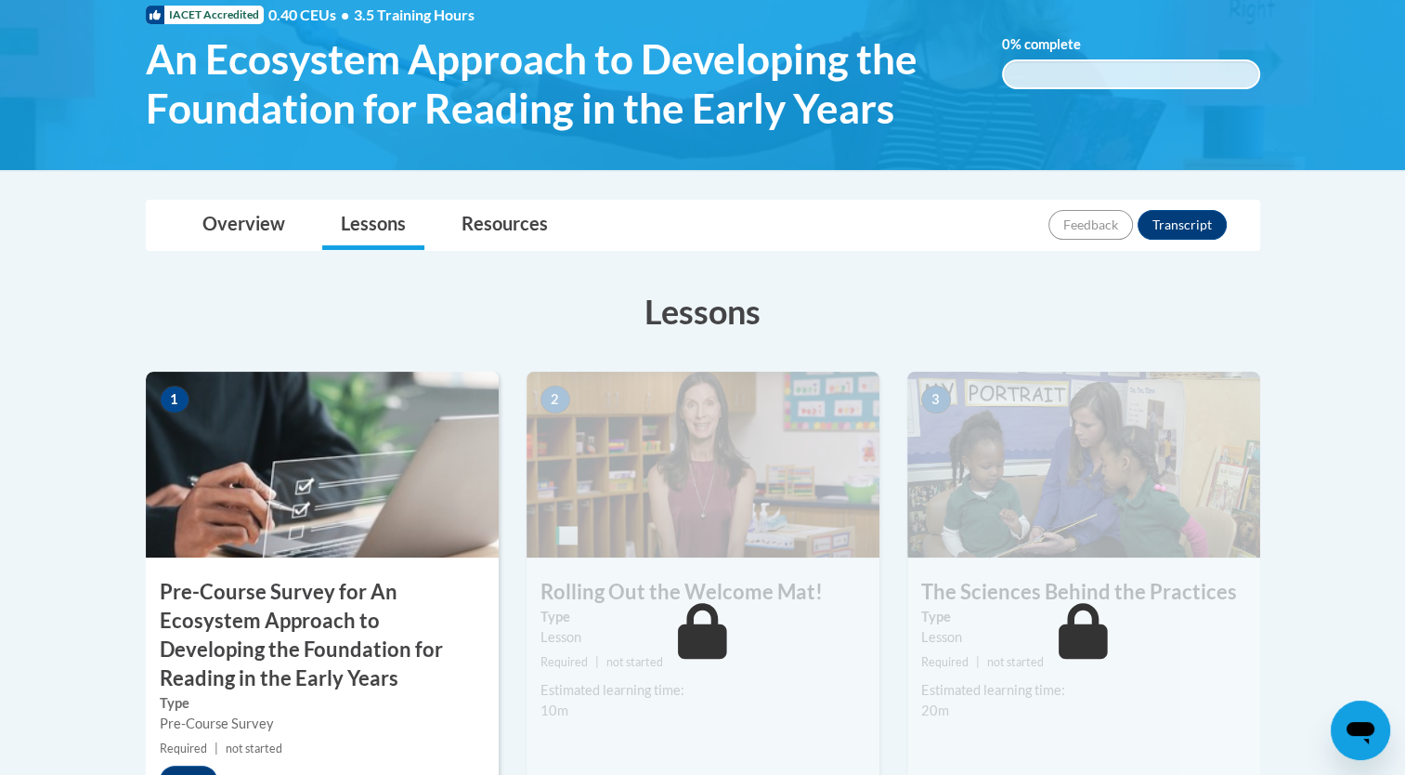
scroll to position [134, 0]
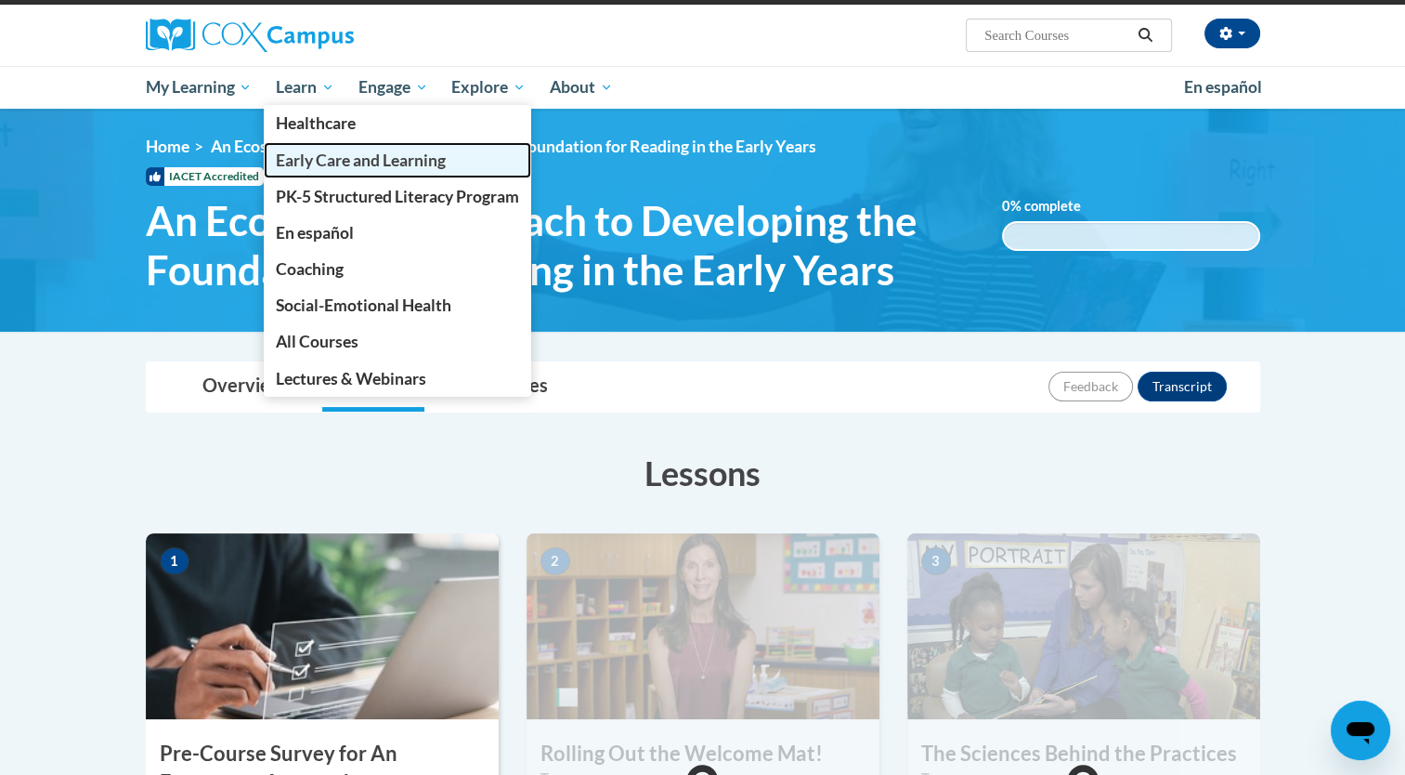
click at [317, 161] on span "Early Care and Learning" at bounding box center [361, 160] width 170 height 20
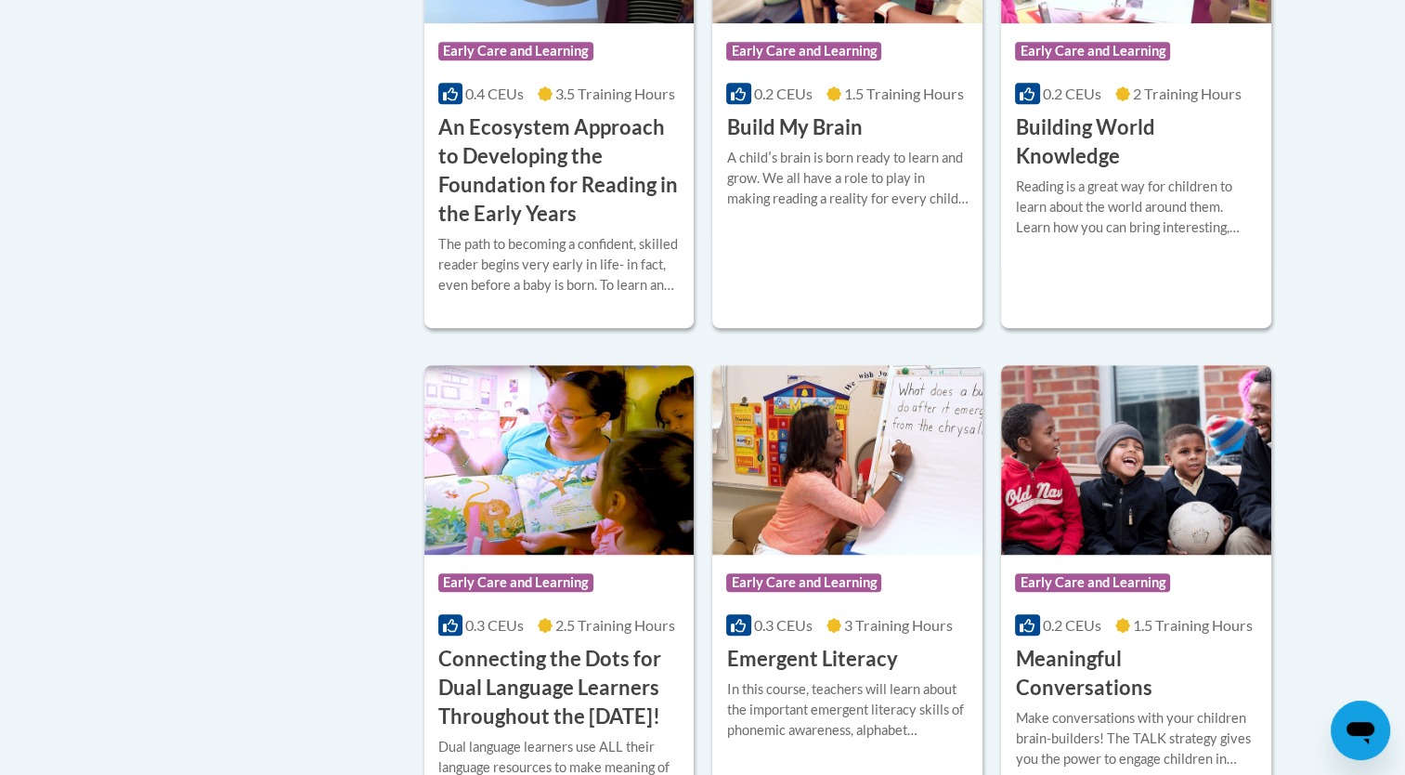
scroll to position [899, 0]
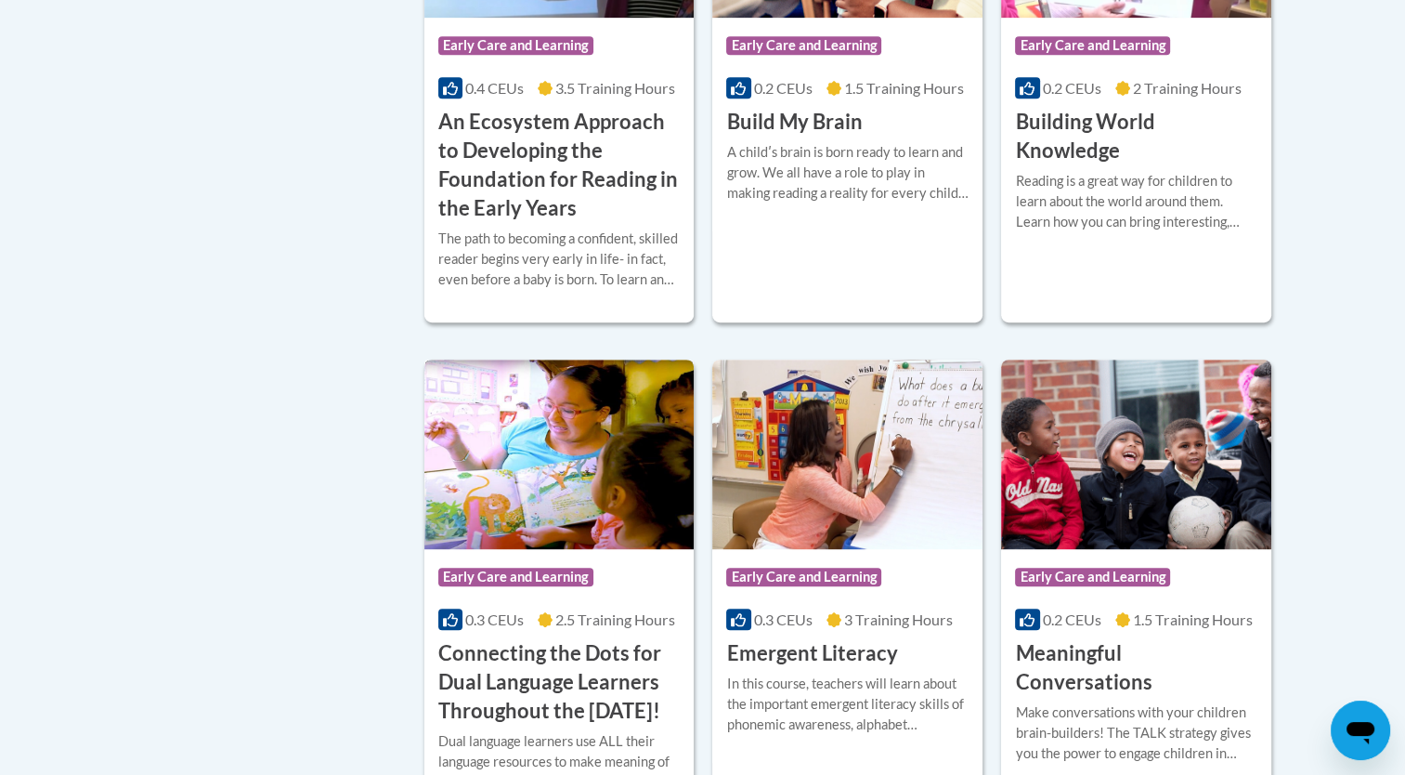
click at [612, 600] on div "Course Category: Early Care and Learning 0.3 CEUs 2.5 Training Hours COURSE Con…" at bounding box center [560, 637] width 270 height 176
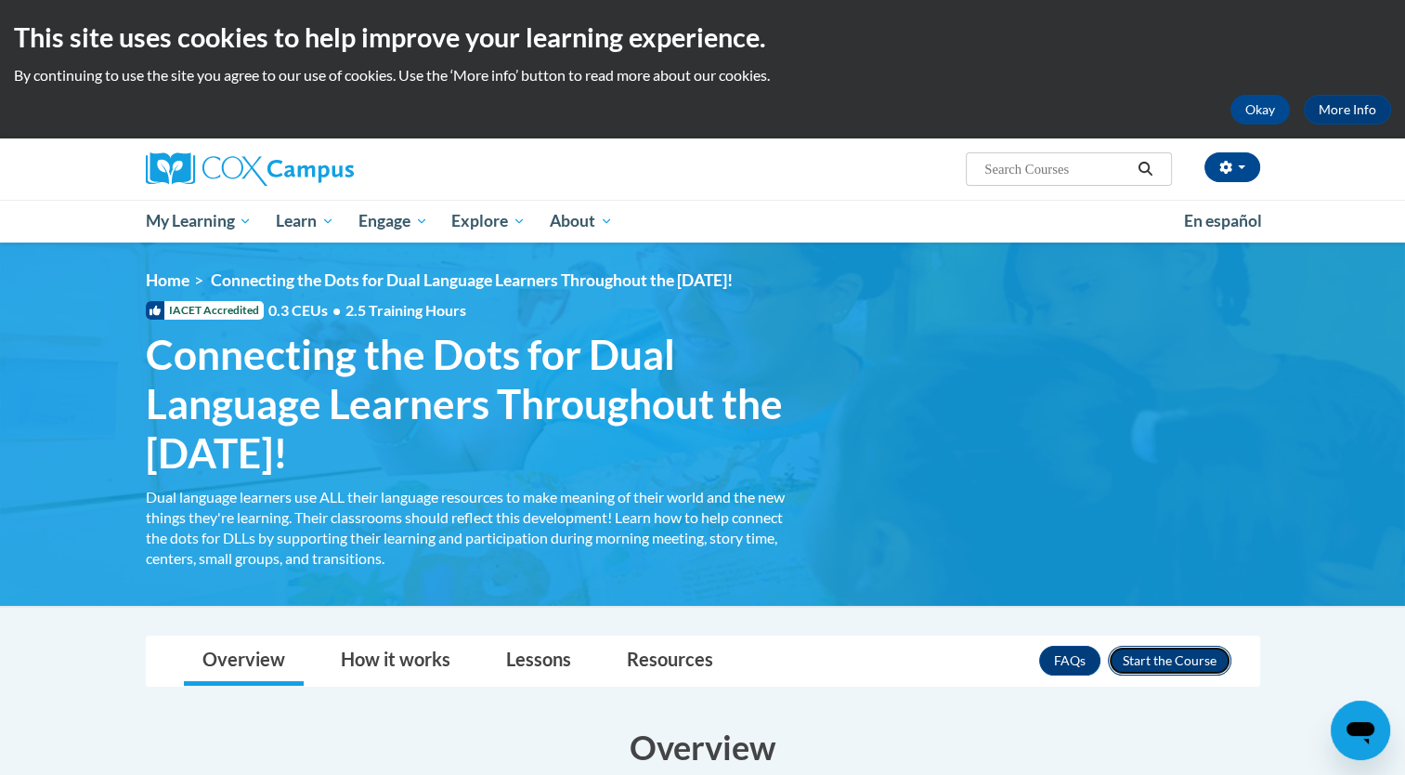
click at [1144, 668] on button "Enroll" at bounding box center [1170, 661] width 124 height 30
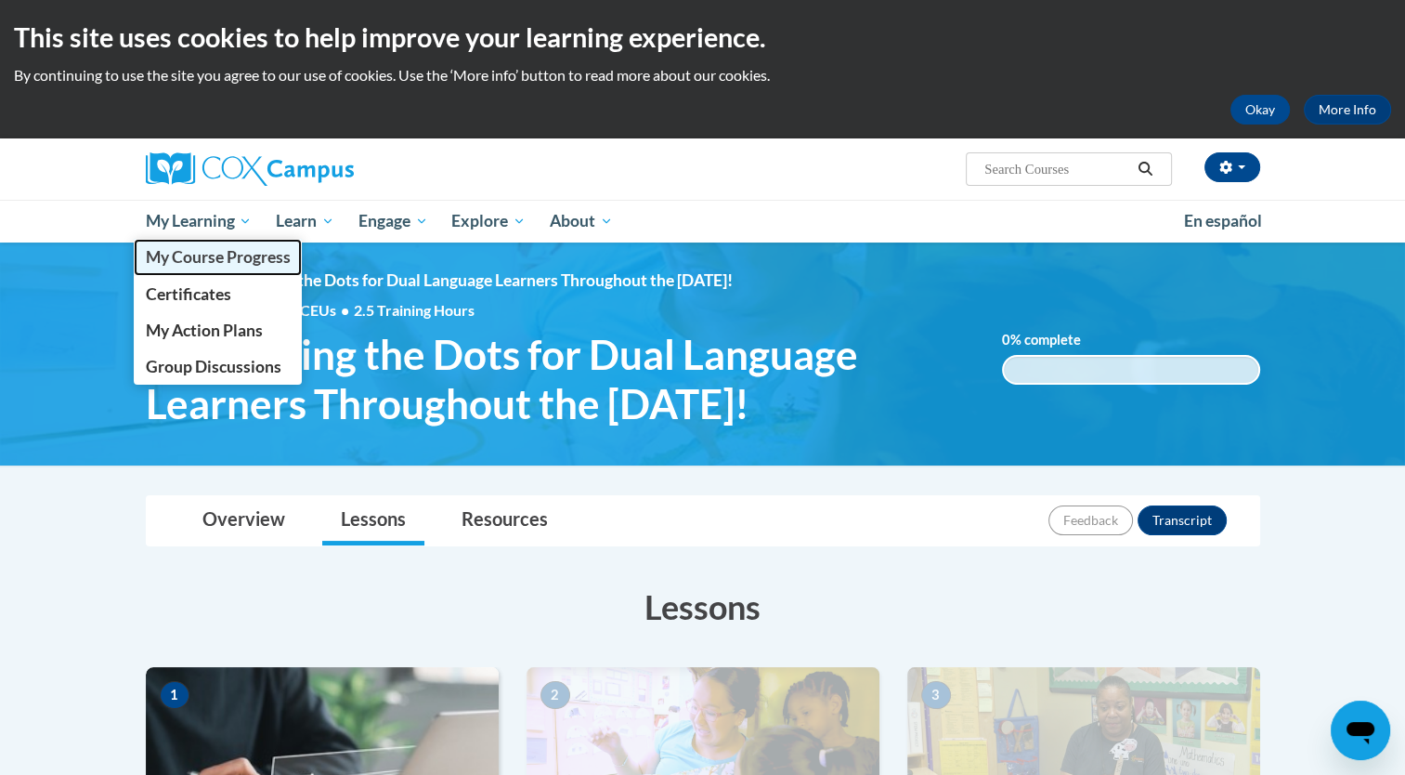
click at [248, 268] on link "My Course Progress" at bounding box center [218, 257] width 169 height 36
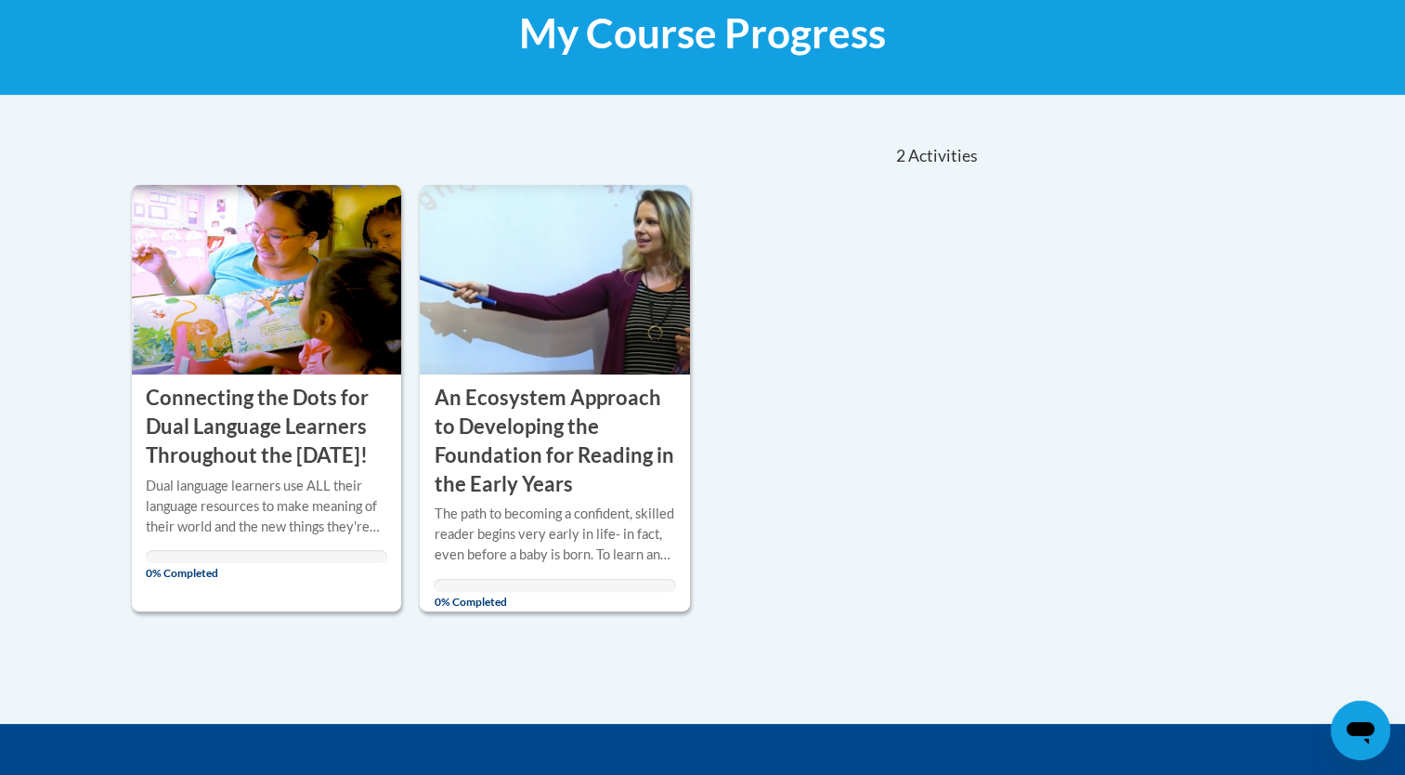
scroll to position [293, 0]
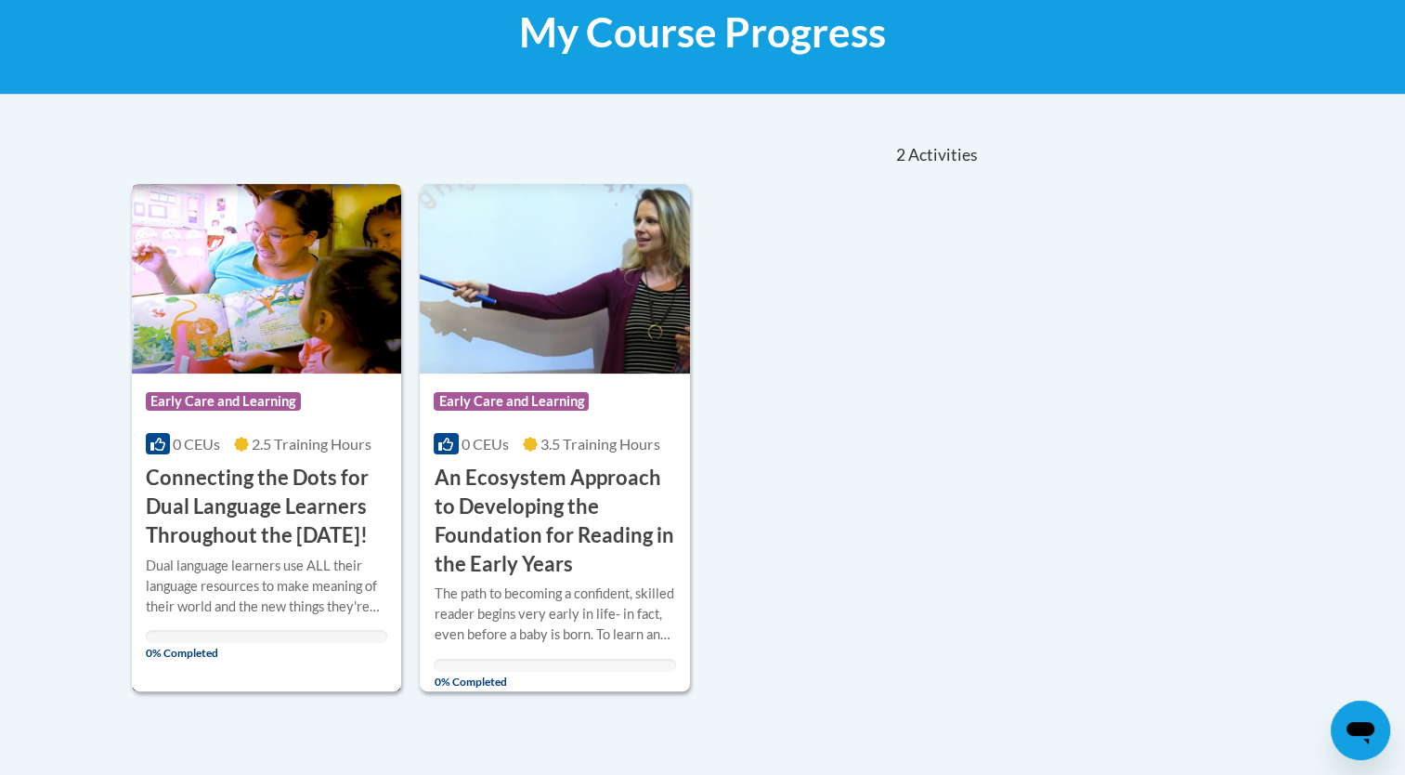
click at [266, 529] on h3 "Connecting the Dots for Dual Language Learners Throughout the [DATE]!" at bounding box center [267, 506] width 242 height 85
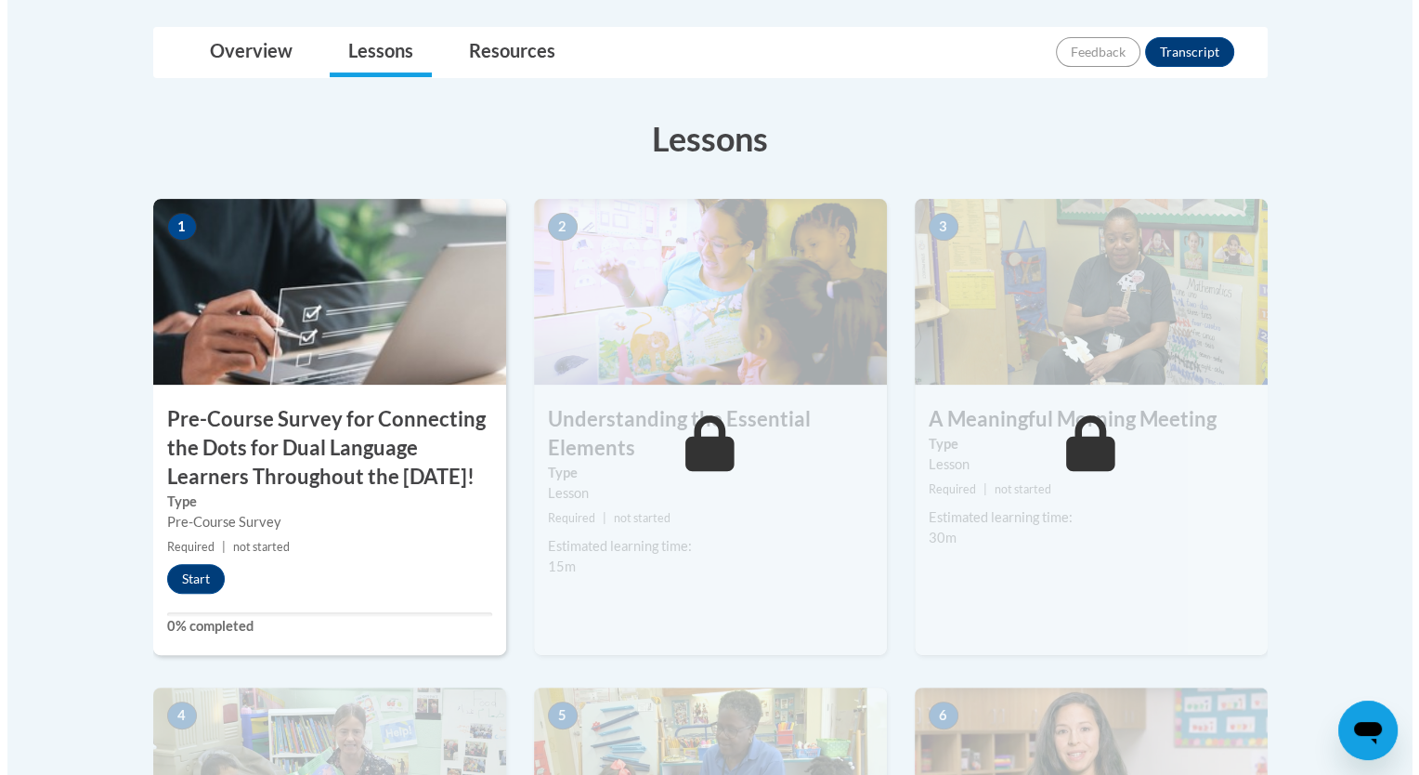
scroll to position [470, 0]
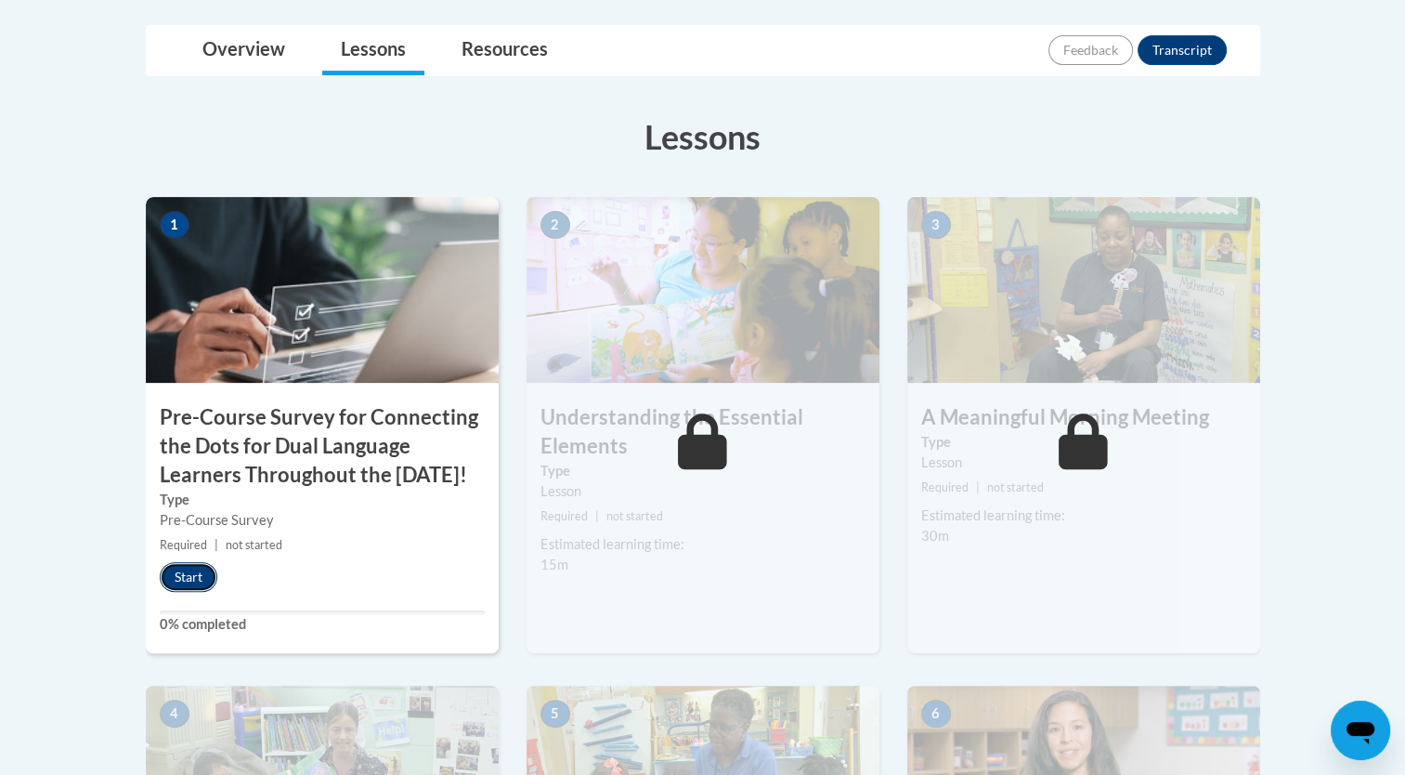
click at [190, 592] on button "Start" at bounding box center [189, 577] width 58 height 30
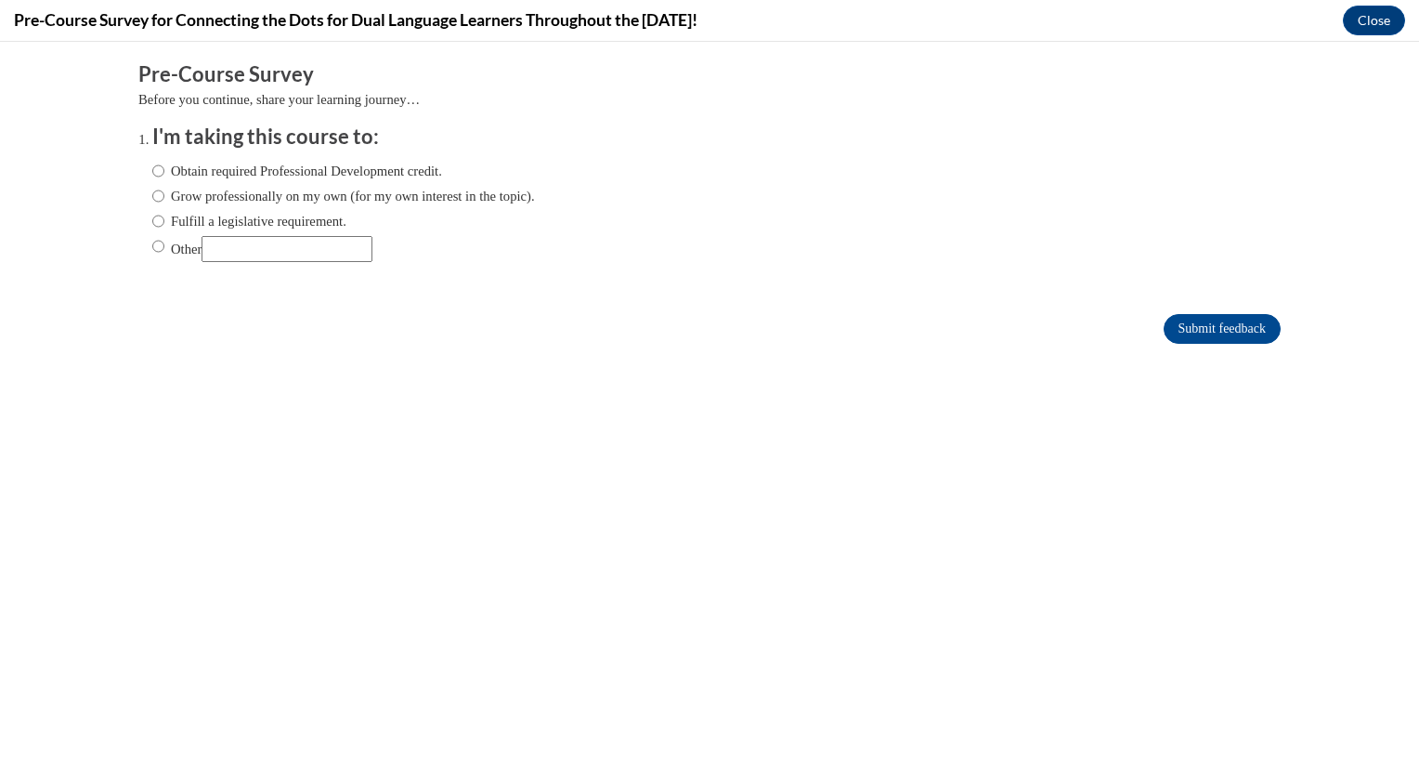
scroll to position [0, 0]
click at [316, 172] on label "Obtain required Professional Development credit." at bounding box center [297, 171] width 290 height 20
click at [164, 172] on input "Obtain required Professional Development credit." at bounding box center [158, 171] width 12 height 20
radio input "true"
click at [1211, 327] on input "Submit feedback" at bounding box center [1222, 329] width 117 height 30
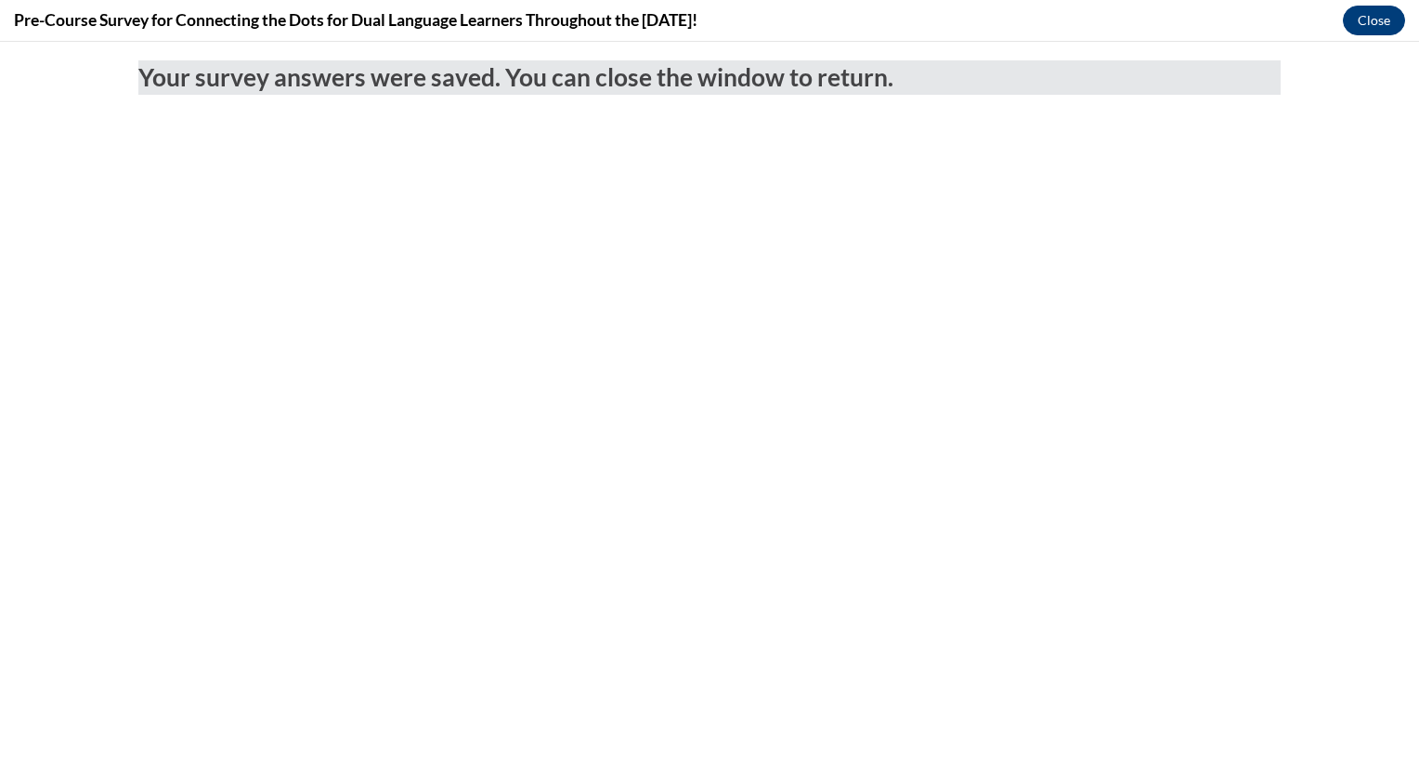
click at [1375, 20] on button "Close" at bounding box center [1374, 21] width 62 height 30
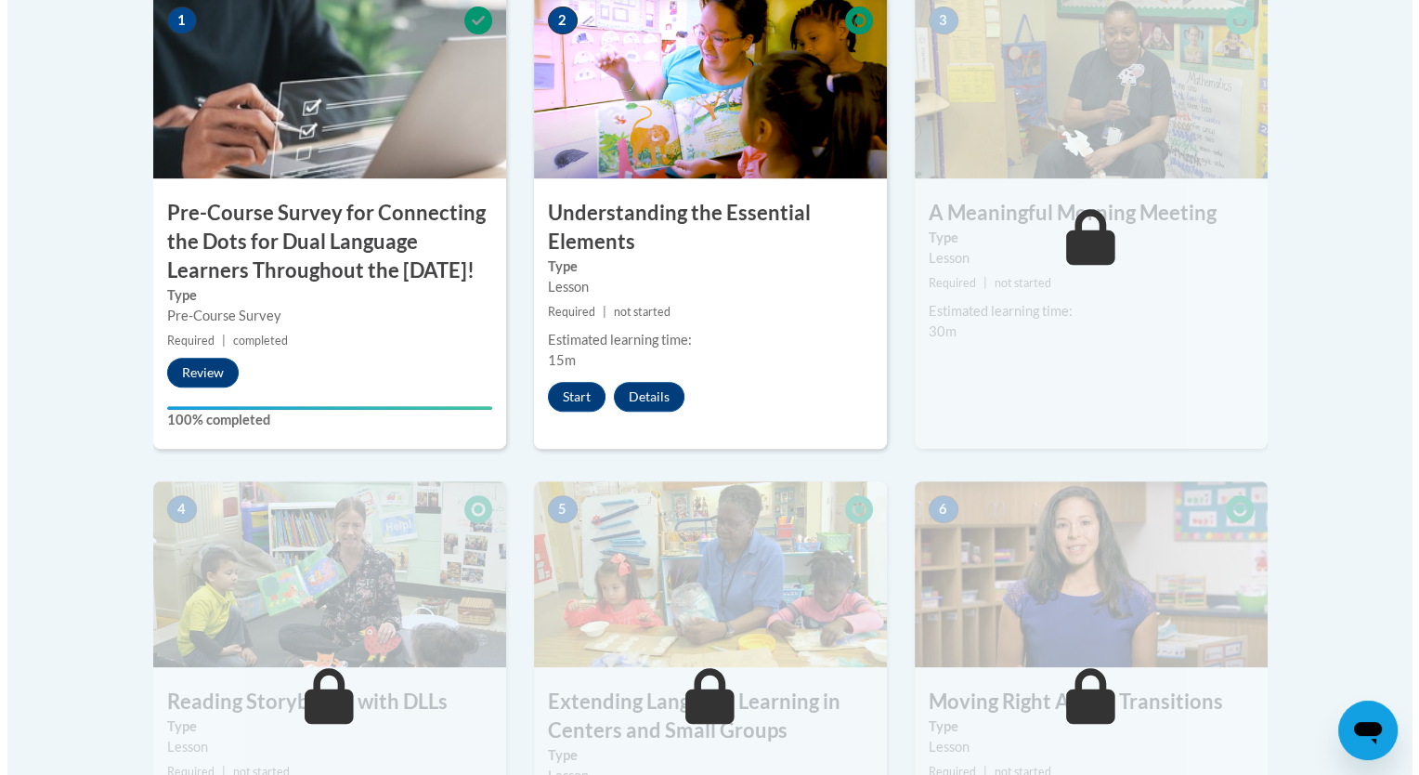
scroll to position [667, 0]
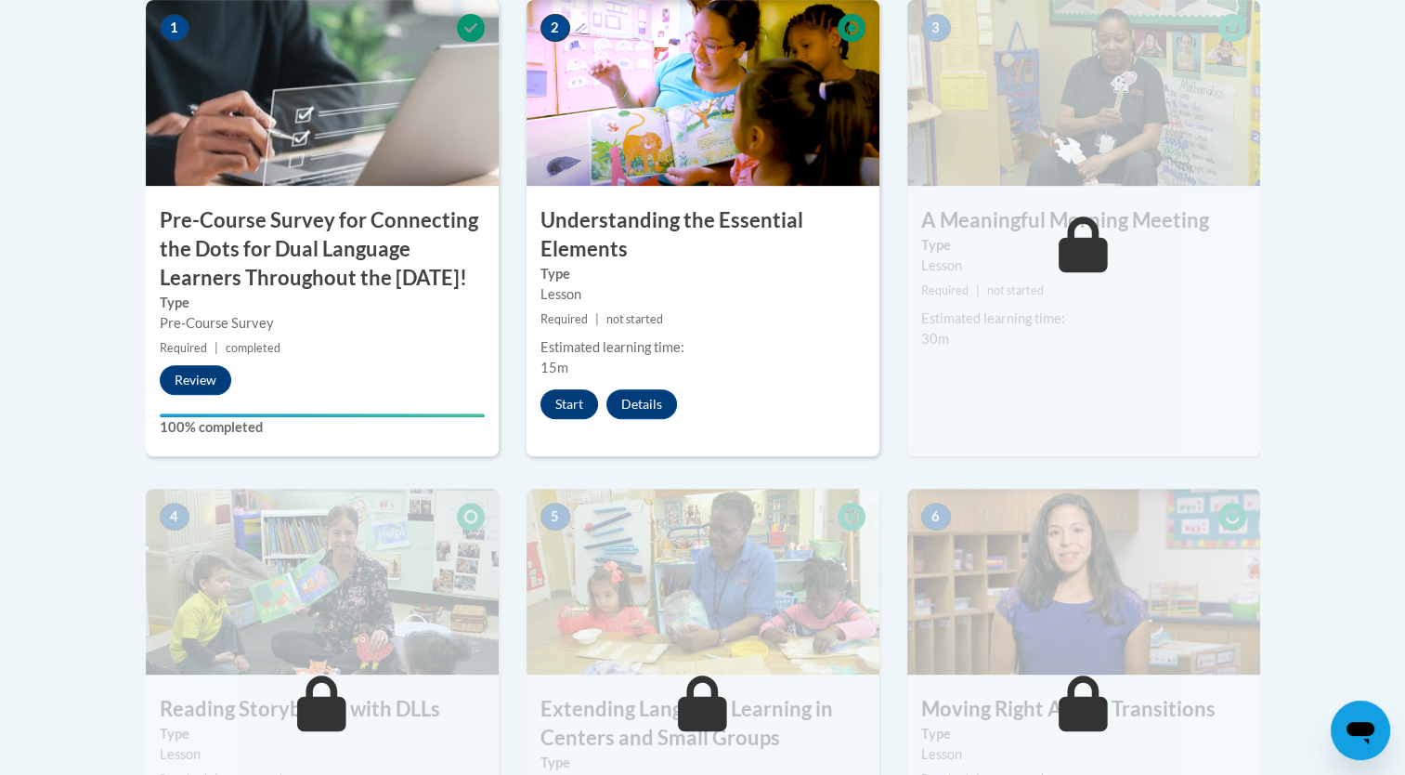
click at [576, 397] on button "Start" at bounding box center [570, 404] width 58 height 30
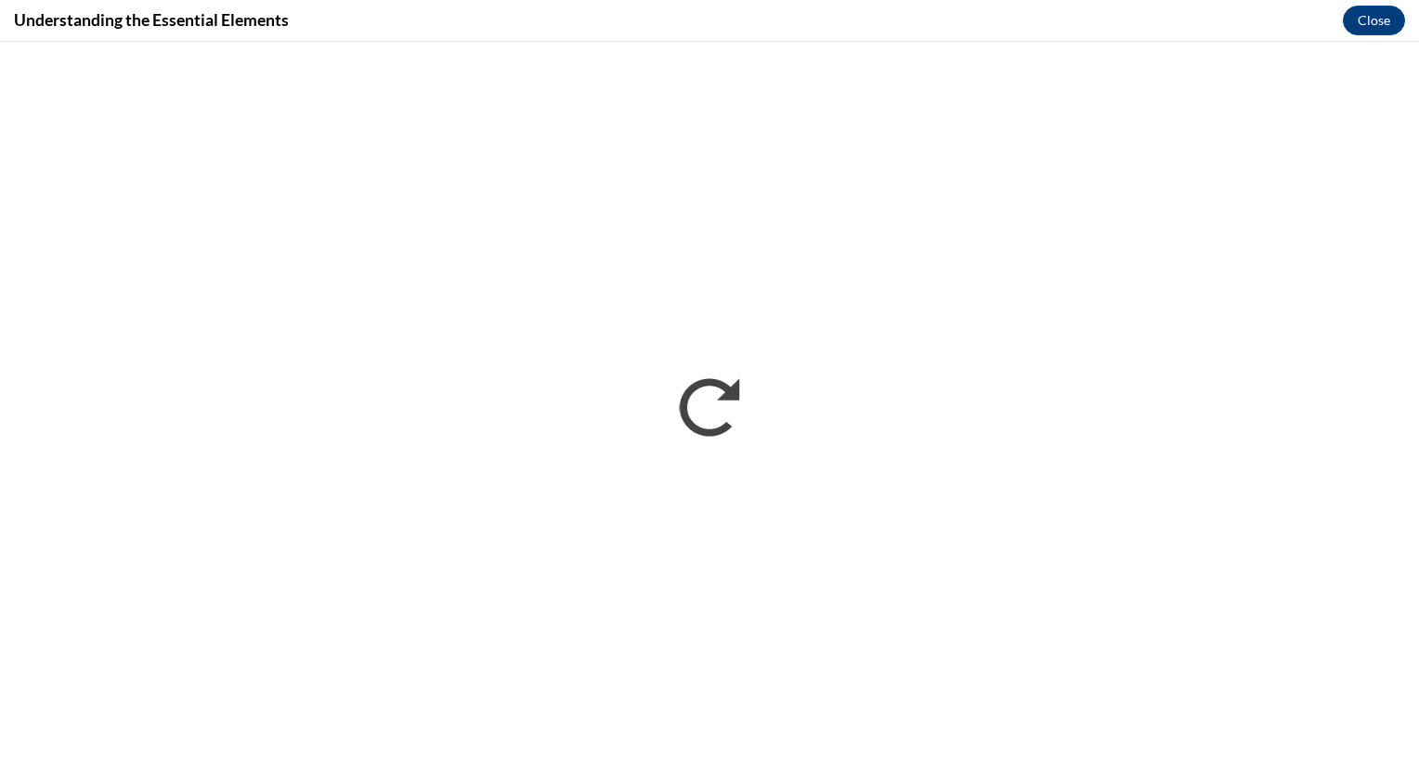
scroll to position [0, 0]
